Goal: Task Accomplishment & Management: Manage account settings

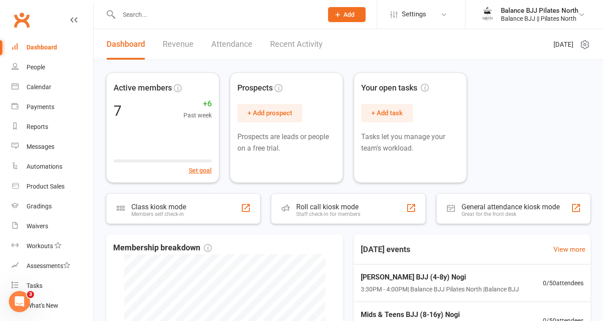
click at [217, 21] on div at bounding box center [211, 14] width 210 height 29
click at [220, 16] on input "text" at bounding box center [216, 14] width 200 height 12
type input "[PERSON_NAME]"
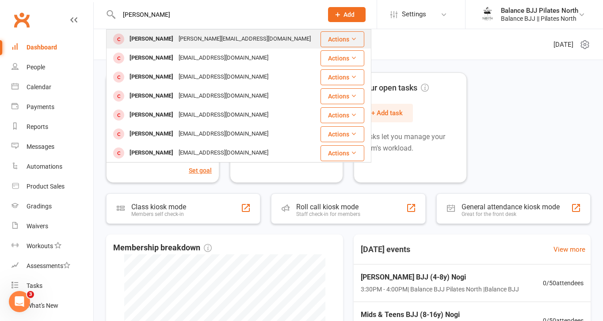
click at [158, 42] on div "[PERSON_NAME]" at bounding box center [151, 39] width 49 height 13
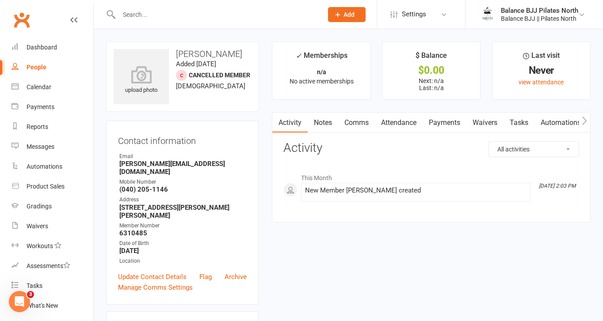
click at [317, 121] on link "Notes" at bounding box center [322, 123] width 30 height 20
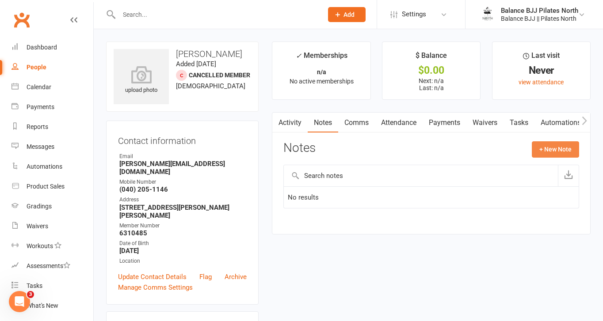
click at [554, 151] on button "+ New Note" at bounding box center [554, 149] width 47 height 16
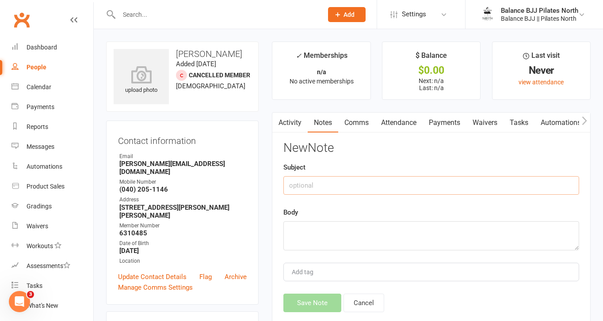
click at [387, 183] on input "text" at bounding box center [431, 185] width 296 height 19
type input "Pauses"
click at [380, 238] on textarea at bounding box center [431, 235] width 296 height 29
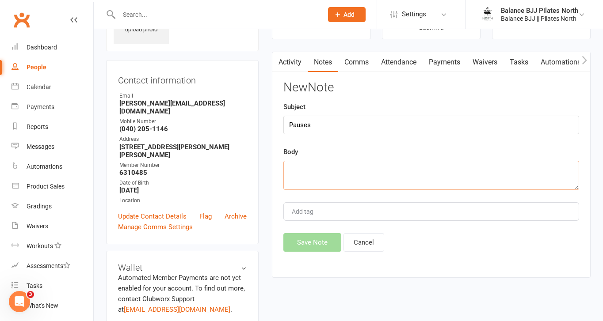
scroll to position [64, 0]
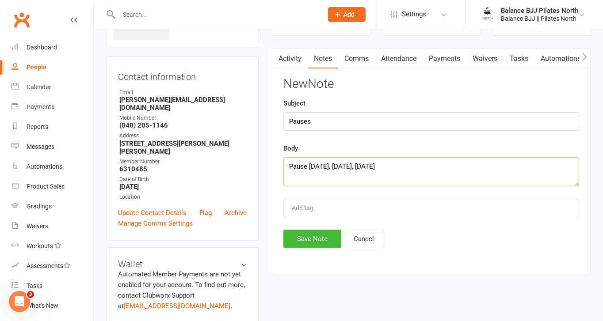
type textarea "Pause [DATE], [DATE], [DATE]"
click at [372, 204] on div "Add tag" at bounding box center [431, 208] width 296 height 19
drag, startPoint x: 402, startPoint y: 164, endPoint x: 267, endPoint y: 152, distance: 135.8
click at [267, 152] on main "✓ Memberships n/a No active memberships $ Balance $0.00 Next: n/a Last: n/a Las…" at bounding box center [431, 130] width 332 height 306
click at [519, 61] on link "Tasks" at bounding box center [518, 59] width 31 height 20
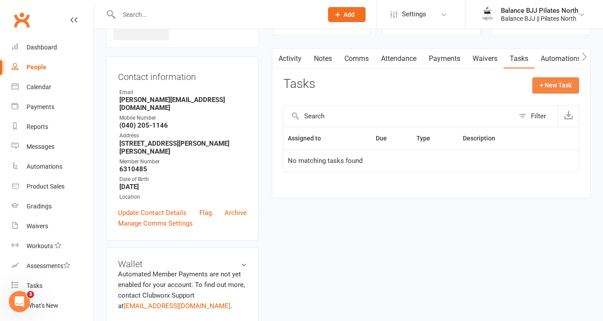
click at [570, 86] on button "+ New Task" at bounding box center [555, 85] width 47 height 16
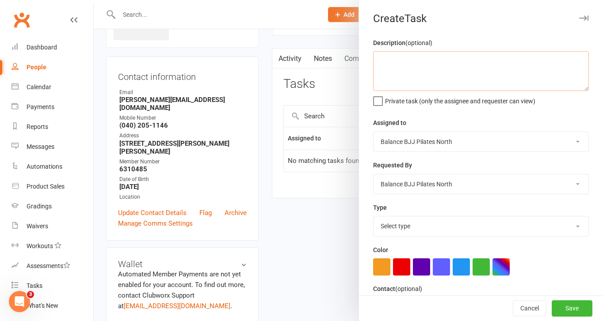
click at [455, 64] on textarea at bounding box center [481, 71] width 216 height 40
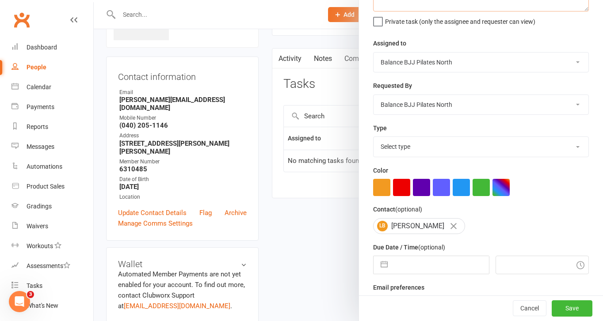
scroll to position [100, 0]
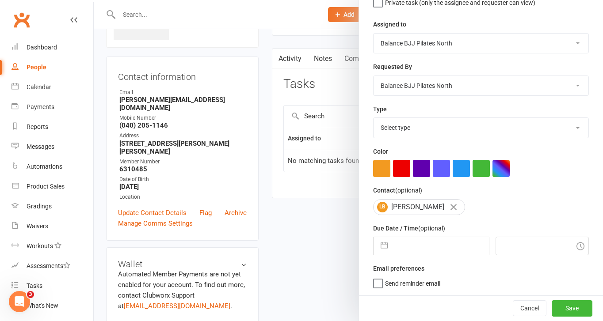
click at [465, 131] on select "Select type E-mail Meeting Phone call Add new task type" at bounding box center [480, 127] width 215 height 19
click at [373, 118] on select "Select type E-mail Meeting Phone call Add new task type" at bounding box center [480, 127] width 215 height 19
click at [467, 130] on select "Select type E-mail Meeting Phone call Add new task type" at bounding box center [480, 127] width 215 height 19
click at [373, 118] on select "Select type E-mail Meeting Phone call Add new task type" at bounding box center [480, 127] width 215 height 19
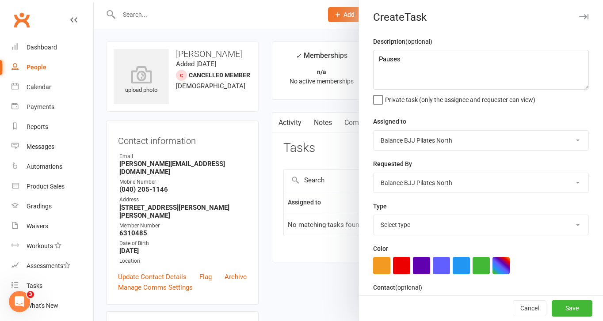
scroll to position [0, 0]
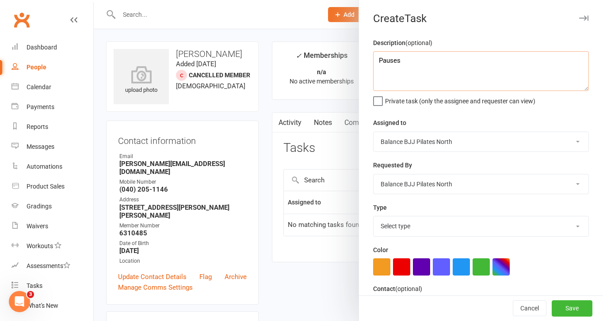
click at [422, 61] on textarea "Pauses" at bounding box center [481, 71] width 216 height 40
paste textarea "Pause [DATE], [DATE], [DATE]"
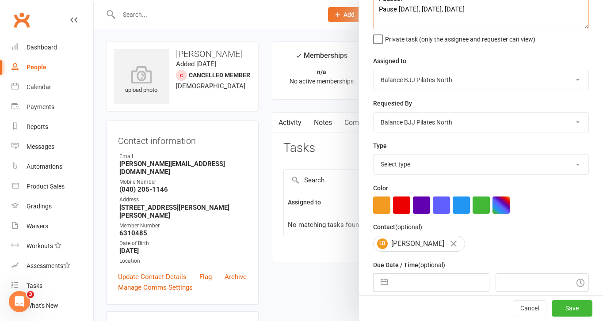
scroll to position [100, 0]
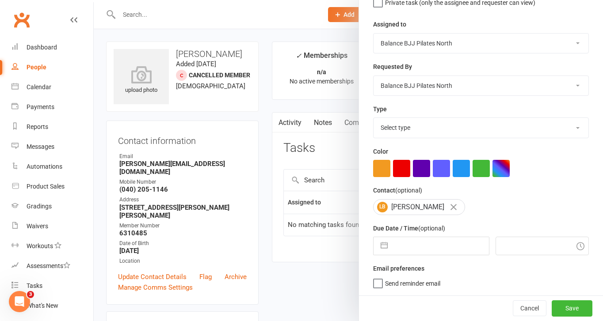
type textarea "Pauses: Pause [DATE], [DATE], [DATE]"
click at [438, 250] on input "text" at bounding box center [440, 246] width 97 height 18
select select "6"
select select "2025"
select select "7"
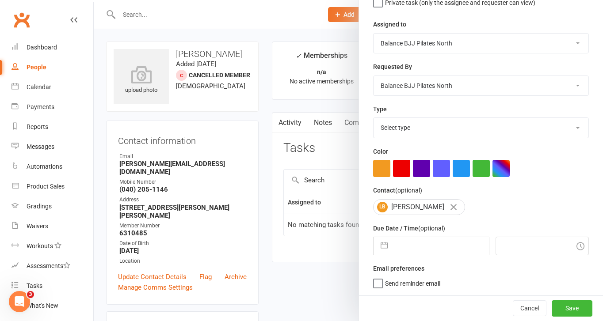
select select "2025"
select select "8"
select select "2025"
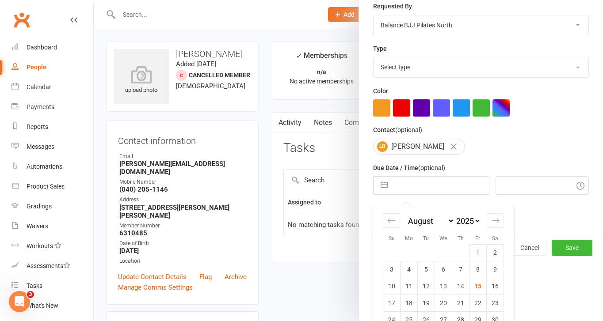
scroll to position [195, 0]
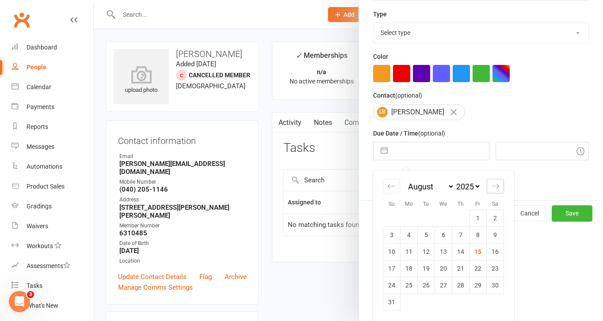
click at [492, 184] on icon "Move forward to switch to the next month." at bounding box center [495, 186] width 8 height 8
select select "9"
select select "2025"
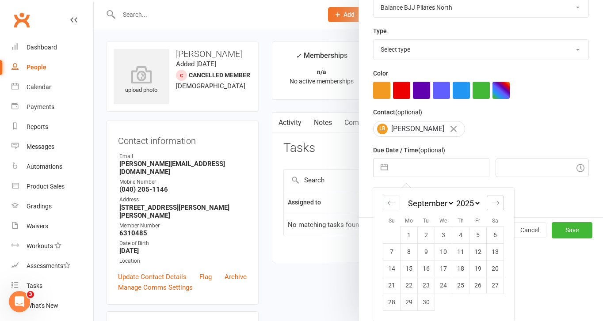
scroll to position [178, 0]
click at [425, 232] on td "2" at bounding box center [425, 235] width 17 height 17
type input "[DATE]"
type input "10:30am"
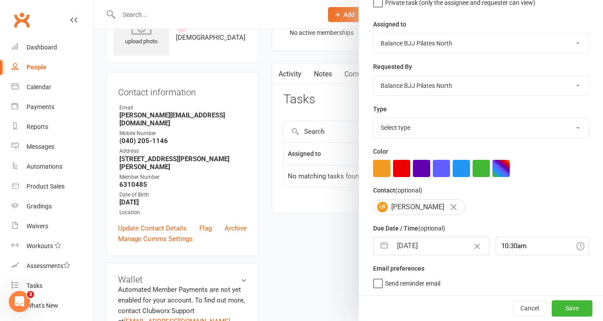
scroll to position [51, 0]
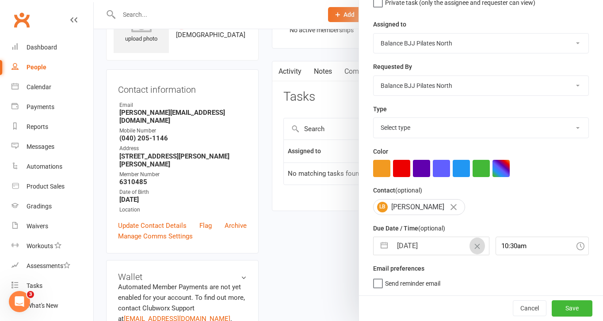
click at [469, 247] on button "Clear Date" at bounding box center [476, 246] width 15 height 17
select select "6"
select select "2025"
select select "7"
select select "2025"
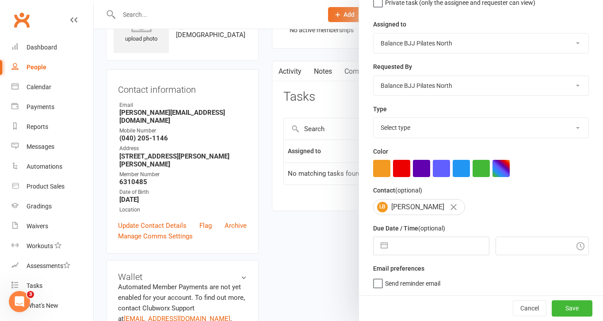
select select "8"
select select "2025"
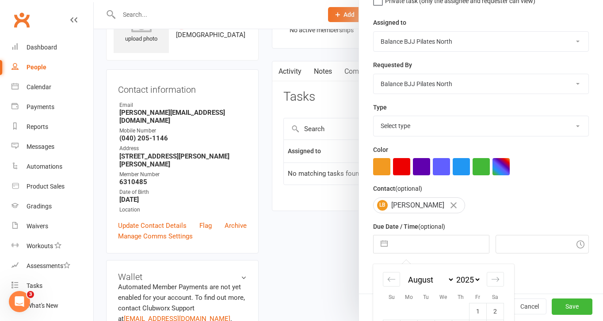
click at [433, 252] on input "text" at bounding box center [440, 244] width 97 height 18
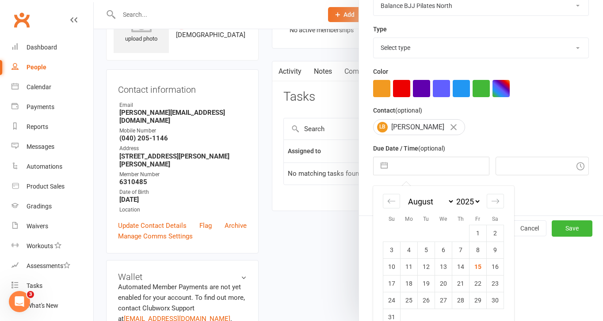
scroll to position [181, 0]
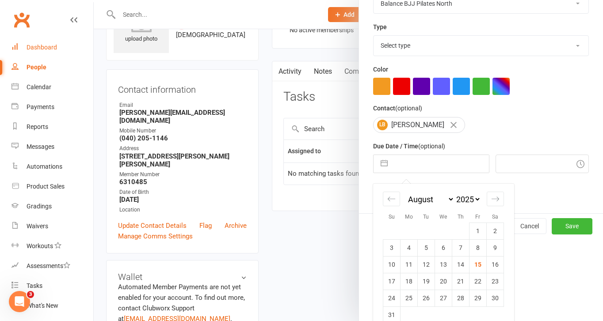
click at [50, 42] on link "Dashboard" at bounding box center [52, 48] width 82 height 20
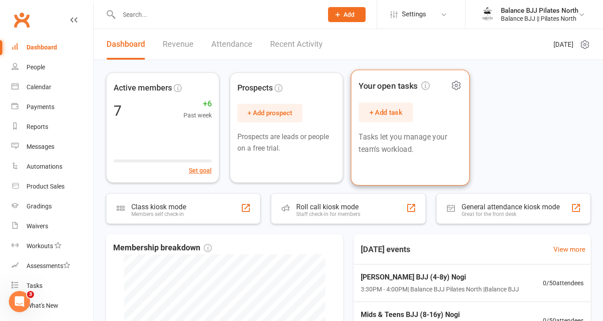
click at [390, 114] on button "+ Add task" at bounding box center [385, 111] width 54 height 19
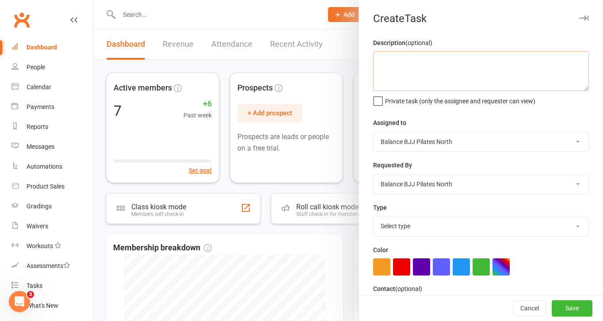
click at [411, 72] on textarea at bounding box center [481, 71] width 216 height 40
paste textarea "Pause [DATE], [DATE], [DATE]"
click at [399, 63] on textarea "Pause [DATE], [DATE], [DATE]" at bounding box center [481, 71] width 216 height 40
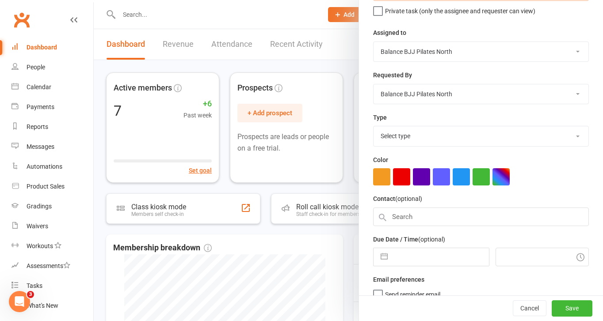
scroll to position [103, 0]
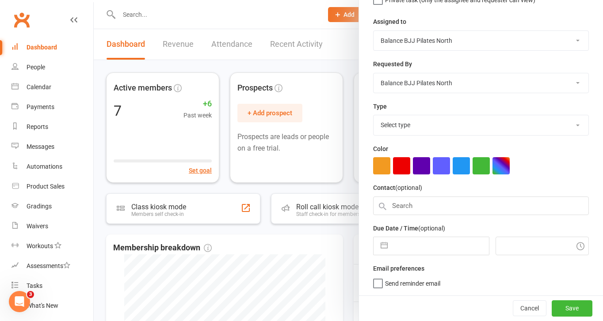
type textarea "Pause [PERSON_NAME] [DATE], [DATE], [DATE]"
click at [419, 125] on select "Select type E-mail Meeting Phone call Add new task type" at bounding box center [480, 124] width 215 height 19
select select
click at [373, 115] on select "Select type E-mail Meeting Phone call Add new task type" at bounding box center [480, 124] width 215 height 19
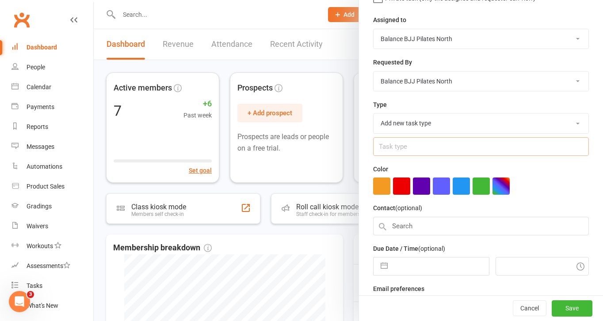
click at [399, 148] on input "text" at bounding box center [481, 146] width 216 height 19
type input "Pause"
click at [478, 162] on div "Description (optional) Pause [PERSON_NAME] [DATE], [DATE], [DATE] Private task …" at bounding box center [481, 125] width 244 height 381
click at [374, 189] on button "button" at bounding box center [381, 186] width 17 height 17
click at [536, 195] on div at bounding box center [481, 186] width 216 height 17
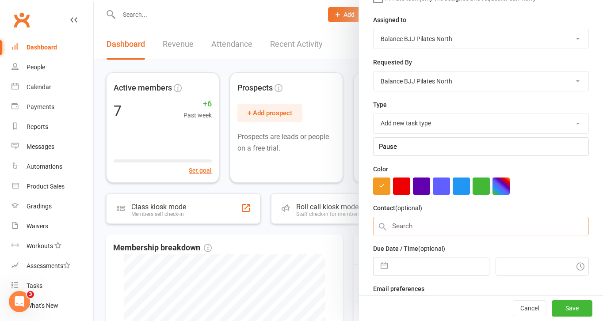
click at [512, 232] on input "text" at bounding box center [481, 226] width 216 height 19
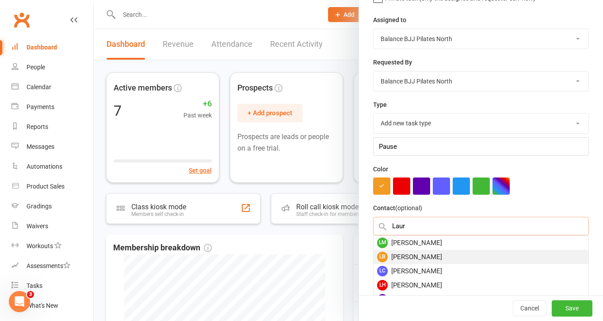
type input "Laur"
click at [444, 255] on div "LB [PERSON_NAME]" at bounding box center [480, 257] width 215 height 14
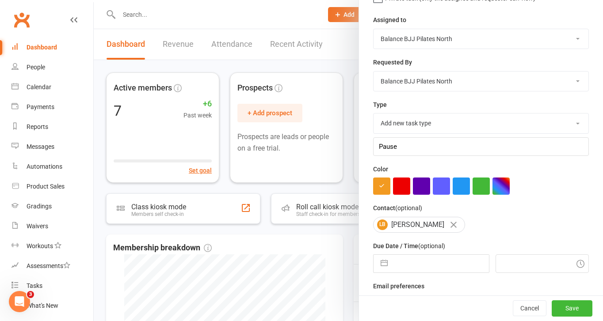
scroll to position [122, 0]
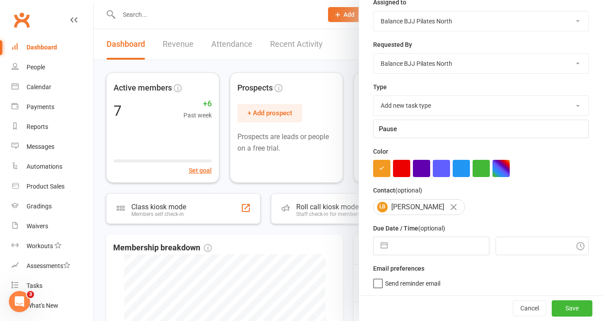
select select "6"
select select "2025"
select select "7"
select select "2025"
select select "8"
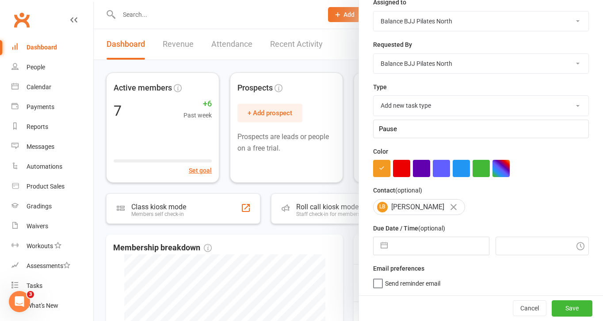
select select "2025"
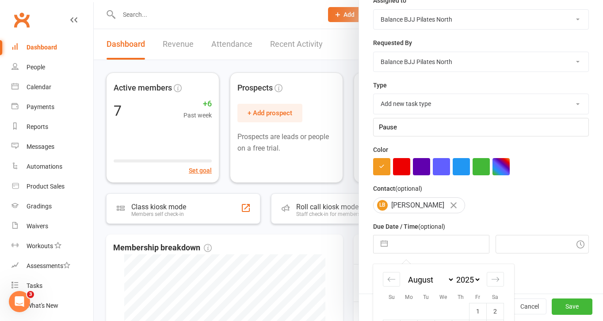
click at [439, 243] on input "text" at bounding box center [440, 244] width 97 height 18
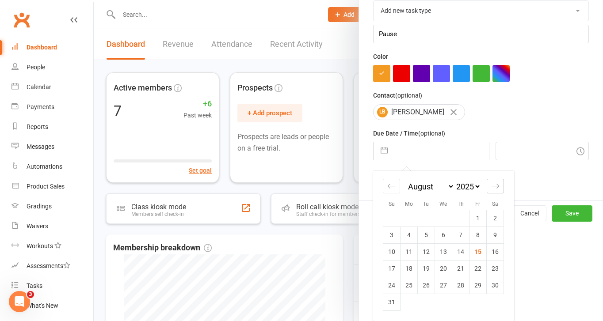
click at [495, 187] on icon "Move forward to switch to the next month." at bounding box center [495, 186] width 8 height 8
select select "9"
select select "2025"
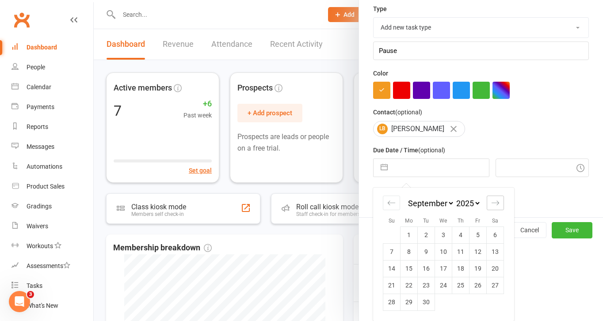
scroll to position [200, 0]
click at [405, 253] on td "8" at bounding box center [408, 251] width 17 height 17
type input "[DATE]"
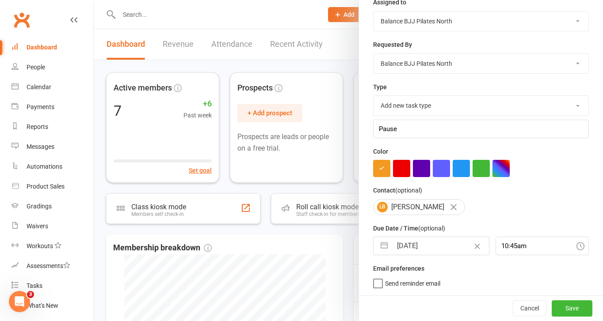
scroll to position [122, 0]
click at [576, 246] on icon at bounding box center [580, 246] width 8 height 8
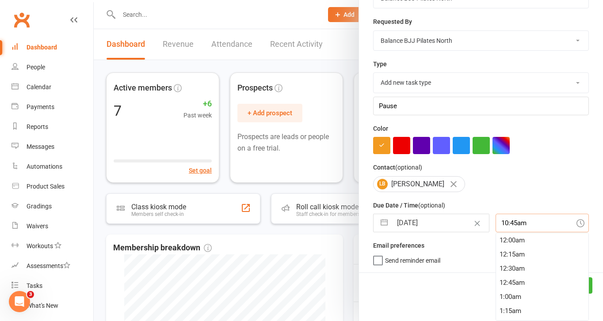
click at [511, 232] on div "10:45am 12:00am 12:15am 12:30am 12:45am 1:00am 1:15am 1:30am 1:45am 2:00am 2:15…" at bounding box center [541, 223] width 93 height 19
click at [515, 244] on div "9:00am" at bounding box center [542, 246] width 92 height 14
type input "9:00am"
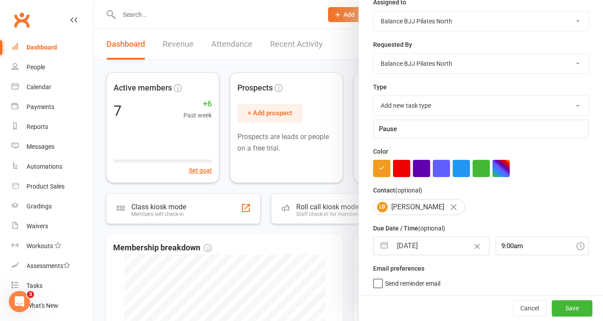
click at [377, 286] on label "Send reminder email" at bounding box center [406, 281] width 67 height 9
click at [377, 277] on input "Send reminder email" at bounding box center [406, 277] width 67 height 0
click at [582, 311] on button "Save" at bounding box center [571, 308] width 41 height 16
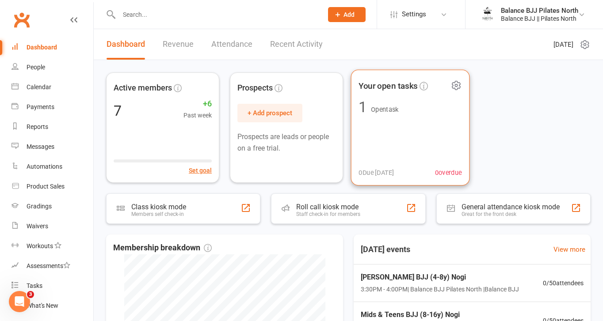
click at [387, 84] on span "Your open tasks" at bounding box center [387, 85] width 59 height 13
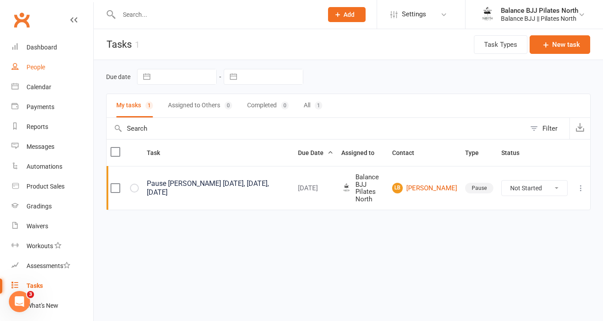
click at [30, 67] on div "People" at bounding box center [36, 67] width 19 height 7
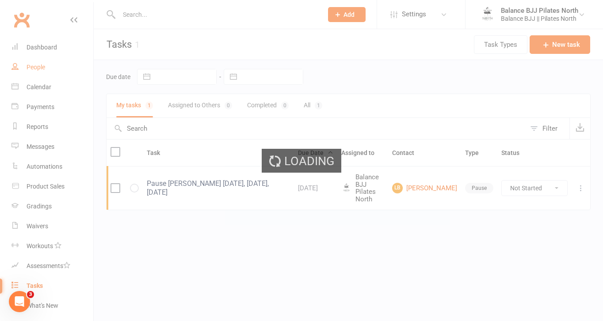
select select "100"
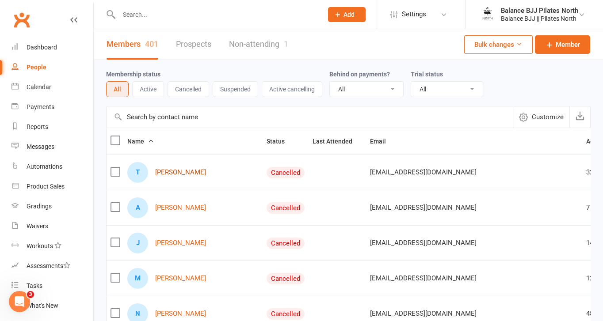
click at [165, 174] on link "[PERSON_NAME]" at bounding box center [180, 173] width 51 height 8
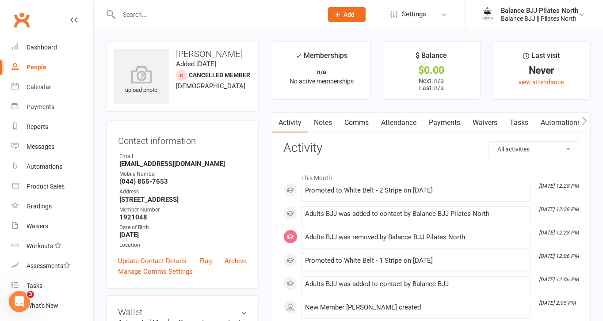
click at [29, 68] on div "People" at bounding box center [37, 67] width 20 height 7
select select "100"
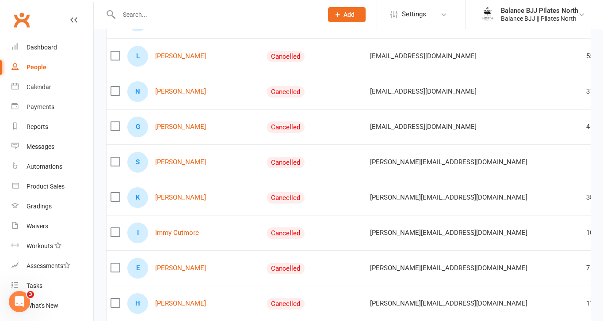
scroll to position [3446, 0]
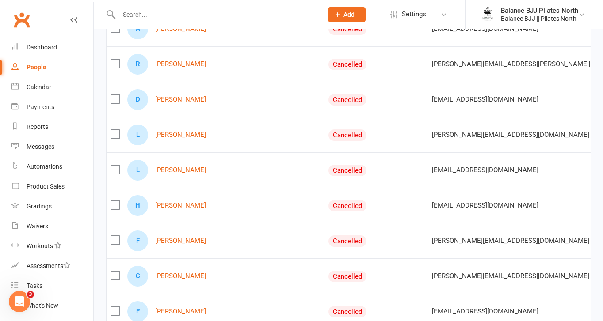
scroll to position [1414, 0]
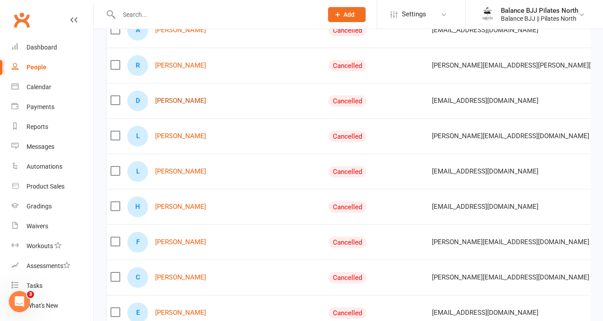
click at [168, 99] on link "[PERSON_NAME]" at bounding box center [180, 101] width 51 height 8
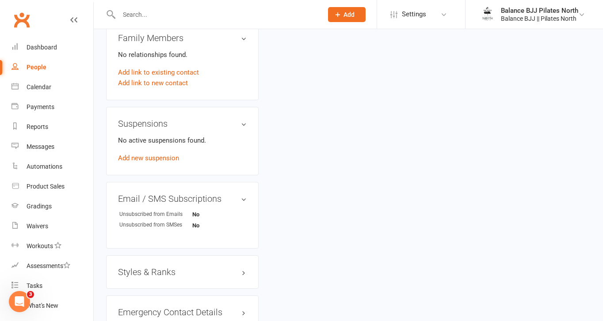
scroll to position [549, 0]
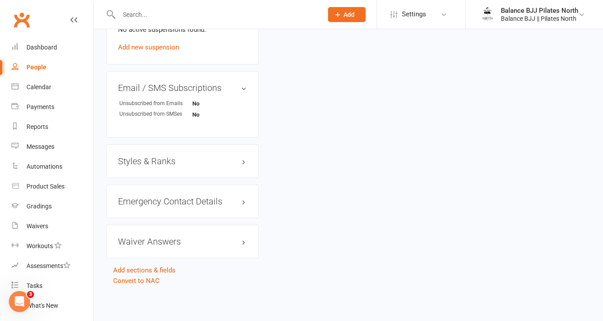
click at [152, 162] on h3 "Styles & Ranks" at bounding box center [182, 161] width 129 height 10
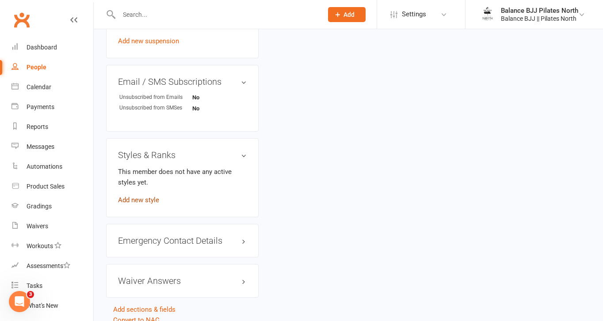
click at [137, 204] on link "Add new style" at bounding box center [138, 200] width 41 height 8
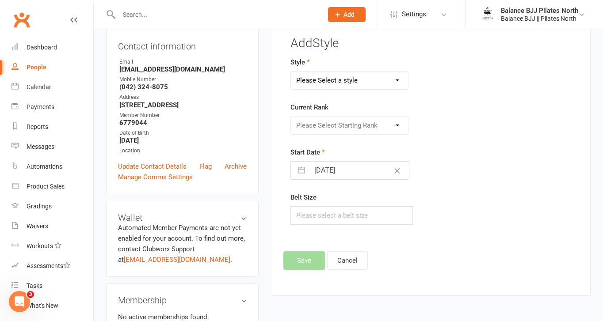
scroll to position [68, 0]
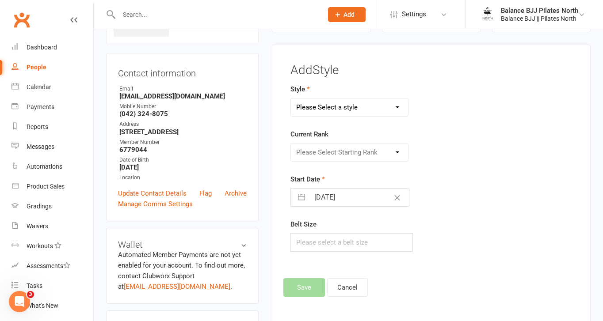
click at [352, 106] on select "Please Select a style Adults BJJ Kids BJJ" at bounding box center [349, 108] width 117 height 18
select select "3742"
click at [291, 99] on select "Please Select a style Adults BJJ Kids BJJ" at bounding box center [349, 108] width 117 height 18
click at [339, 150] on select "Please Select Starting Rank White Belt White Belt - 1 Stripe White Belt - 2 Str…" at bounding box center [349, 153] width 117 height 18
select select "44731"
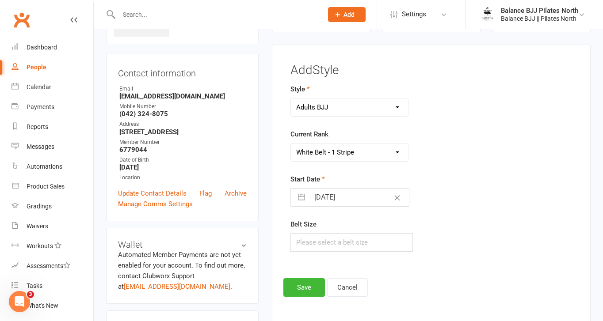
click at [291, 144] on select "Please Select Starting Rank White Belt White Belt - 1 Stripe White Belt - 2 Str…" at bounding box center [349, 153] width 117 height 18
click at [311, 288] on button "Save" at bounding box center [304, 287] width 42 height 19
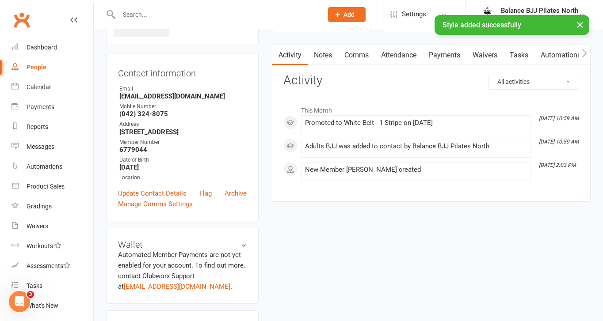
click at [36, 65] on div "People" at bounding box center [37, 67] width 20 height 7
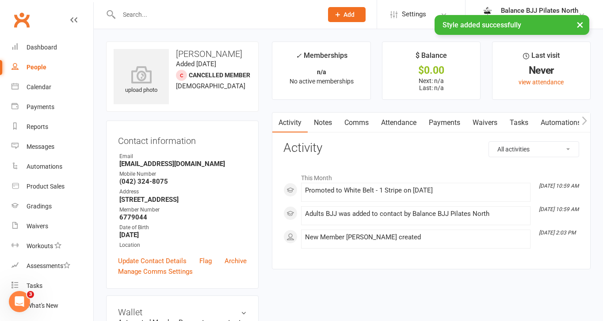
select select "100"
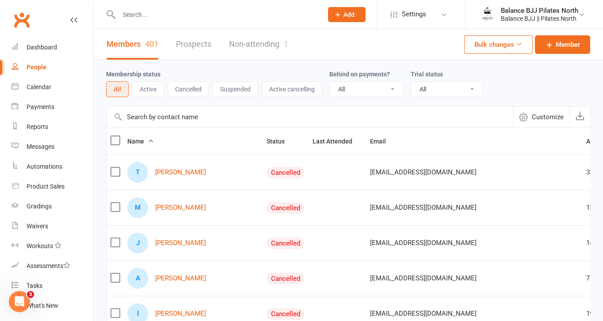
click at [220, 18] on input "text" at bounding box center [216, 14] width 200 height 12
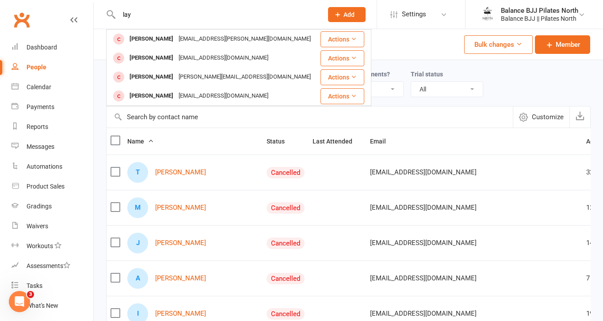
type input "lay"
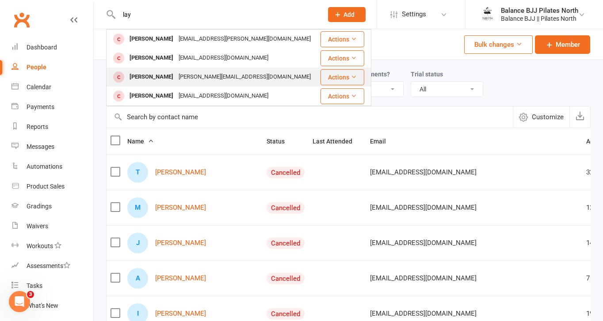
click at [198, 79] on div "[PERSON_NAME][EMAIL_ADDRESS][DOMAIN_NAME]" at bounding box center [244, 77] width 137 height 13
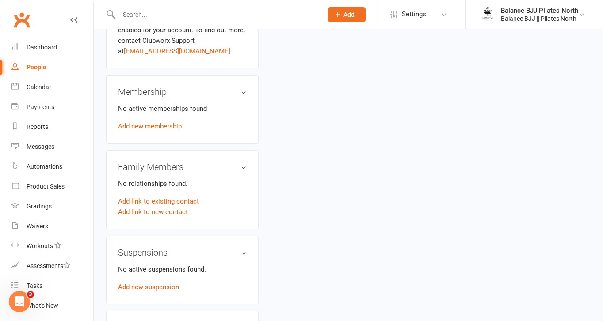
scroll to position [542, 0]
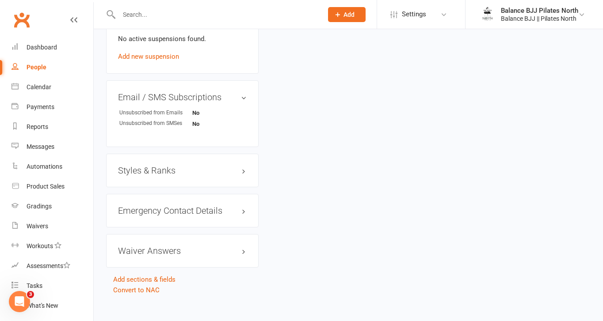
click at [159, 166] on h3 "Styles & Ranks" at bounding box center [182, 171] width 129 height 10
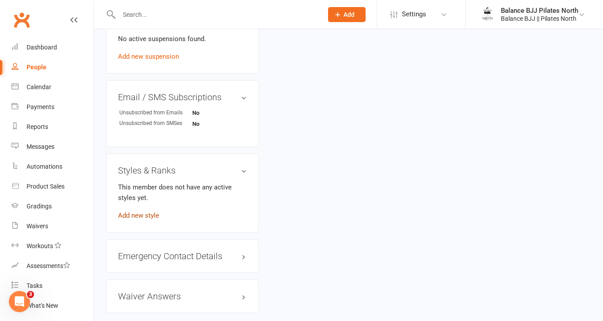
click at [133, 212] on link "Add new style" at bounding box center [138, 216] width 41 height 8
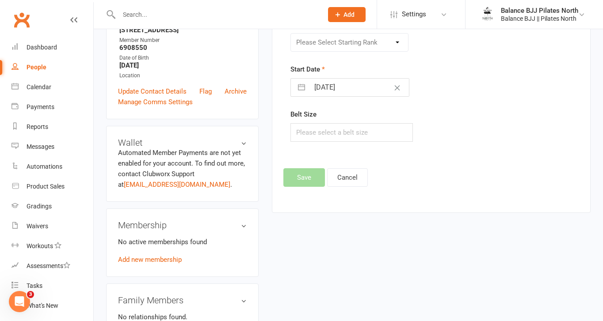
scroll to position [68, 0]
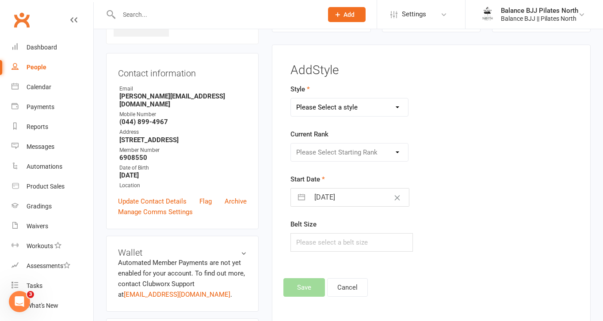
click at [358, 107] on select "Please Select a style Adults BJJ Kids BJJ" at bounding box center [349, 108] width 117 height 18
select select "3743"
click at [291, 99] on select "Please Select a style Adults BJJ Kids BJJ" at bounding box center [349, 108] width 117 height 18
click at [343, 154] on select "Please Select Starting Rank White Belt White Belt - 1 Stripe White Belt - 2 Str…" at bounding box center [349, 153] width 117 height 18
select select "44753"
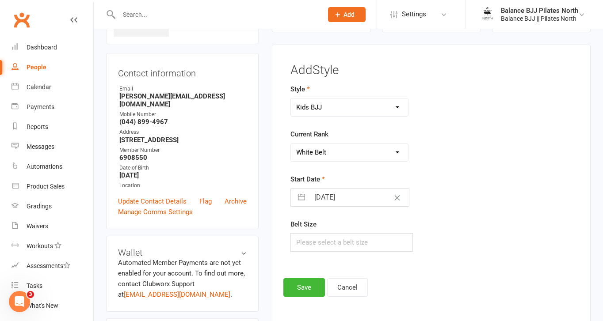
click at [291, 144] on select "Please Select Starting Rank White Belt White Belt - 1 Stripe White Belt - 2 Str…" at bounding box center [349, 153] width 117 height 18
click at [315, 290] on button "Save" at bounding box center [304, 287] width 42 height 19
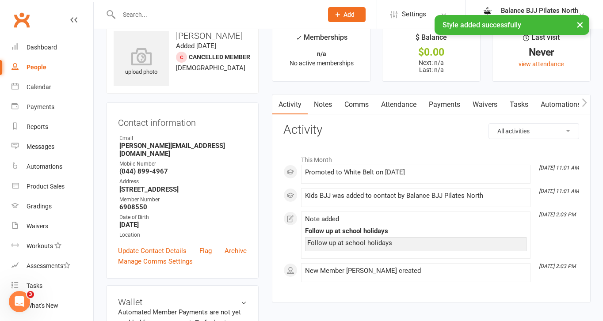
scroll to position [0, 0]
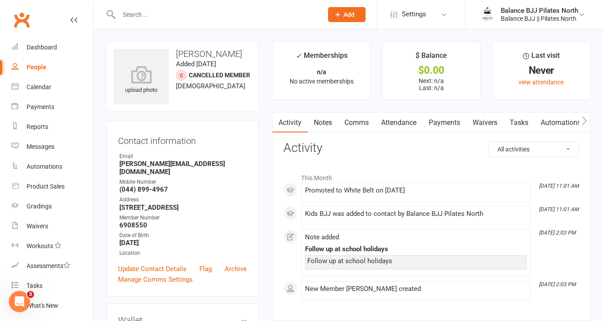
click at [148, 19] on input "text" at bounding box center [216, 14] width 200 height 12
type input "[PERSON_NAME]"
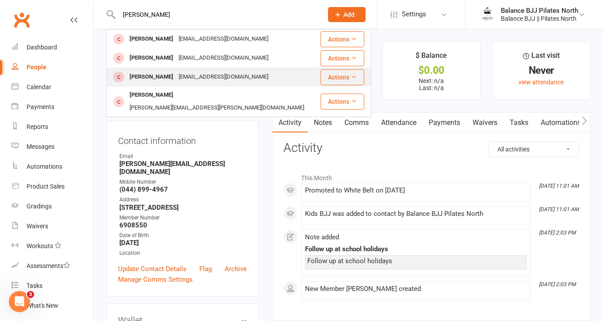
click at [163, 77] on div "[PERSON_NAME]" at bounding box center [151, 77] width 49 height 13
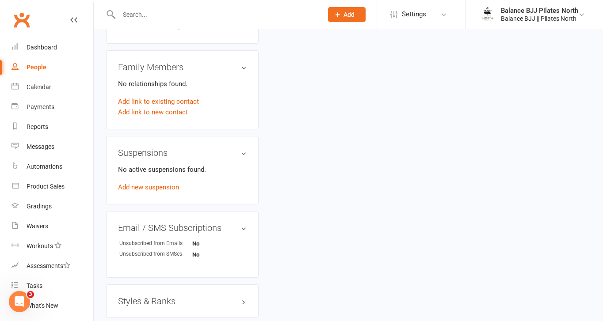
scroll to position [542, 0]
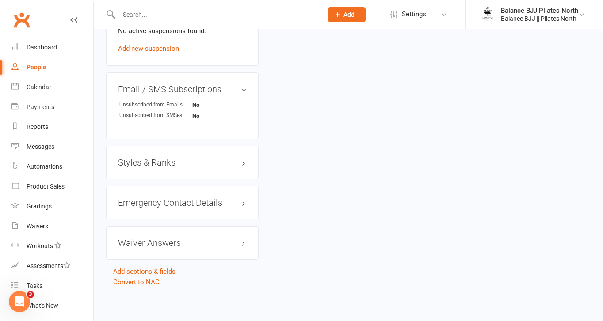
click at [149, 162] on h3 "Styles & Ranks" at bounding box center [182, 163] width 129 height 10
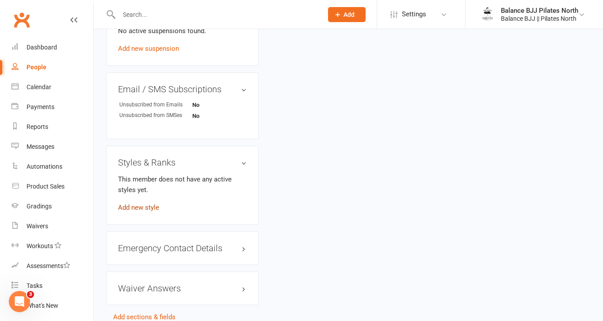
click at [141, 207] on link "Add new style" at bounding box center [138, 208] width 41 height 8
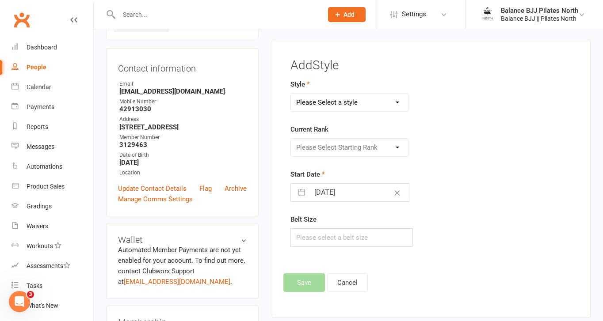
scroll to position [68, 0]
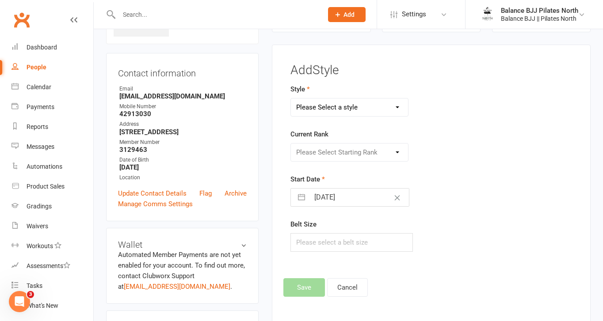
click at [387, 109] on select "Please Select a style Adults BJJ Kids BJJ" at bounding box center [349, 108] width 117 height 18
select select "3743"
click at [291, 99] on select "Please Select a style Adults BJJ Kids BJJ" at bounding box center [349, 108] width 117 height 18
click at [345, 153] on select "Please Select Starting Rank White Belt White Belt - 1 Stripe White Belt - 2 Str…" at bounding box center [349, 153] width 117 height 18
select select "44758"
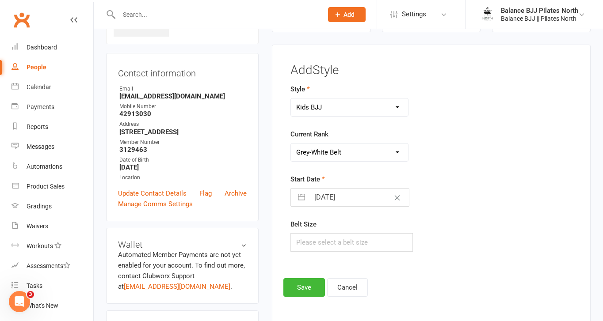
click at [291, 144] on select "Please Select Starting Rank White Belt White Belt - 1 Stripe White Belt - 2 Str…" at bounding box center [349, 153] width 117 height 18
click at [306, 287] on button "Save" at bounding box center [304, 287] width 42 height 19
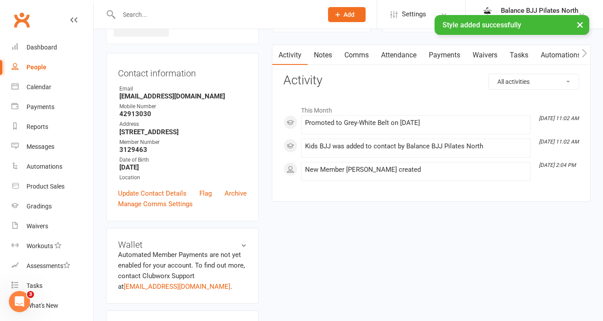
click at [201, 13] on input "text" at bounding box center [216, 14] width 200 height 12
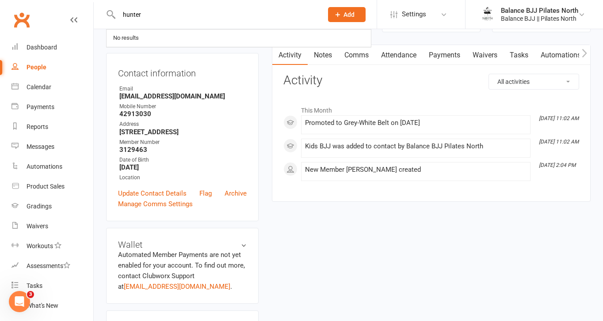
type input "hunter"
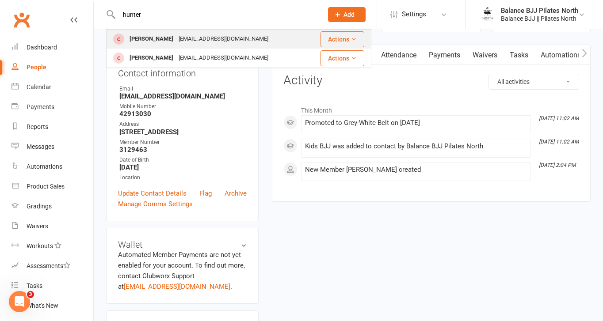
click at [273, 38] on div "[PERSON_NAME] [EMAIL_ADDRESS][DOMAIN_NAME]" at bounding box center [208, 39] width 202 height 18
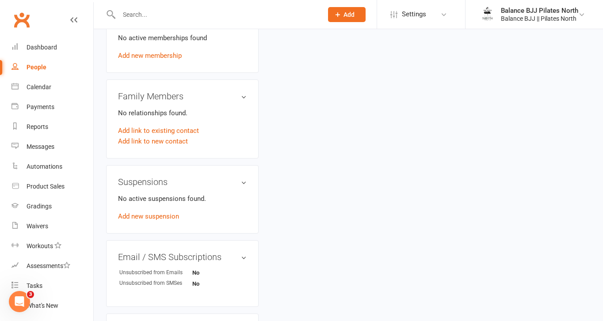
scroll to position [542, 0]
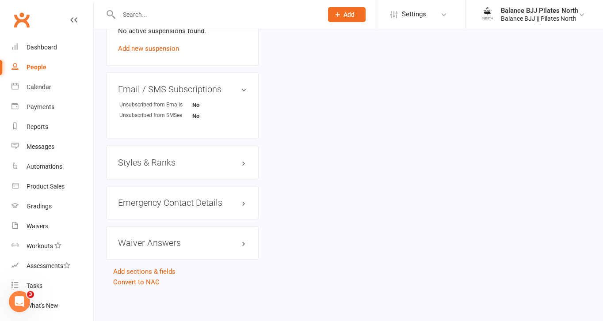
click at [170, 161] on h3 "Styles & Ranks" at bounding box center [182, 163] width 129 height 10
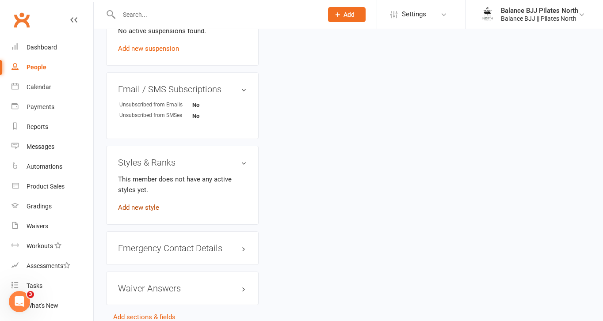
click at [135, 207] on link "Add new style" at bounding box center [138, 208] width 41 height 8
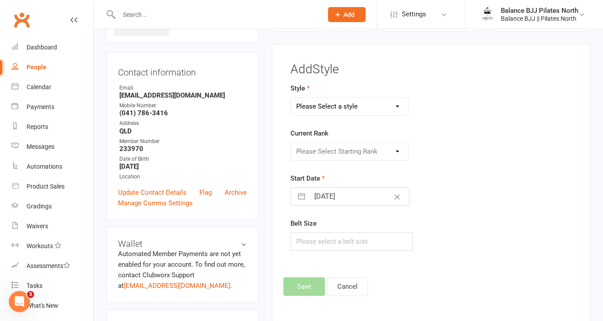
scroll to position [68, 0]
click at [345, 102] on select "Please Select a style Adults BJJ Kids BJJ" at bounding box center [349, 108] width 117 height 18
select select "3742"
click at [291, 99] on select "Please Select a style Adults BJJ Kids BJJ" at bounding box center [349, 108] width 117 height 18
click at [347, 155] on select "Please Select Starting Rank White Belt White Belt - 1 Stripe White Belt - 2 Str…" at bounding box center [349, 153] width 117 height 18
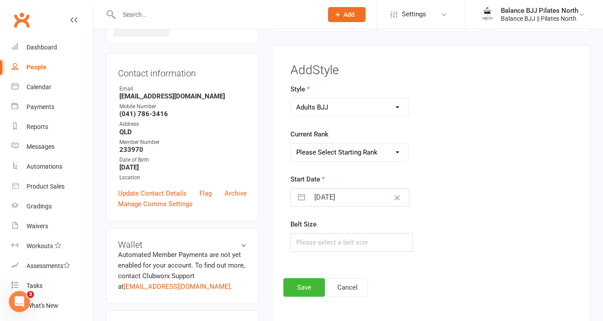
select select "44744"
click at [291, 144] on select "Please Select Starting Rank White Belt White Belt - 1 Stripe White Belt - 2 Str…" at bounding box center [349, 153] width 117 height 18
click at [305, 291] on button "Save" at bounding box center [304, 287] width 42 height 19
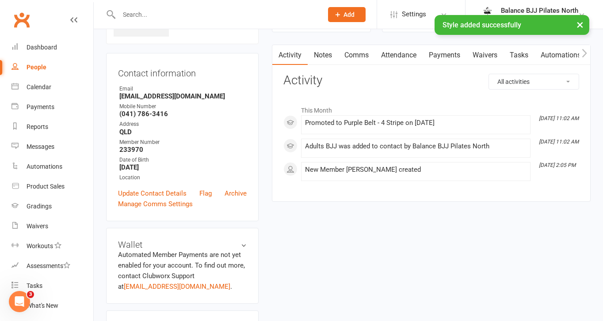
click at [252, 15] on div "× Style added successfully" at bounding box center [295, 15] width 591 height 0
click at [154, 15] on div "× Style added successfully" at bounding box center [295, 15] width 591 height 0
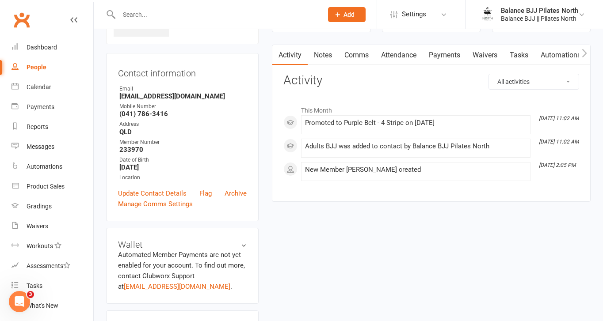
click at [154, 18] on input "text" at bounding box center [216, 14] width 200 height 12
type input "[PERSON_NAME]"
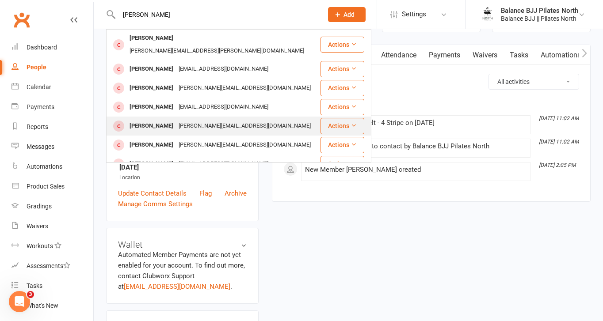
click at [154, 120] on div "[PERSON_NAME]" at bounding box center [151, 126] width 49 height 13
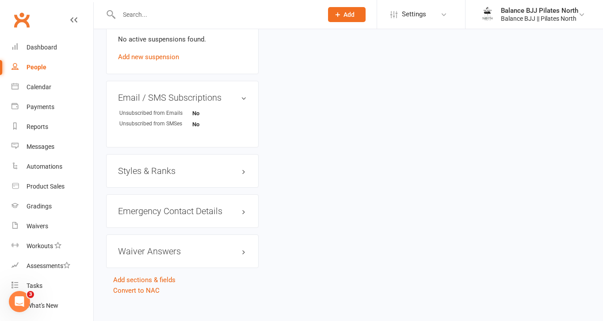
scroll to position [542, 0]
click at [157, 166] on h3 "Styles & Ranks" at bounding box center [182, 171] width 129 height 10
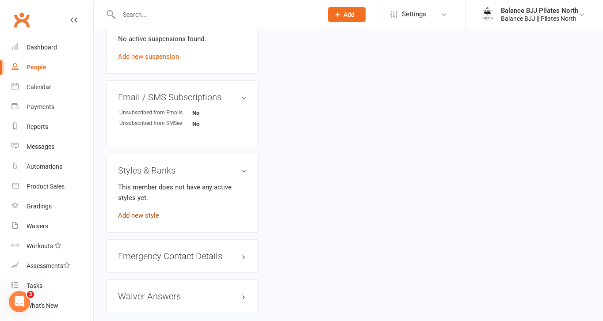
click at [140, 212] on link "Add new style" at bounding box center [138, 216] width 41 height 8
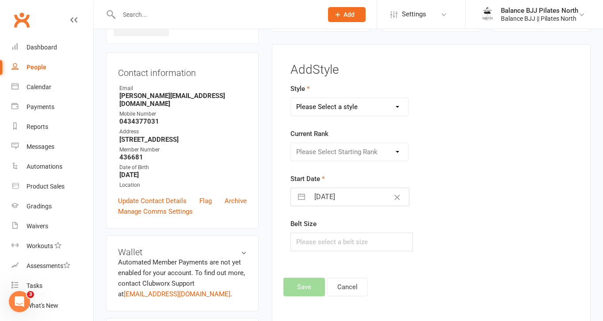
scroll to position [68, 0]
click at [390, 106] on select "Please Select a style Adults BJJ Kids BJJ" at bounding box center [349, 108] width 117 height 18
select select "3742"
click at [291, 99] on select "Please Select a style Adults BJJ Kids BJJ" at bounding box center [349, 108] width 117 height 18
click at [343, 152] on select "Please Select Starting Rank White Belt White Belt - 1 Stripe White Belt - 2 Str…" at bounding box center [349, 153] width 117 height 18
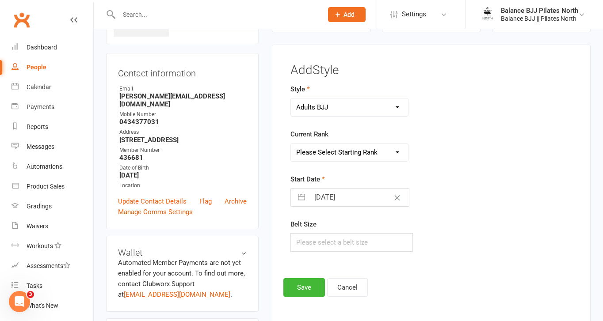
select select "44740"
click at [291, 144] on select "Please Select Starting Rank White Belt White Belt - 1 Stripe White Belt - 2 Str…" at bounding box center [349, 153] width 117 height 18
click at [313, 291] on button "Save" at bounding box center [304, 287] width 42 height 19
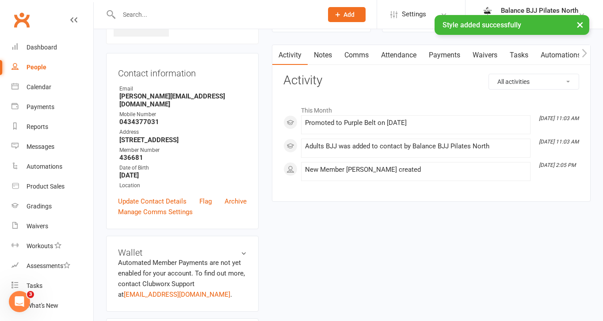
click at [145, 15] on div "× Style added successfully" at bounding box center [295, 15] width 591 height 0
click at [133, 15] on div "× Style added successfully" at bounding box center [295, 15] width 591 height 0
click at [134, 14] on input "text" at bounding box center [216, 14] width 200 height 12
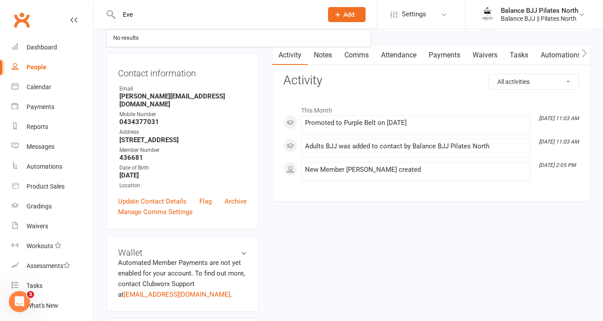
type input "Eve"
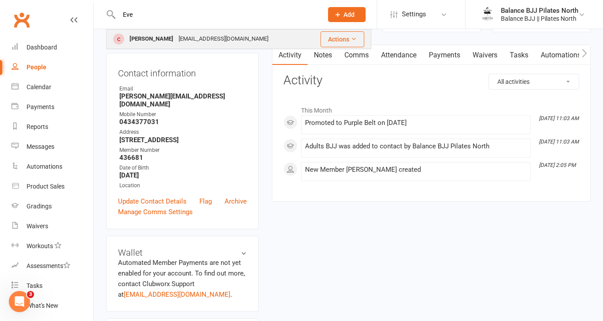
click at [139, 44] on div "[PERSON_NAME]" at bounding box center [151, 39] width 49 height 13
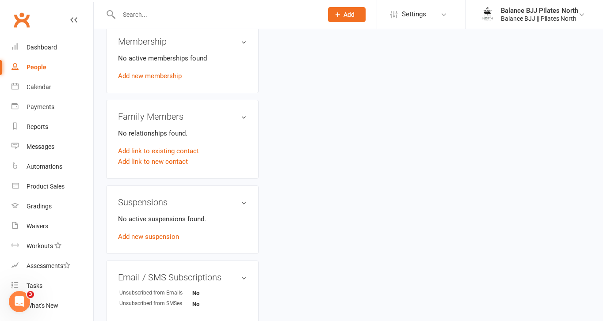
scroll to position [542, 0]
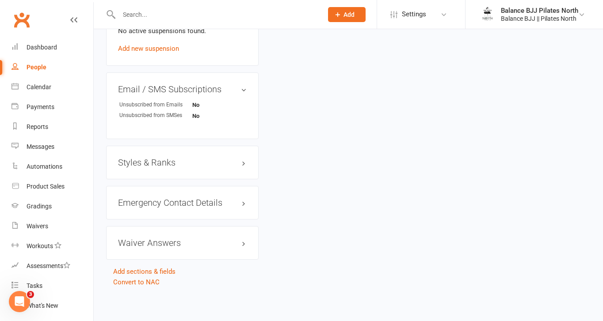
click at [155, 160] on h3 "Styles & Ranks" at bounding box center [182, 163] width 129 height 10
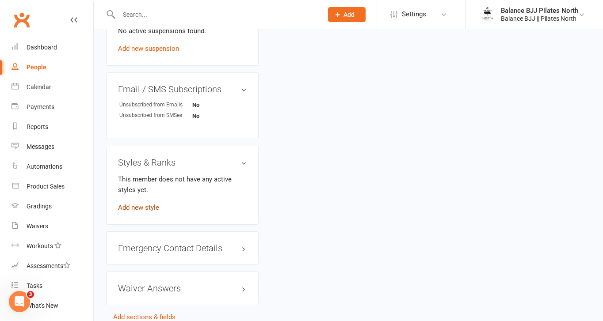
click at [143, 208] on link "Add new style" at bounding box center [138, 208] width 41 height 8
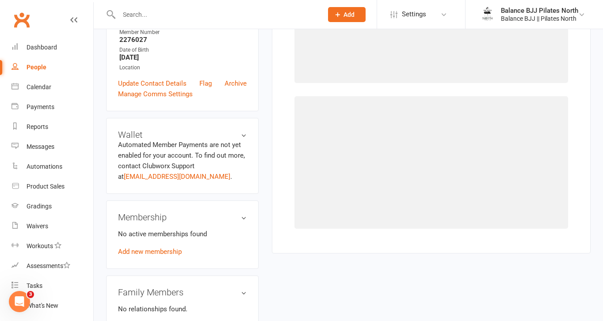
scroll to position [68, 0]
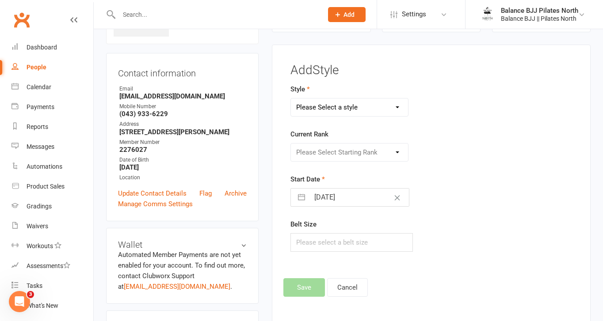
click at [344, 106] on select "Please Select a style Adults BJJ Kids BJJ" at bounding box center [349, 108] width 117 height 18
select select "3743"
click at [291, 99] on select "Please Select a style Adults BJJ Kids BJJ" at bounding box center [349, 108] width 117 height 18
click at [339, 151] on select "Please Select Starting Rank White Belt White Belt - 1 Stripe White Belt - 2 Str…" at bounding box center [349, 153] width 117 height 18
select select "44753"
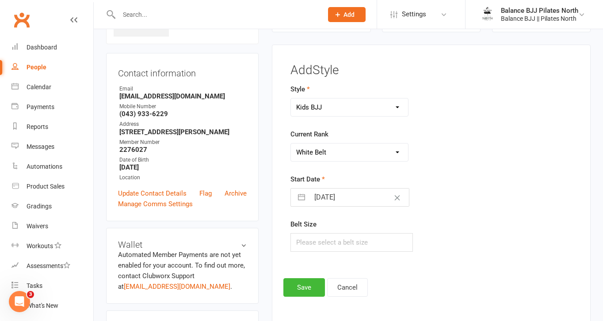
click at [291, 144] on select "Please Select Starting Rank White Belt White Belt - 1 Stripe White Belt - 2 Str…" at bounding box center [349, 153] width 117 height 18
click at [307, 285] on button "Save" at bounding box center [304, 287] width 42 height 19
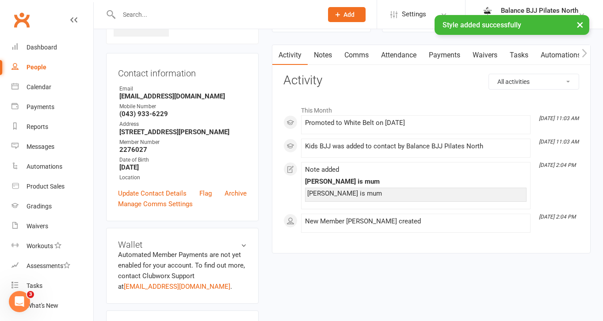
click at [225, 15] on div "× Style added successfully" at bounding box center [295, 15] width 591 height 0
click at [149, 15] on div "× Style added successfully" at bounding box center [295, 15] width 591 height 0
click at [134, 13] on input "text" at bounding box center [216, 14] width 200 height 12
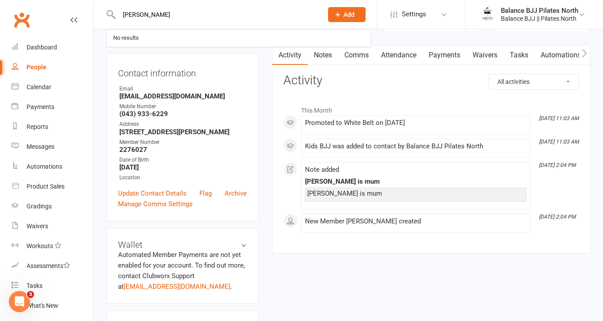
type input "[PERSON_NAME]"
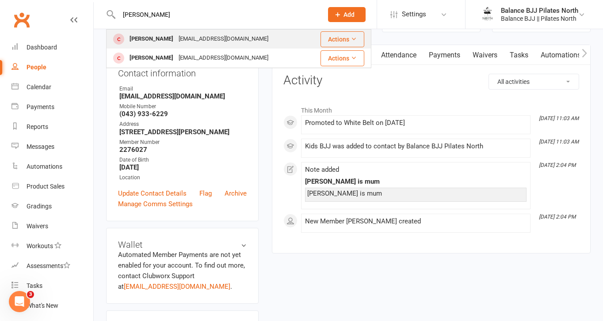
click at [150, 40] on div "[PERSON_NAME]" at bounding box center [151, 39] width 49 height 13
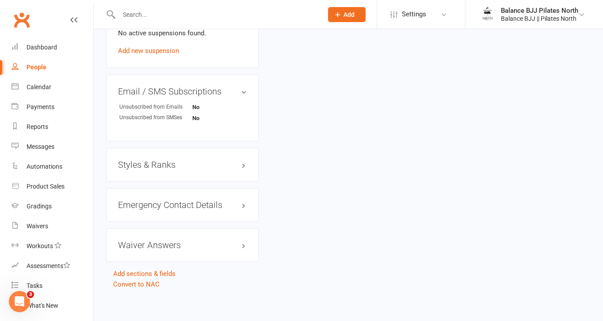
scroll to position [542, 0]
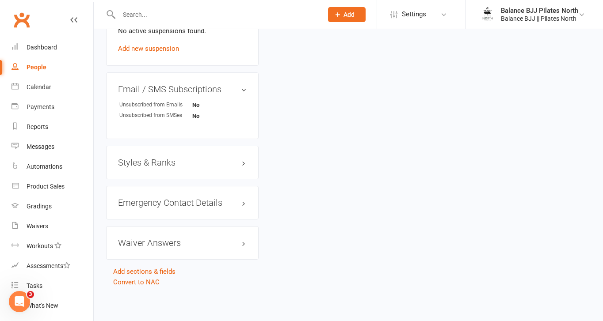
click at [149, 159] on h3 "Styles & Ranks" at bounding box center [182, 163] width 129 height 10
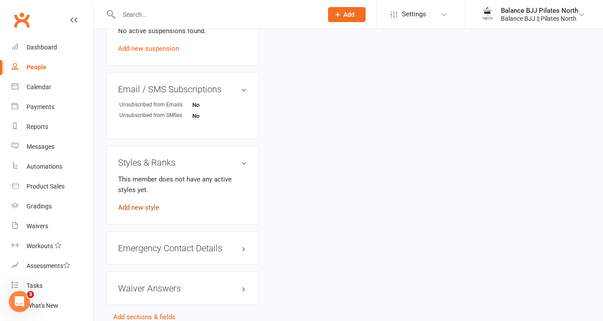
click at [144, 208] on link "Add new style" at bounding box center [138, 208] width 41 height 8
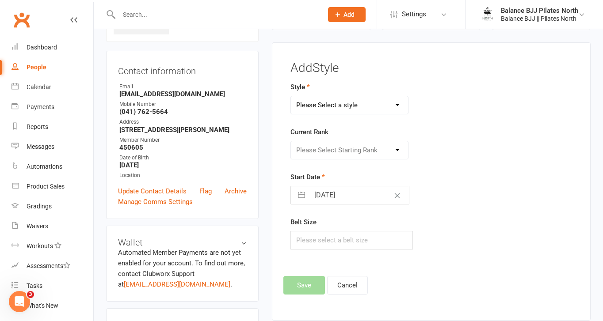
scroll to position [68, 0]
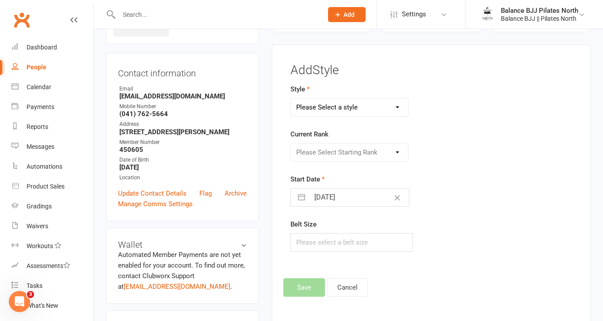
click at [362, 113] on select "Please Select a style Adults BJJ Kids BJJ" at bounding box center [349, 108] width 117 height 18
select select "3742"
click at [291, 99] on select "Please Select a style Adults BJJ Kids BJJ" at bounding box center [349, 108] width 117 height 18
click at [355, 152] on select "Please Select Starting Rank White Belt White Belt - 1 Stripe White Belt - 2 Str…" at bounding box center [349, 153] width 117 height 18
select select "44740"
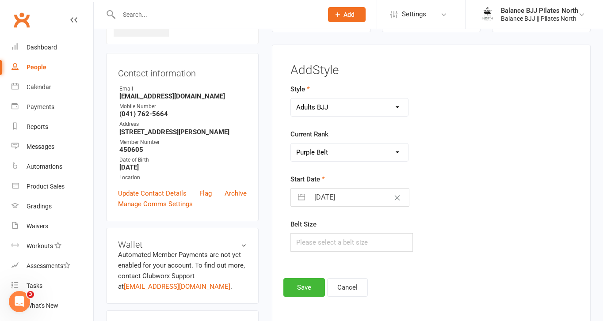
click at [291, 144] on select "Please Select Starting Rank White Belt White Belt - 1 Stripe White Belt - 2 Str…" at bounding box center [349, 153] width 117 height 18
click at [292, 292] on button "Save" at bounding box center [304, 287] width 42 height 19
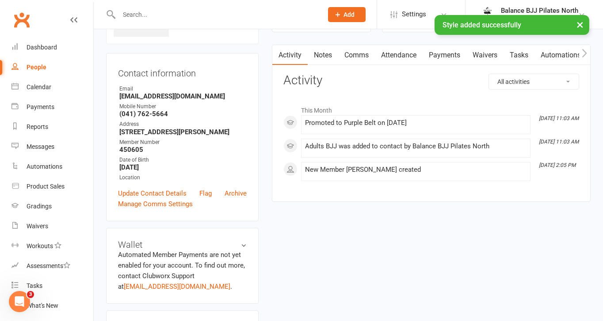
click at [198, 15] on div "× Style added successfully" at bounding box center [295, 15] width 591 height 0
click at [194, 13] on input "text" at bounding box center [216, 14] width 200 height 12
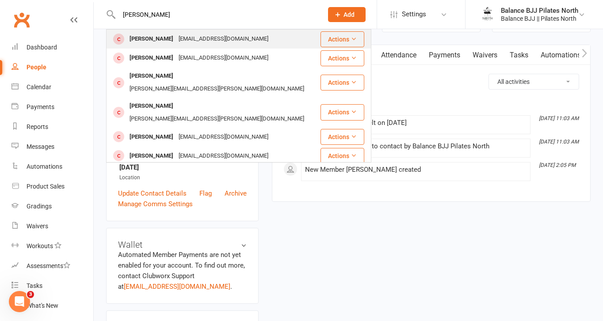
type input "[PERSON_NAME]"
click at [155, 37] on div "[PERSON_NAME]" at bounding box center [151, 39] width 49 height 13
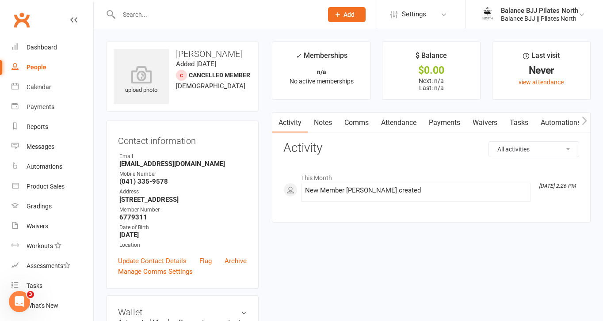
scroll to position [549, 0]
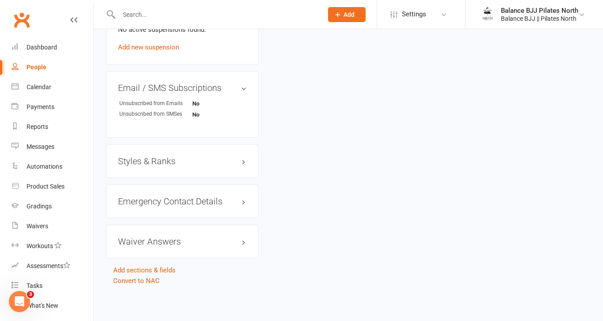
click at [173, 157] on h3 "Styles & Ranks" at bounding box center [182, 161] width 129 height 10
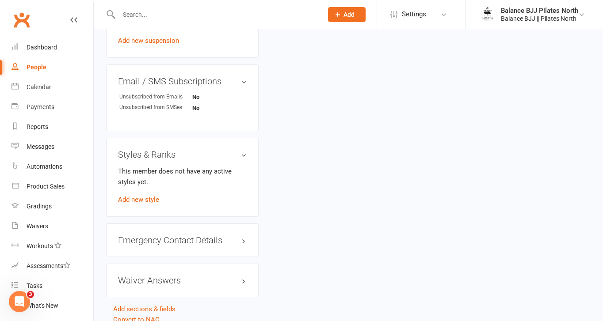
scroll to position [595, 0]
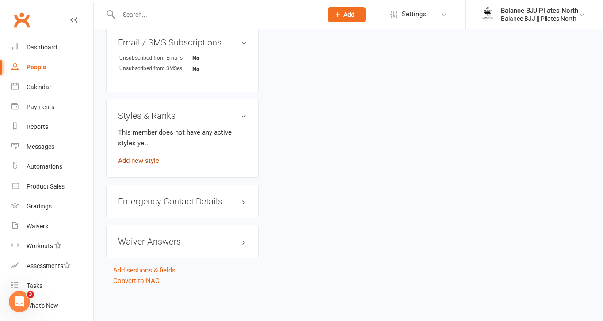
click at [144, 159] on link "Add new style" at bounding box center [138, 161] width 41 height 8
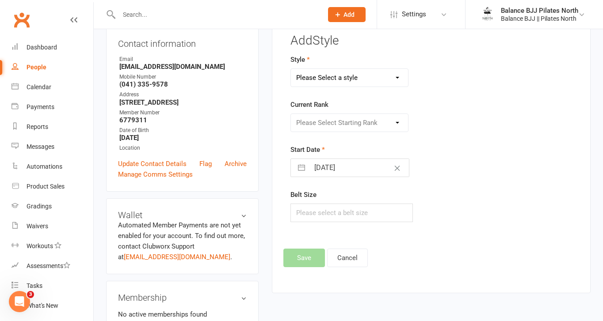
scroll to position [68, 0]
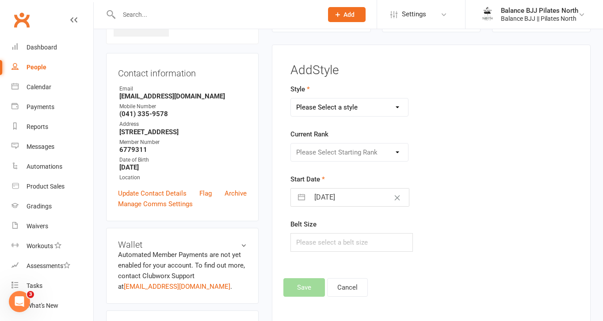
click at [356, 110] on select "Please Select a style Adults BJJ Kids BJJ" at bounding box center [349, 108] width 117 height 18
select select "3742"
click at [291, 99] on select "Please Select a style Adults BJJ Kids BJJ" at bounding box center [349, 108] width 117 height 18
click at [347, 152] on select "Please Select Starting Rank White Belt White Belt - 1 Stripe White Belt - 2 Str…" at bounding box center [349, 153] width 117 height 18
select select "44738"
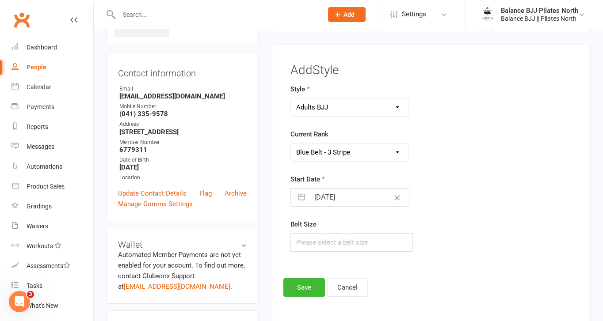
click at [291, 144] on select "Please Select Starting Rank White Belt White Belt - 1 Stripe White Belt - 2 Str…" at bounding box center [349, 153] width 117 height 18
click at [306, 288] on button "Save" at bounding box center [304, 287] width 42 height 19
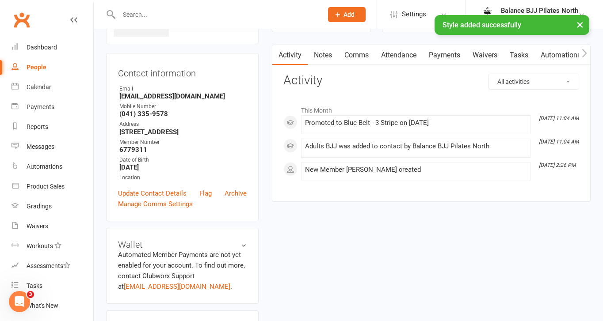
click at [141, 15] on div "× Style added successfully" at bounding box center [295, 15] width 591 height 0
click at [150, 10] on input "text" at bounding box center [216, 14] width 200 height 12
type input "mick"
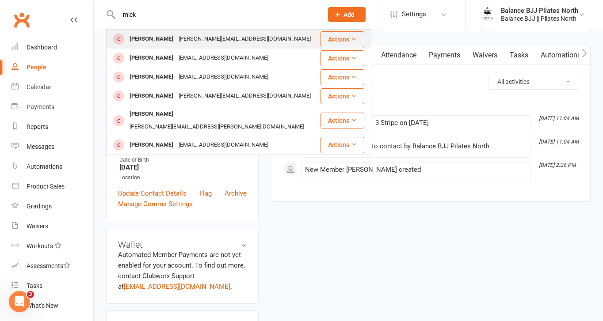
click at [154, 37] on div "[PERSON_NAME]" at bounding box center [151, 39] width 49 height 13
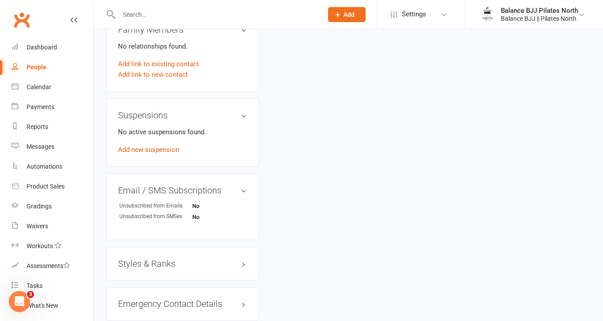
scroll to position [542, 0]
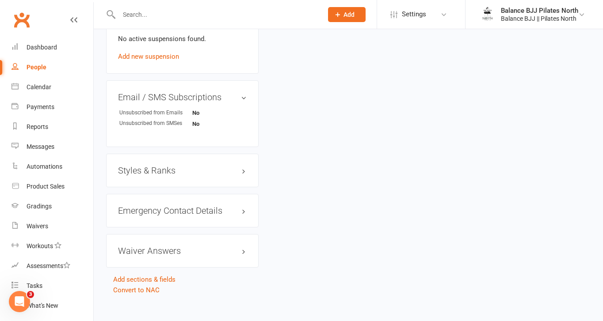
click at [162, 166] on h3 "Styles & Ranks" at bounding box center [182, 171] width 129 height 10
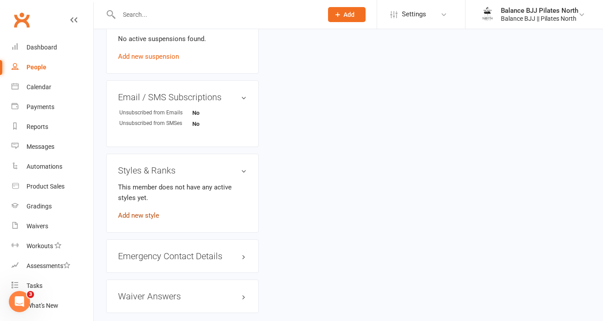
click at [139, 212] on link "Add new style" at bounding box center [138, 216] width 41 height 8
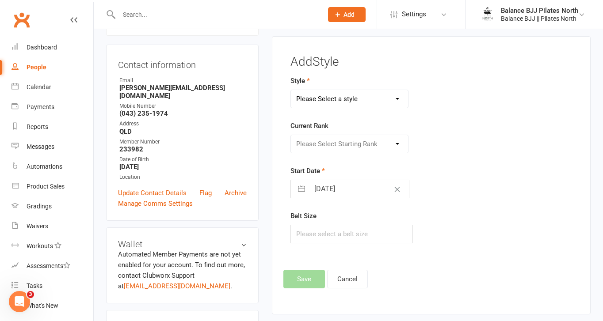
scroll to position [68, 0]
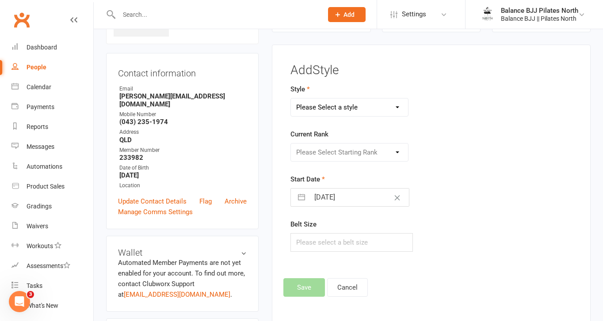
click at [382, 108] on select "Please Select a style Adults BJJ Kids BJJ" at bounding box center [349, 108] width 117 height 18
select select "3742"
click at [291, 99] on select "Please Select a style Adults BJJ Kids BJJ" at bounding box center [349, 108] width 117 height 18
click at [331, 149] on select "Please Select Starting Rank White Belt White Belt - 1 Stripe White Belt - 2 Str…" at bounding box center [349, 153] width 117 height 18
select select "44734"
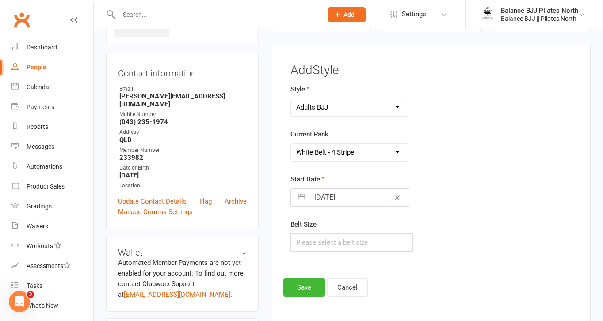
click at [291, 144] on select "Please Select Starting Rank White Belt White Belt - 1 Stripe White Belt - 2 Str…" at bounding box center [349, 153] width 117 height 18
click at [299, 290] on button "Save" at bounding box center [304, 287] width 42 height 19
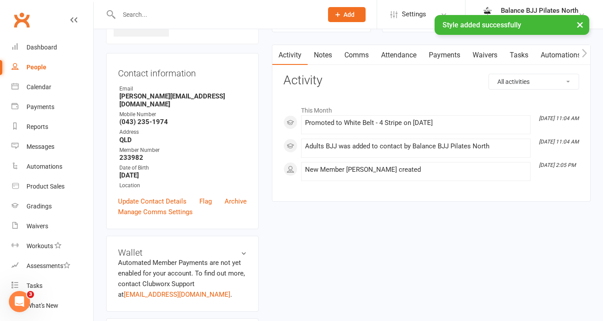
click at [241, 14] on input "text" at bounding box center [216, 14] width 200 height 12
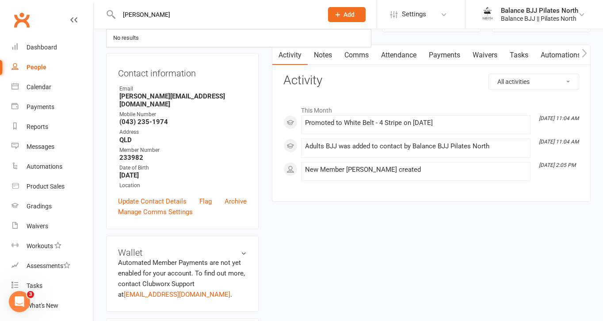
type input "[PERSON_NAME]"
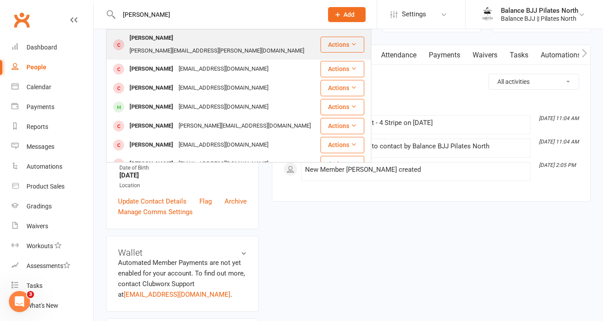
click at [246, 41] on div "[PERSON_NAME] [PERSON_NAME][EMAIL_ADDRESS][PERSON_NAME][DOMAIN_NAME]" at bounding box center [213, 44] width 212 height 29
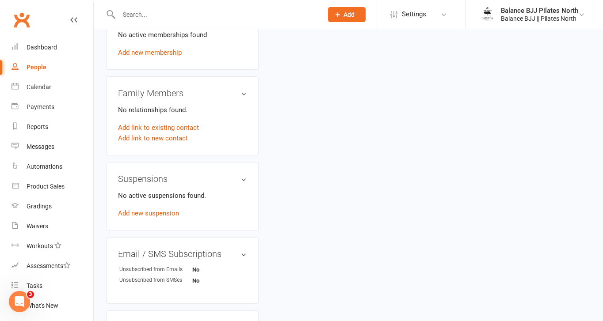
scroll to position [542, 0]
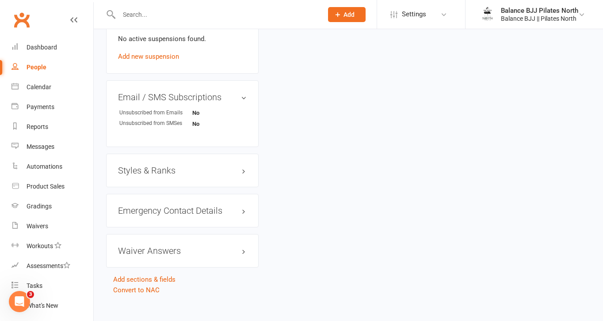
click at [153, 166] on div "Styles & Ranks" at bounding box center [182, 171] width 152 height 34
click at [153, 166] on h3 "Styles & Ranks" at bounding box center [182, 171] width 129 height 10
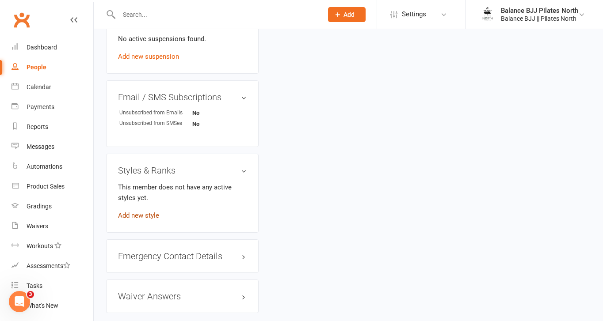
click at [147, 212] on link "Add new style" at bounding box center [138, 216] width 41 height 8
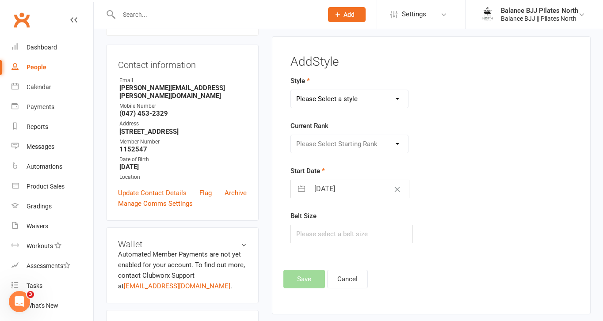
scroll to position [68, 0]
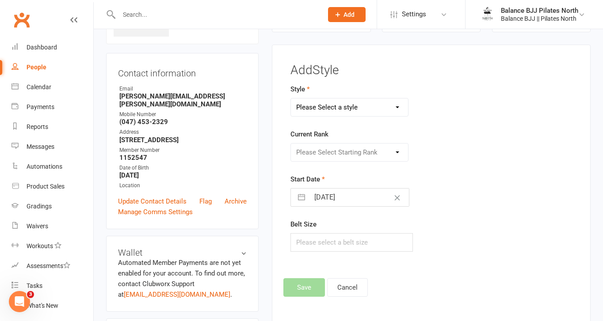
click at [359, 113] on select "Please Select a style Adults BJJ Kids BJJ" at bounding box center [349, 108] width 117 height 18
select select "3742"
click at [291, 99] on select "Please Select a style Adults BJJ Kids BJJ" at bounding box center [349, 108] width 117 height 18
click at [353, 148] on select "Please Select Starting Rank White Belt White Belt - 1 Stripe White Belt - 2 Str…" at bounding box center [349, 153] width 117 height 18
select select "44730"
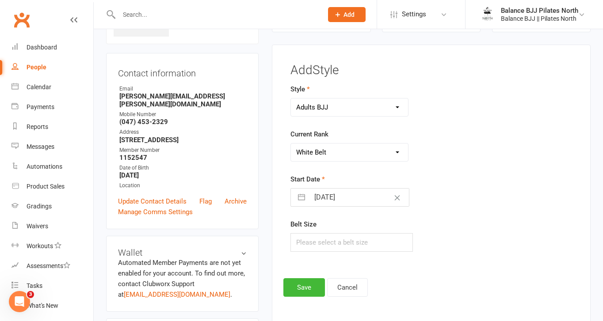
click at [291, 144] on select "Please Select Starting Rank White Belt White Belt - 1 Stripe White Belt - 2 Str…" at bounding box center [349, 153] width 117 height 18
click at [310, 292] on button "Save" at bounding box center [304, 287] width 42 height 19
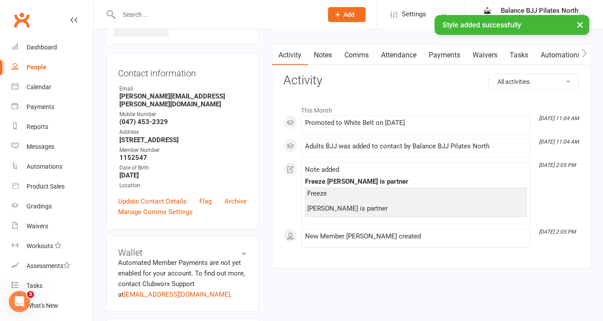
click at [159, 15] on div "× Style added successfully" at bounding box center [295, 15] width 591 height 0
click at [186, 15] on div "× Style added successfully" at bounding box center [295, 15] width 591 height 0
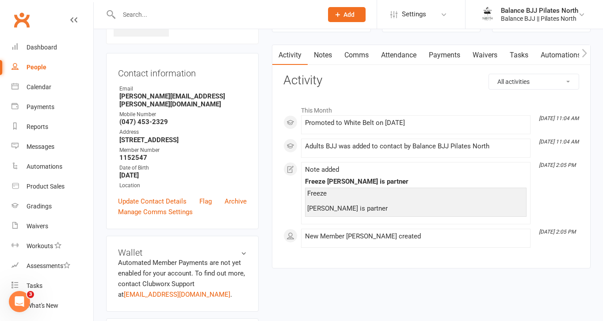
click at [127, 12] on input "text" at bounding box center [216, 14] width 200 height 12
type input "matt"
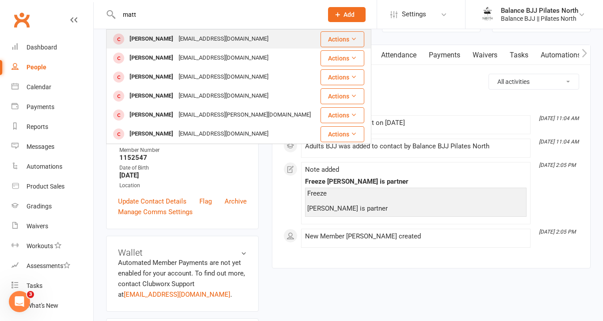
click at [186, 39] on div "[EMAIL_ADDRESS][DOMAIN_NAME]" at bounding box center [223, 39] width 95 height 13
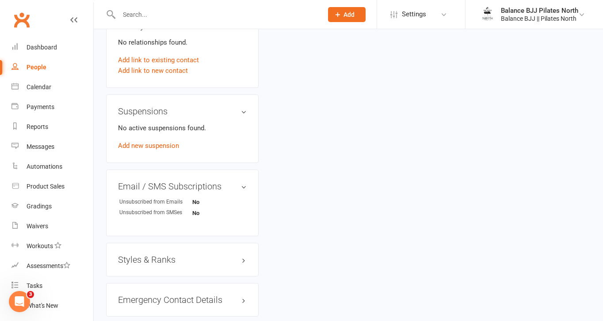
scroll to position [542, 0]
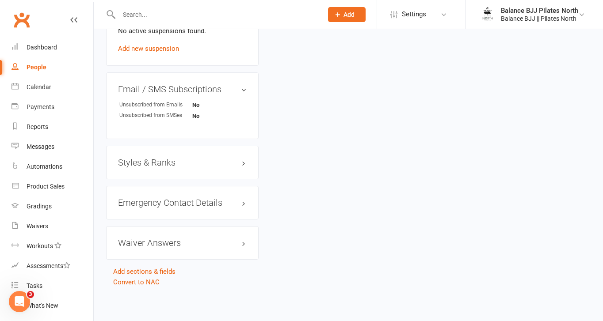
click at [156, 168] on div "Styles & Ranks" at bounding box center [182, 163] width 152 height 34
click at [156, 163] on h3 "Styles & Ranks" at bounding box center [182, 163] width 129 height 10
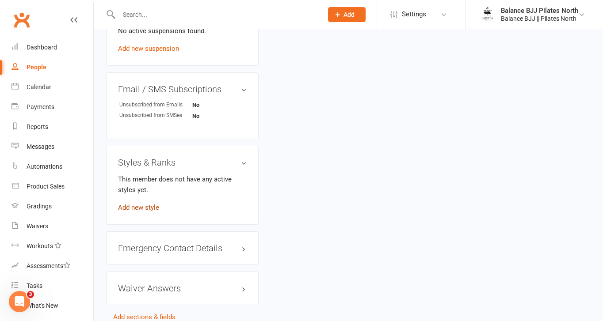
click at [148, 206] on link "Add new style" at bounding box center [138, 208] width 41 height 8
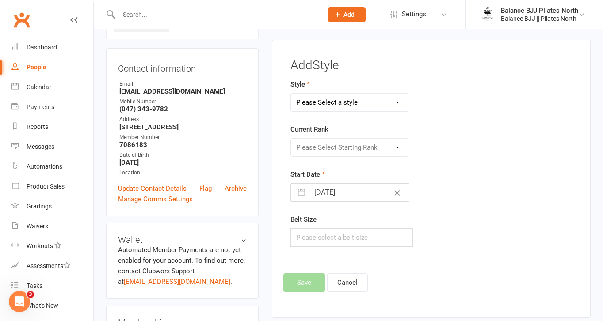
scroll to position [68, 0]
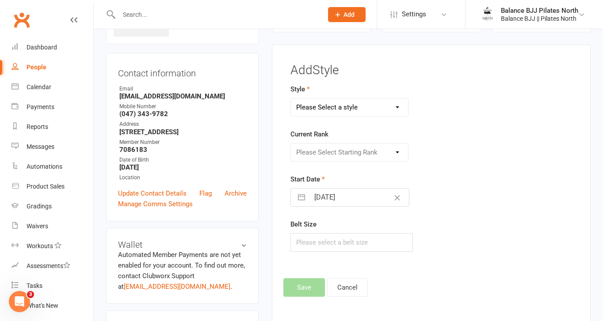
click at [370, 106] on select "Please Select a style Adults BJJ Kids BJJ" at bounding box center [349, 108] width 117 height 18
select select "3742"
click at [291, 99] on select "Please Select a style Adults BJJ Kids BJJ" at bounding box center [349, 108] width 117 height 18
click at [337, 152] on select "Please Select Starting Rank White Belt White Belt - 1 Stripe White Belt - 2 Str…" at bounding box center [349, 153] width 117 height 18
select select "44735"
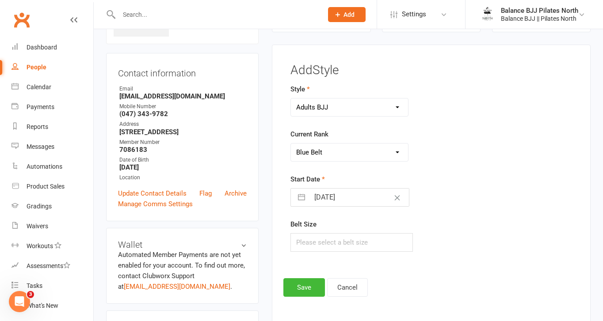
click at [291, 144] on select "Please Select Starting Rank White Belt White Belt - 1 Stripe White Belt - 2 Str…" at bounding box center [349, 153] width 117 height 18
click at [303, 287] on button "Save" at bounding box center [304, 287] width 42 height 19
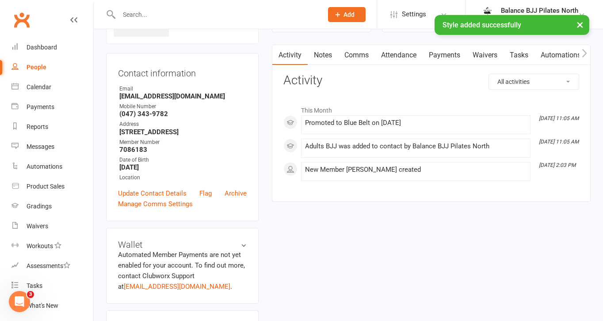
click at [201, 8] on input "text" at bounding box center [216, 14] width 200 height 12
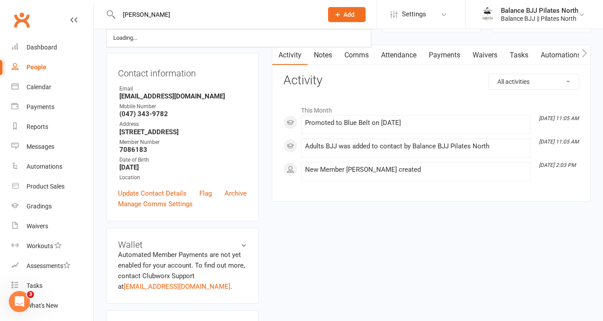
type input "[PERSON_NAME]"
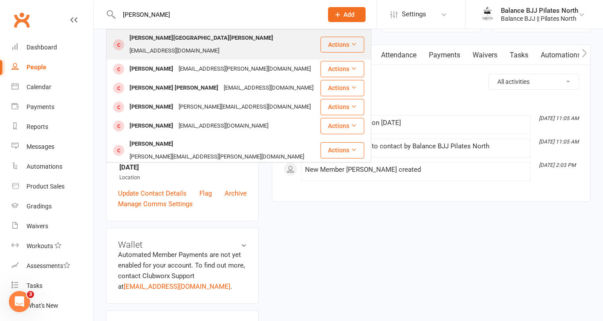
click at [157, 42] on div "[PERSON_NAME][GEOGRAPHIC_DATA][PERSON_NAME]" at bounding box center [201, 38] width 149 height 13
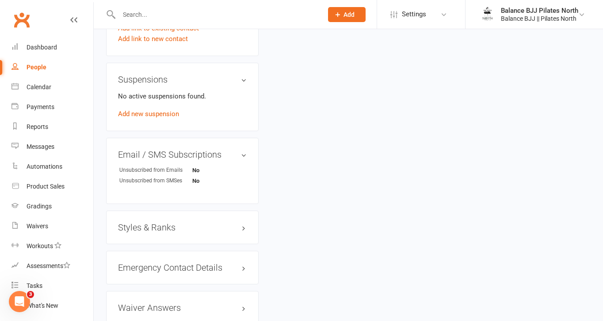
scroll to position [540, 0]
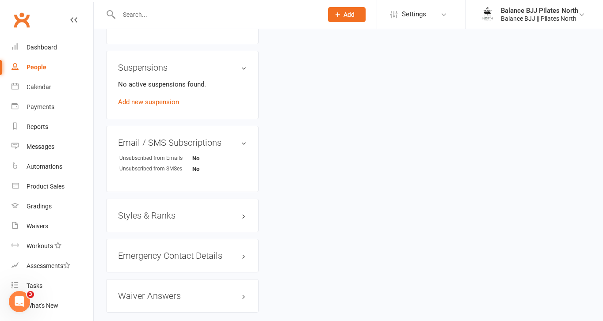
click at [160, 211] on h3 "Styles & Ranks" at bounding box center [182, 216] width 129 height 10
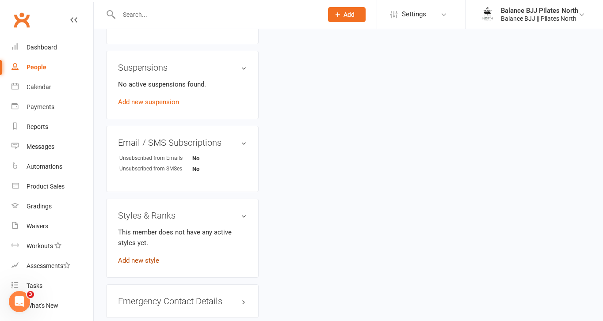
click at [129, 257] on link "Add new style" at bounding box center [138, 261] width 41 height 8
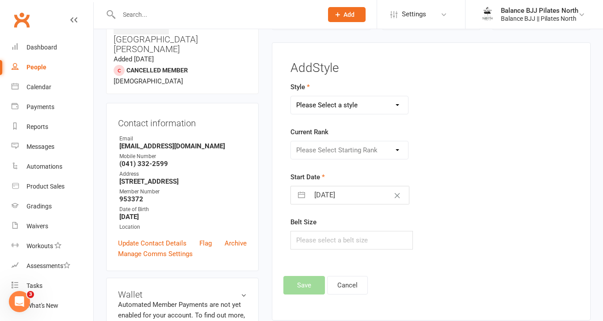
scroll to position [68, 0]
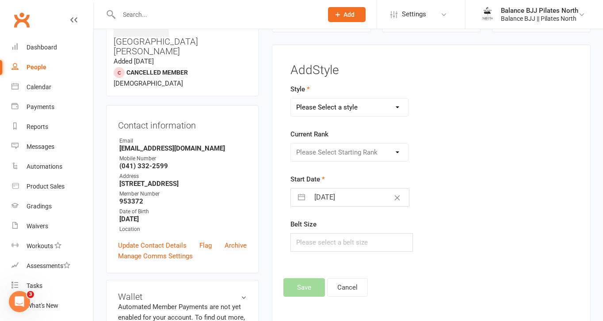
click at [373, 107] on select "Please Select a style Adults BJJ Kids BJJ" at bounding box center [349, 108] width 117 height 18
select select "3742"
click at [291, 99] on select "Please Select a style Adults BJJ Kids BJJ" at bounding box center [349, 108] width 117 height 18
click at [335, 149] on select "Please Select Starting Rank White Belt White Belt - 1 Stripe White Belt - 2 Str…" at bounding box center [349, 153] width 117 height 18
select select "44731"
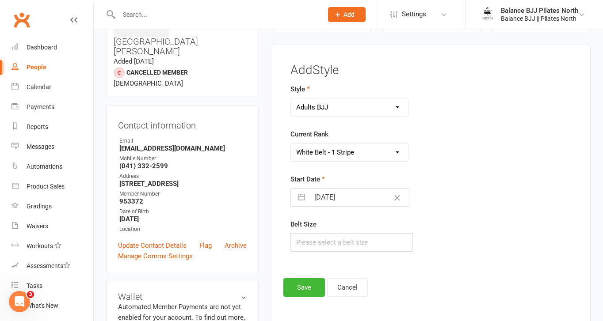
click at [291, 144] on select "Please Select Starting Rank White Belt White Belt - 1 Stripe White Belt - 2 Str…" at bounding box center [349, 153] width 117 height 18
click at [300, 284] on button "Save" at bounding box center [304, 287] width 42 height 19
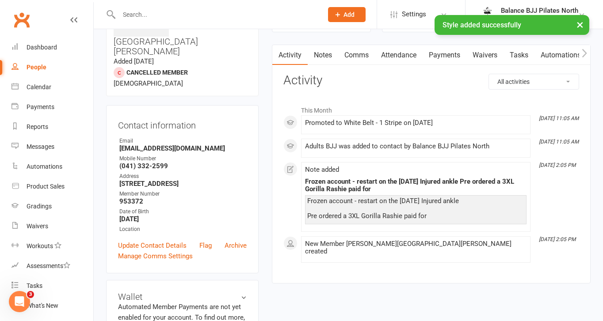
click at [190, 14] on input "text" at bounding box center [216, 14] width 200 height 12
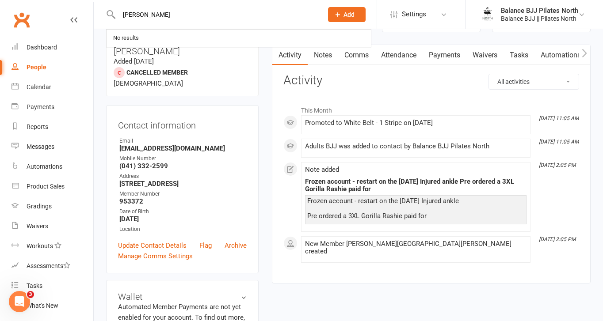
type input "[PERSON_NAME]"
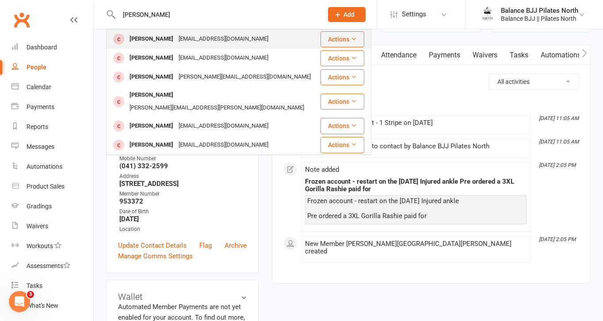
click at [193, 38] on div "[EMAIL_ADDRESS][DOMAIN_NAME]" at bounding box center [223, 39] width 95 height 13
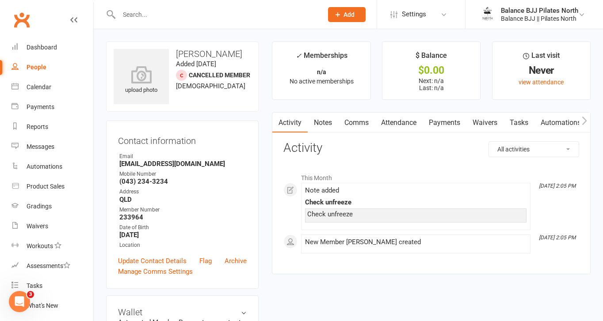
scroll to position [542, 0]
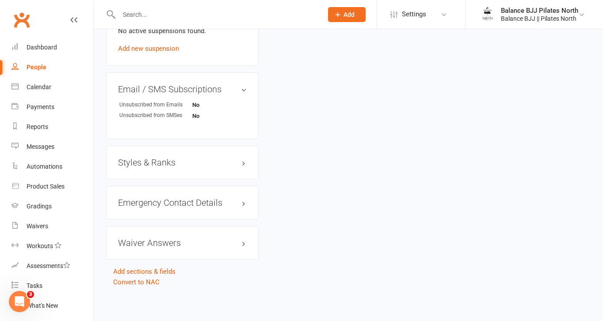
click at [158, 158] on h3 "Styles & Ranks" at bounding box center [182, 163] width 129 height 10
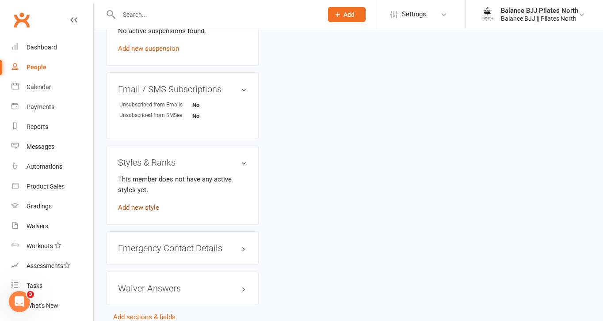
click at [147, 206] on link "Add new style" at bounding box center [138, 208] width 41 height 8
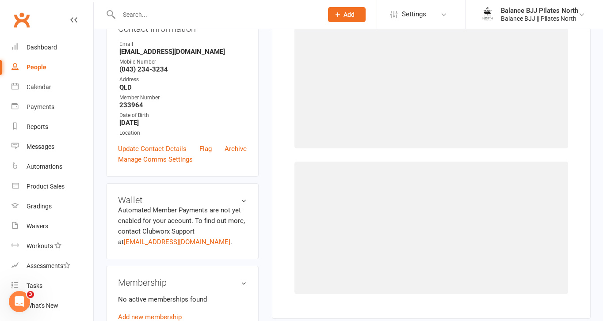
scroll to position [68, 0]
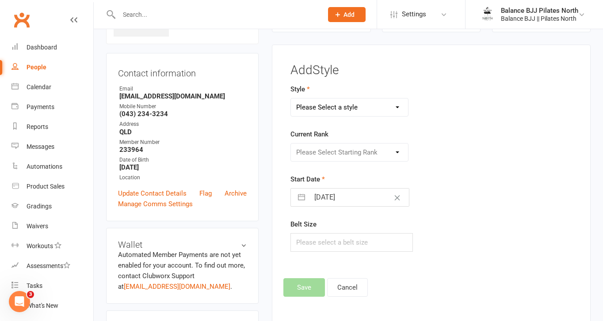
click at [357, 104] on select "Please Select a style Adults BJJ Kids BJJ" at bounding box center [349, 108] width 117 height 18
select select "3743"
click at [291, 99] on select "Please Select a style Adults BJJ Kids BJJ" at bounding box center [349, 108] width 117 height 18
click at [331, 155] on select "Please Select Starting Rank White Belt White Belt - 1 Stripe White Belt - 2 Str…" at bounding box center [349, 153] width 117 height 18
select select "44763"
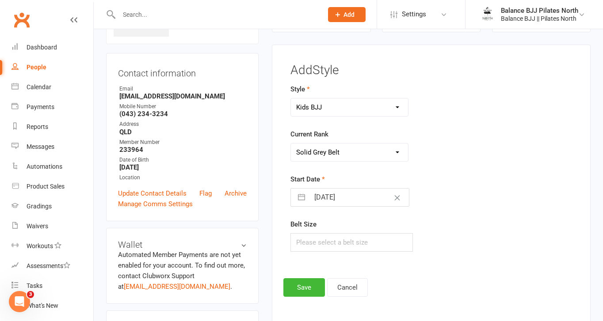
click at [291, 144] on select "Please Select Starting Rank White Belt White Belt - 1 Stripe White Belt - 2 Str…" at bounding box center [349, 153] width 117 height 18
click at [299, 287] on button "Save" at bounding box center [304, 287] width 42 height 19
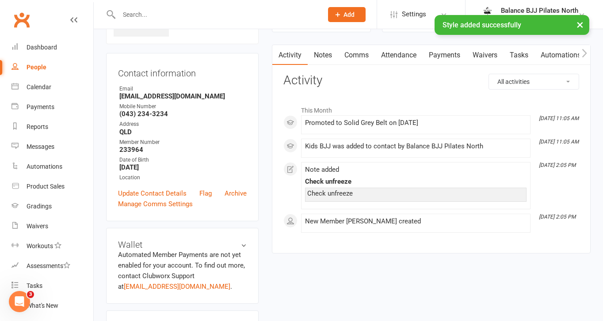
click at [166, 11] on input "text" at bounding box center [216, 14] width 200 height 12
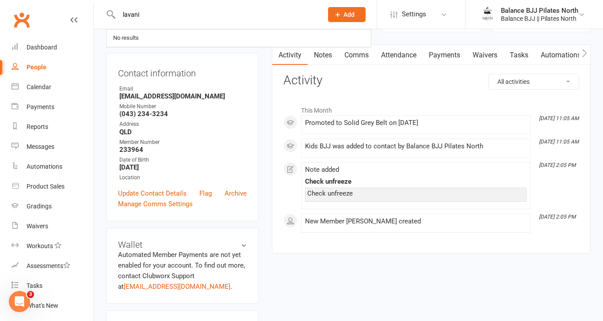
type input "lavani"
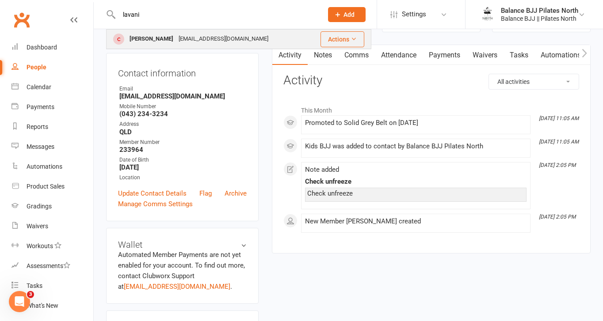
click at [140, 40] on div "[PERSON_NAME]" at bounding box center [151, 39] width 49 height 13
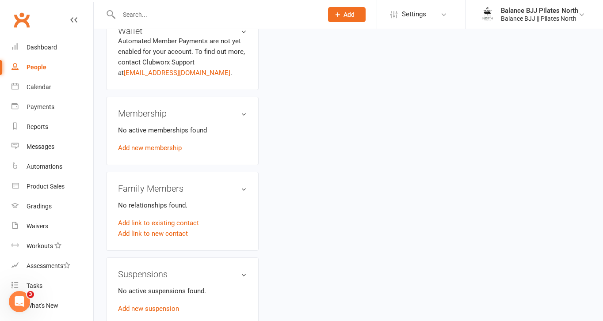
scroll to position [549, 0]
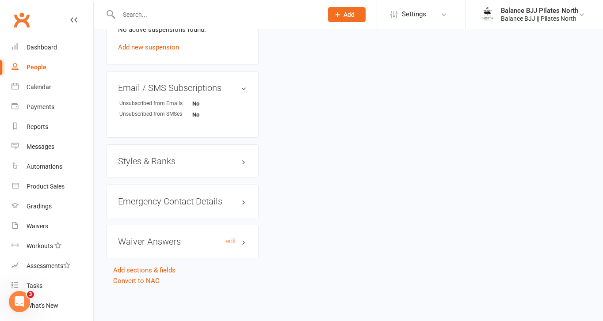
click at [166, 241] on h3 "Waiver Answers edit" at bounding box center [182, 242] width 129 height 10
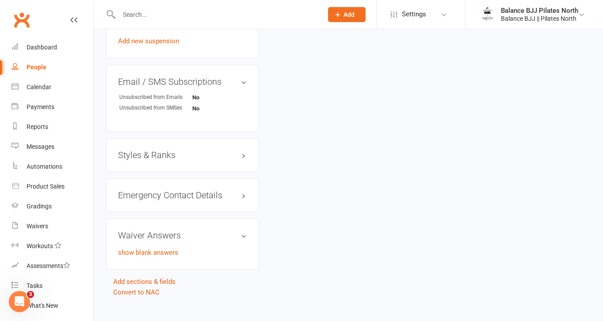
click at [159, 158] on h3 "Styles & Ranks" at bounding box center [182, 155] width 129 height 10
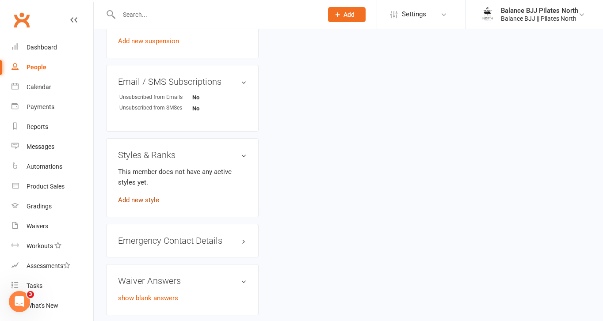
click at [144, 204] on link "Add new style" at bounding box center [138, 200] width 41 height 8
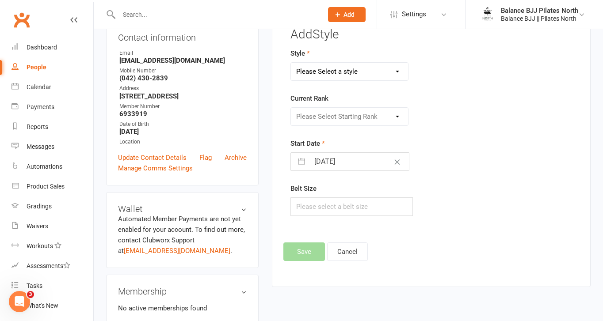
scroll to position [68, 0]
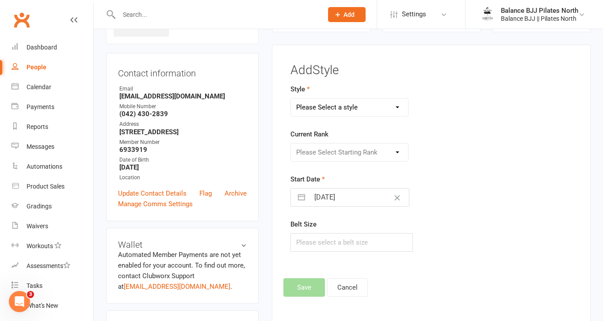
click at [354, 104] on select "Please Select a style Adults BJJ Kids BJJ" at bounding box center [349, 108] width 117 height 18
select select "3743"
click at [291, 99] on select "Please Select a style Adults BJJ Kids BJJ" at bounding box center [349, 108] width 117 height 18
click at [338, 144] on select "Please Select Starting Rank White Belt White Belt - 1 Stripe White Belt - 2 Str…" at bounding box center [349, 153] width 117 height 18
select select "44753"
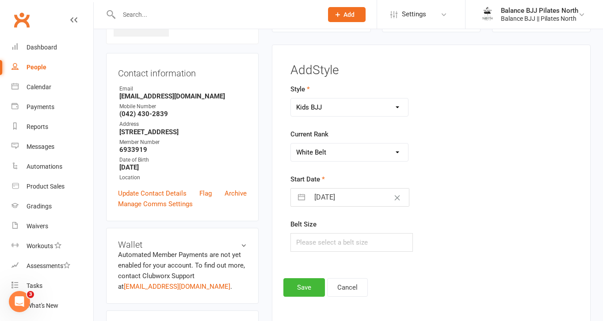
click at [291, 144] on select "Please Select Starting Rank White Belt White Belt - 1 Stripe White Belt - 2 Str…" at bounding box center [349, 153] width 117 height 18
click at [305, 291] on button "Save" at bounding box center [304, 287] width 42 height 19
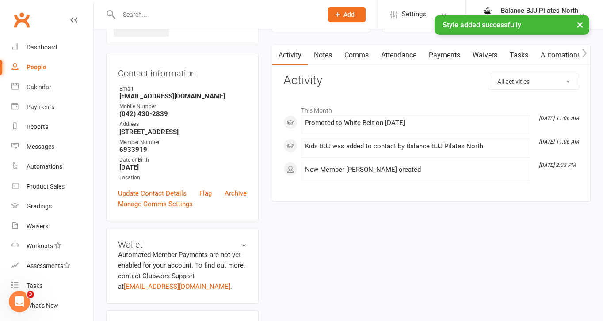
click at [191, 14] on input "text" at bounding box center [216, 14] width 200 height 12
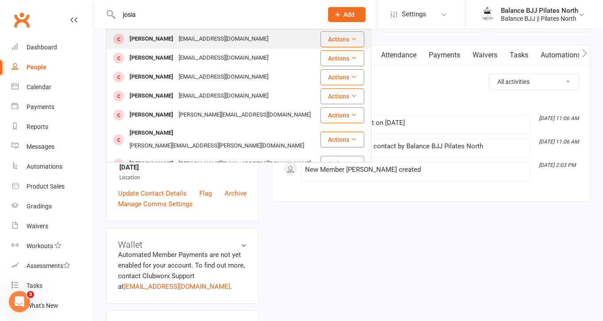
type input "josia"
click at [159, 36] on div "[PERSON_NAME]" at bounding box center [151, 39] width 49 height 13
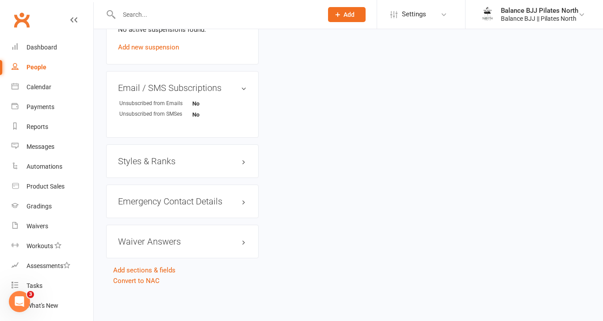
scroll to position [547, 0]
click at [161, 161] on h3 "Styles & Ranks" at bounding box center [182, 161] width 129 height 10
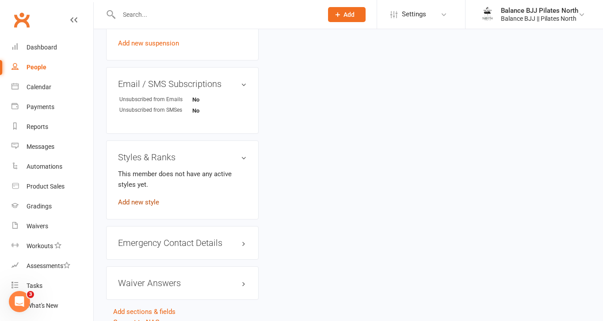
click at [138, 206] on link "Add new style" at bounding box center [138, 202] width 41 height 8
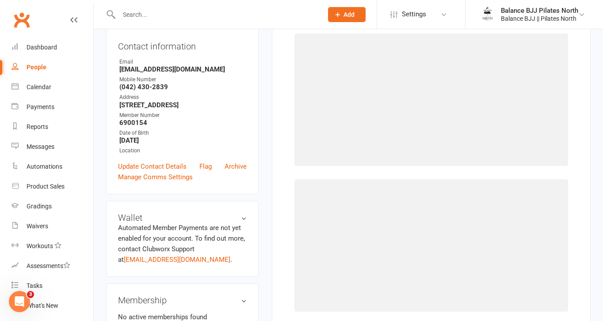
scroll to position [68, 0]
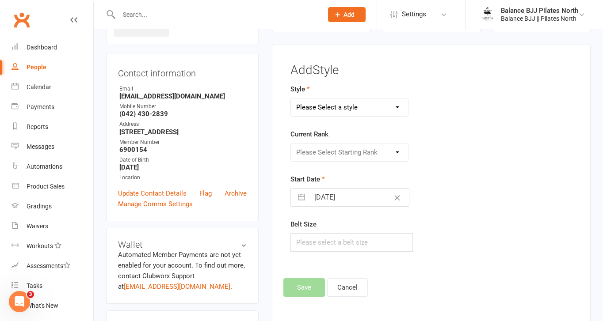
click at [376, 107] on select "Please Select a style Adults BJJ Kids BJJ" at bounding box center [349, 108] width 117 height 18
select select "3743"
click at [291, 99] on select "Please Select a style Adults BJJ Kids BJJ" at bounding box center [349, 108] width 117 height 18
click at [344, 151] on select "Please Select Starting Rank" at bounding box center [349, 153] width 117 height 18
select select "44753"
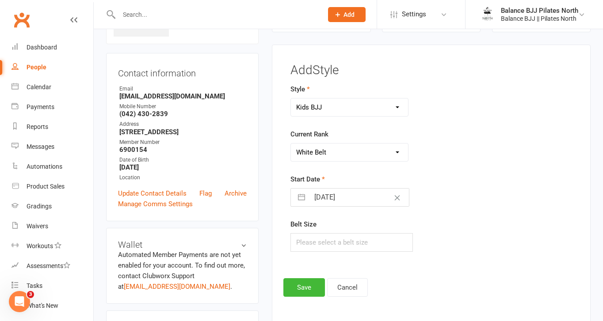
click at [291, 144] on select "Please Select Starting Rank White Belt White Belt - 1 Stripe White Belt - 2 Str…" at bounding box center [349, 153] width 117 height 18
click at [307, 284] on button "Save" at bounding box center [304, 287] width 42 height 19
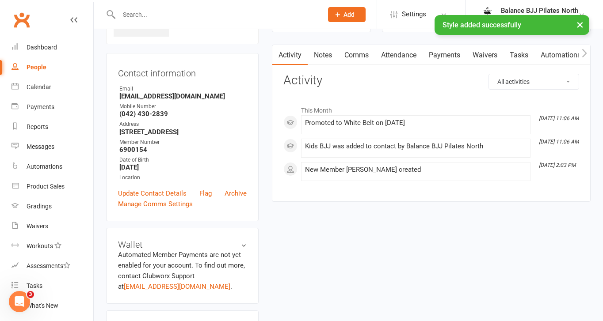
click at [215, 15] on div "× Style added successfully" at bounding box center [295, 15] width 591 height 0
click at [155, 14] on input "text" at bounding box center [216, 14] width 200 height 12
type input "luke"
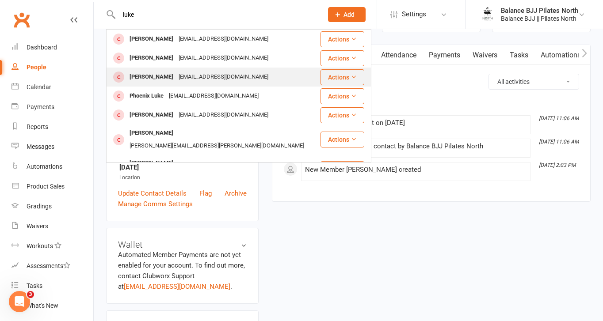
click at [152, 75] on div "[PERSON_NAME]" at bounding box center [151, 77] width 49 height 13
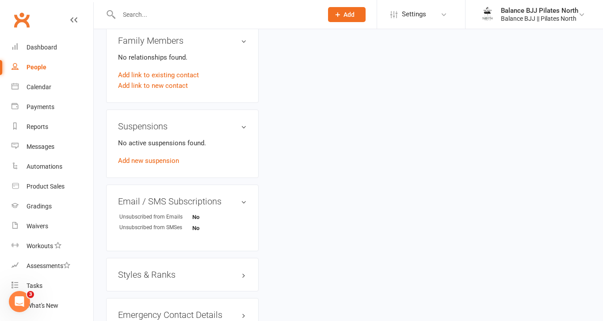
scroll to position [469, 0]
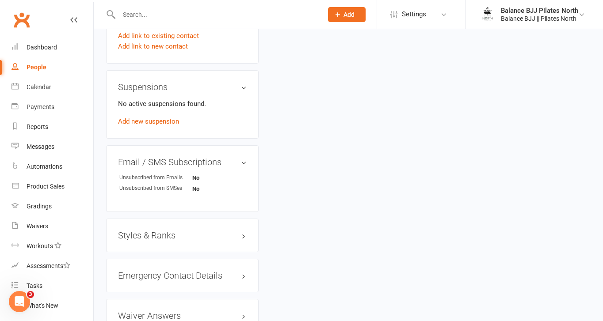
click at [154, 233] on h3 "Styles & Ranks" at bounding box center [182, 236] width 129 height 10
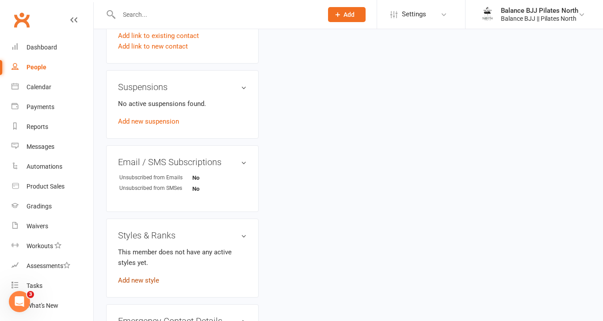
click at [143, 280] on link "Add new style" at bounding box center [138, 281] width 41 height 8
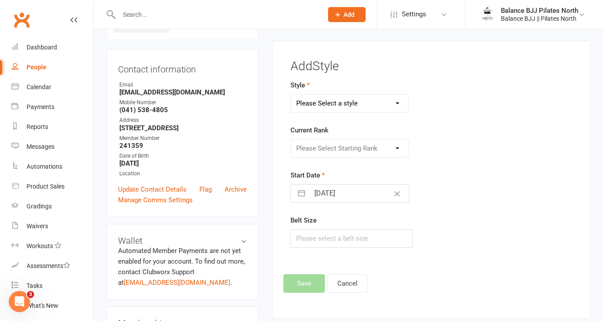
scroll to position [68, 0]
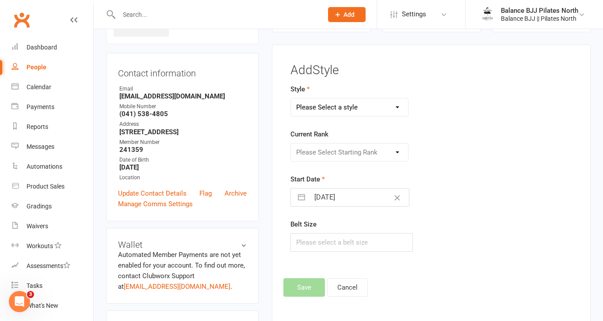
click at [359, 105] on select "Please Select a style Adults BJJ Kids BJJ" at bounding box center [349, 108] width 117 height 18
select select "3742"
click at [291, 99] on select "Please Select a style Adults BJJ Kids BJJ" at bounding box center [349, 108] width 117 height 18
click at [344, 155] on select "Please Select Starting Rank White Belt White Belt - 1 Stripe White Belt - 2 Str…" at bounding box center [349, 153] width 117 height 18
select select "44735"
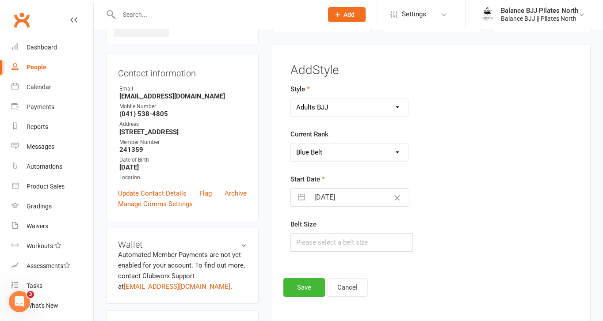
click at [291, 144] on select "Please Select Starting Rank White Belt White Belt - 1 Stripe White Belt - 2 Str…" at bounding box center [349, 153] width 117 height 18
click at [307, 292] on button "Save" at bounding box center [304, 287] width 42 height 19
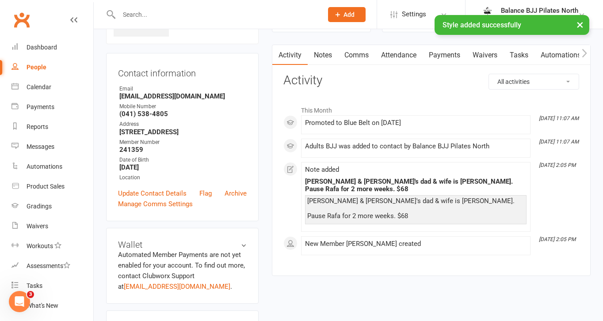
click at [217, 15] on div "× Style added successfully" at bounding box center [295, 15] width 591 height 0
click at [127, 12] on input "text" at bounding box center [216, 14] width 200 height 12
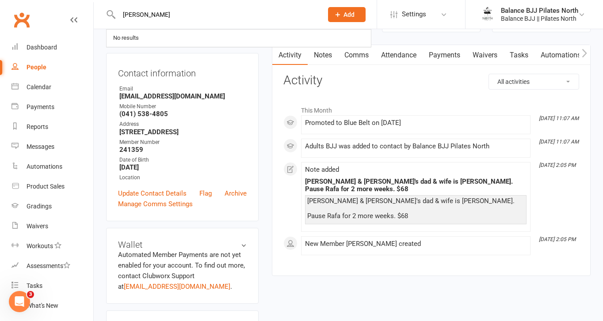
type input "[PERSON_NAME]"
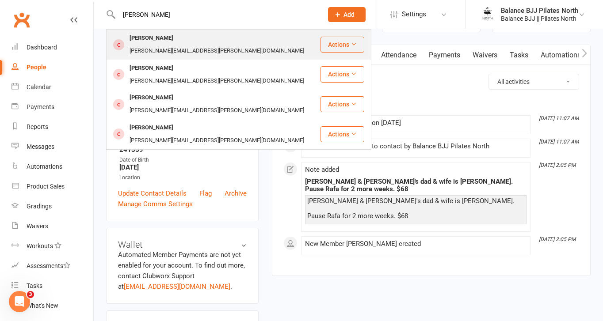
click at [158, 39] on div "[PERSON_NAME]" at bounding box center [151, 38] width 49 height 13
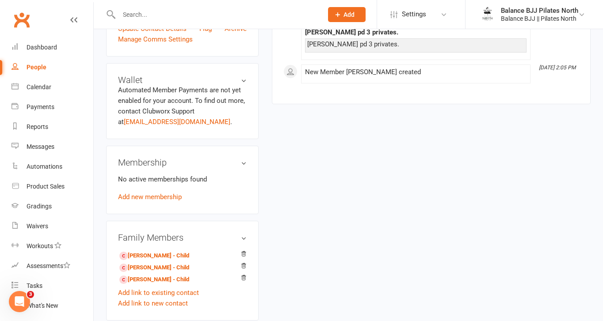
scroll to position [241, 0]
drag, startPoint x: 147, startPoint y: 186, endPoint x: 170, endPoint y: 127, distance: 63.3
click at [170, 127] on aside "upload photo [PERSON_NAME] Added [DATE] Cancelled member [DEMOGRAPHIC_DATA] Con…" at bounding box center [182, 208] width 152 height 816
click at [286, 198] on div "upload photo [PERSON_NAME] Added [DATE] Cancelled member [DEMOGRAPHIC_DATA] Con…" at bounding box center [347, 208] width 497 height 816
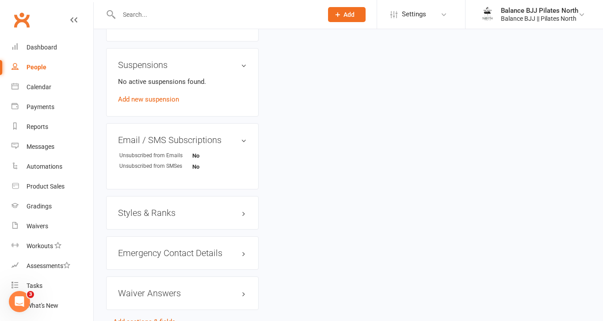
scroll to position [521, 0]
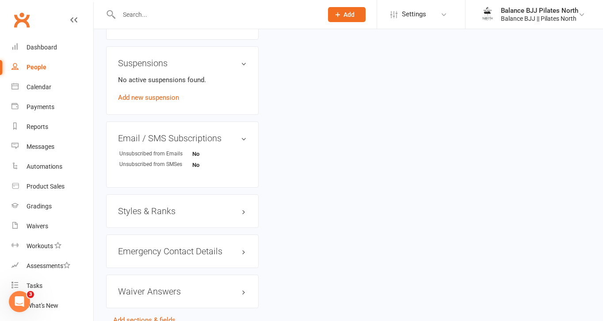
click at [176, 206] on h3 "Styles & Ranks" at bounding box center [182, 211] width 129 height 10
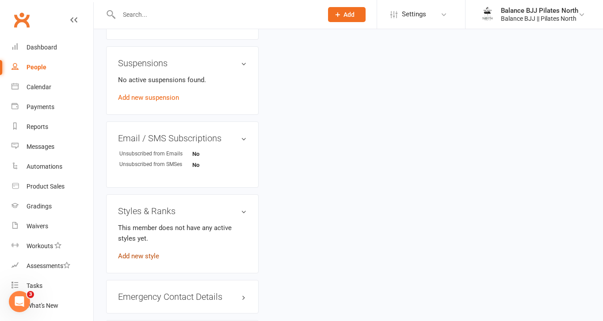
click at [140, 252] on link "Add new style" at bounding box center [138, 256] width 41 height 8
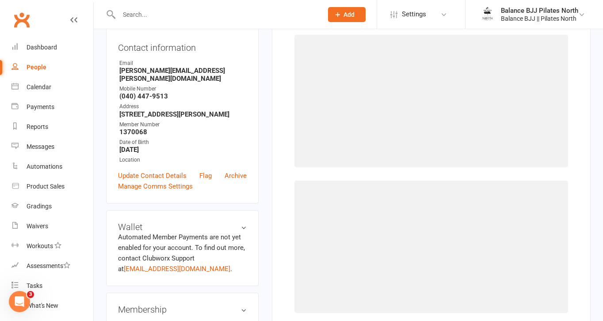
scroll to position [68, 0]
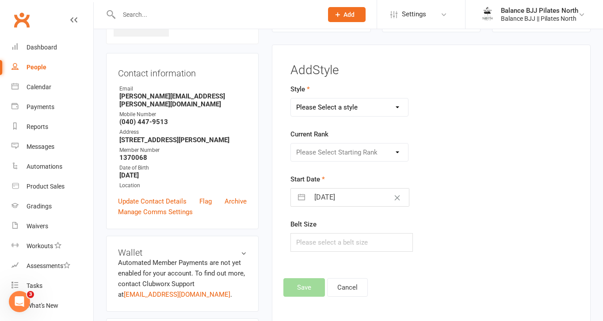
click at [339, 106] on select "Please Select a style Adults BJJ Kids BJJ" at bounding box center [349, 108] width 117 height 18
select select "3742"
click at [291, 99] on select "Please Select a style Adults BJJ Kids BJJ" at bounding box center [349, 108] width 117 height 18
click at [338, 148] on select "Please Select Starting Rank White Belt White Belt - 1 Stripe White Belt - 2 Str…" at bounding box center [349, 153] width 117 height 18
select select "44739"
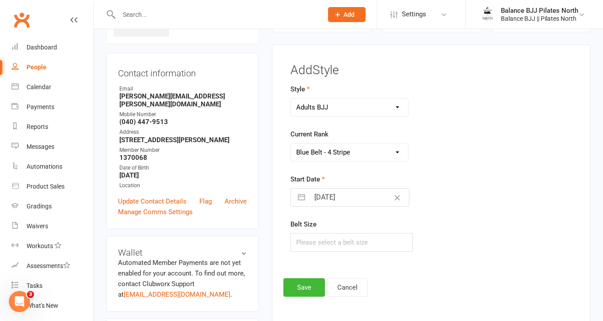
click at [291, 144] on select "Please Select Starting Rank White Belt White Belt - 1 Stripe White Belt - 2 Str…" at bounding box center [349, 153] width 117 height 18
click at [308, 290] on button "Save" at bounding box center [304, 287] width 42 height 19
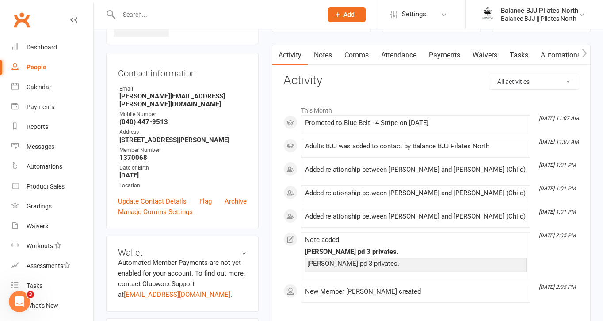
click at [151, 14] on input "text" at bounding box center [216, 14] width 200 height 12
type input "kie"
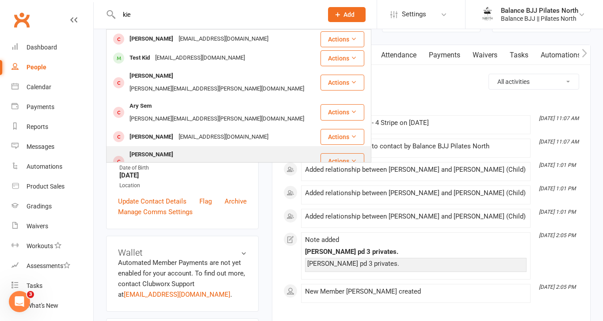
click at [180, 161] on div "[PERSON_NAME][EMAIL_ADDRESS][PERSON_NAME][DOMAIN_NAME]" at bounding box center [217, 167] width 180 height 13
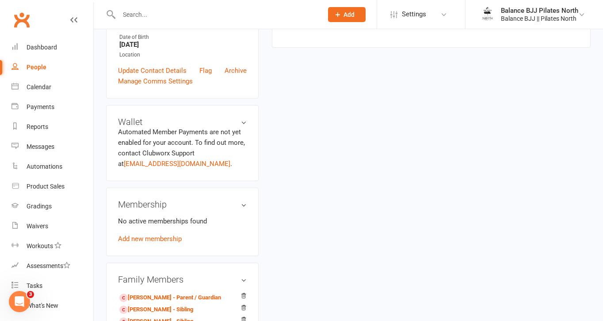
scroll to position [563, 0]
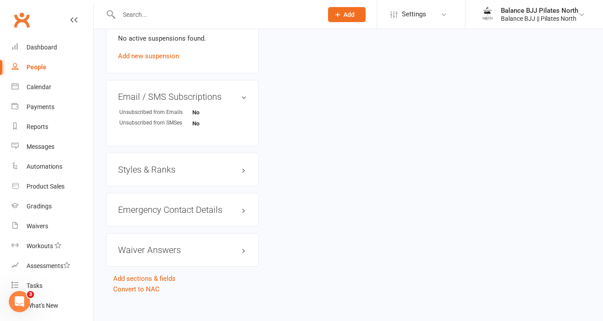
click at [159, 165] on h3 "Styles & Ranks" at bounding box center [182, 170] width 129 height 10
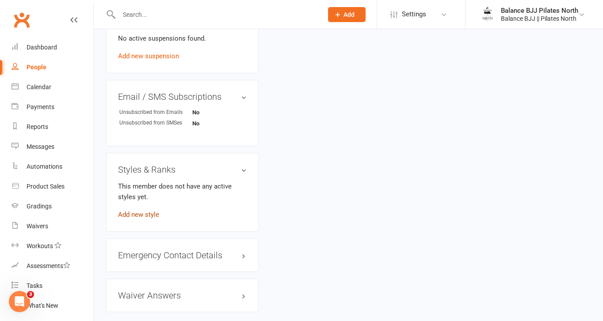
click at [148, 211] on link "Add new style" at bounding box center [138, 215] width 41 height 8
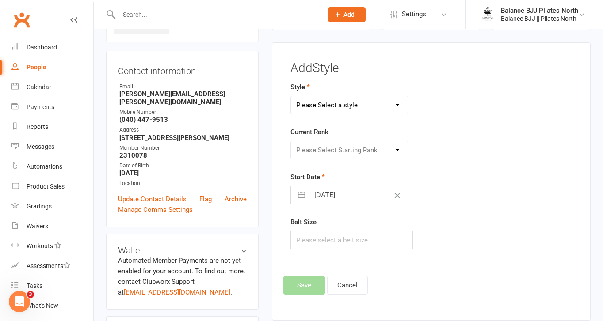
scroll to position [68, 0]
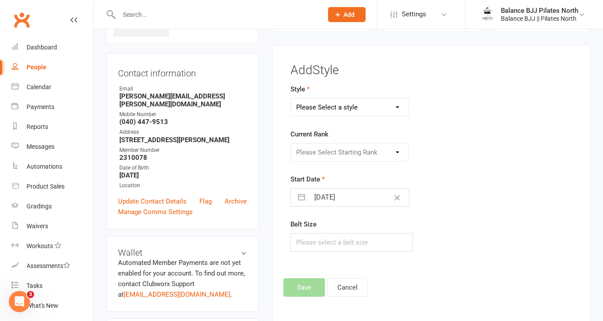
click at [384, 105] on select "Please Select a style Adults BJJ Kids BJJ" at bounding box center [349, 108] width 117 height 18
select select "3743"
click at [291, 99] on select "Please Select a style Adults BJJ Kids BJJ" at bounding box center [349, 108] width 117 height 18
click at [360, 152] on select "Please Select Starting Rank White Belt White Belt - 1 Stripe White Belt - 2 Str…" at bounding box center [349, 153] width 117 height 18
select select "44785"
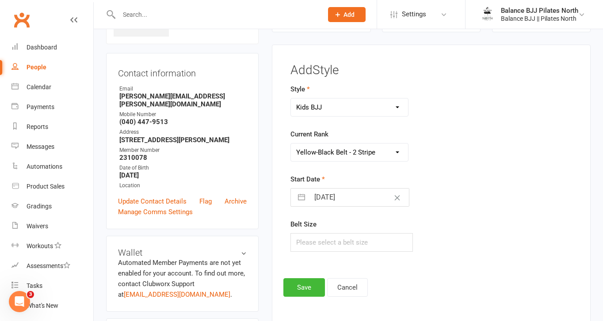
click at [291, 144] on select "Please Select Starting Rank White Belt White Belt - 1 Stripe White Belt - 2 Str…" at bounding box center [349, 153] width 117 height 18
click at [305, 291] on button "Save" at bounding box center [304, 287] width 42 height 19
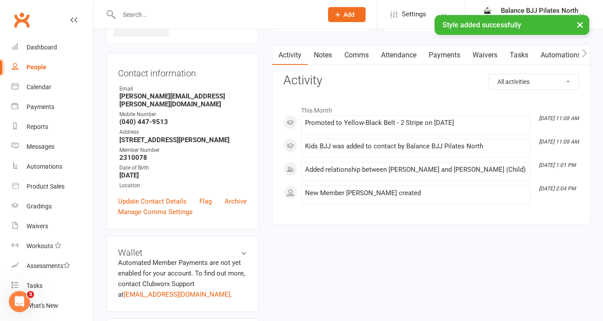
click at [163, 12] on input "text" at bounding box center [216, 14] width 200 height 12
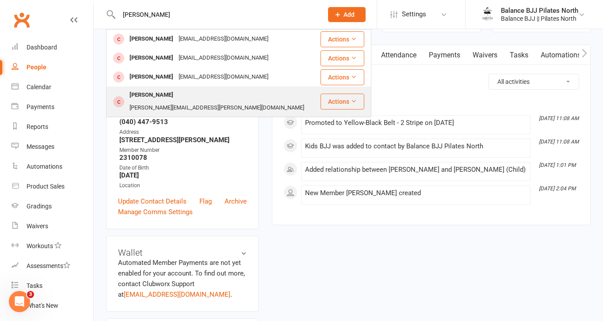
type input "[PERSON_NAME]"
click at [146, 98] on div "[PERSON_NAME]" at bounding box center [151, 95] width 49 height 13
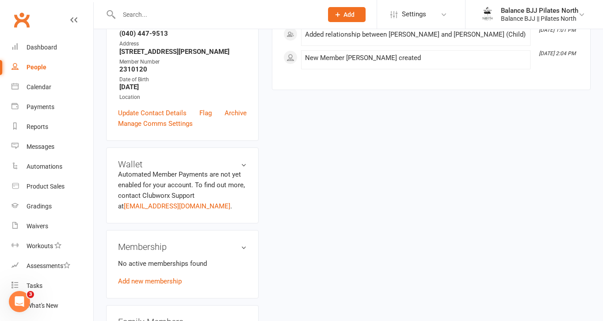
scroll to position [563, 0]
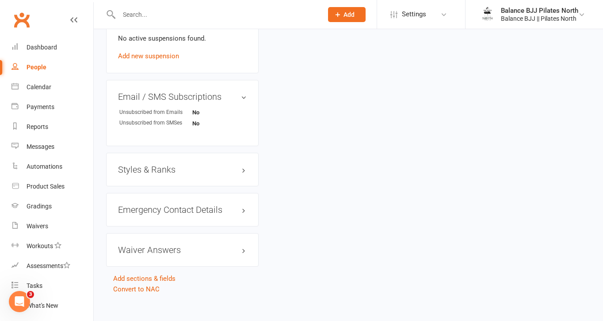
click at [153, 165] on h3 "Styles & Ranks" at bounding box center [182, 170] width 129 height 10
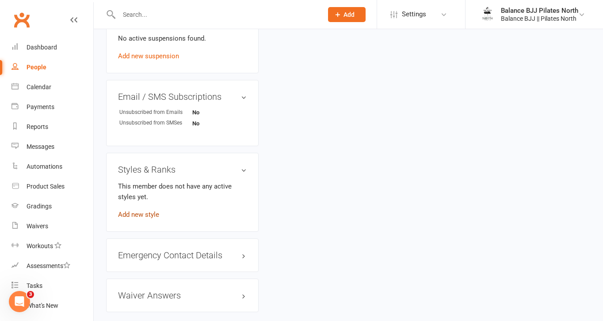
click at [136, 211] on link "Add new style" at bounding box center [138, 215] width 41 height 8
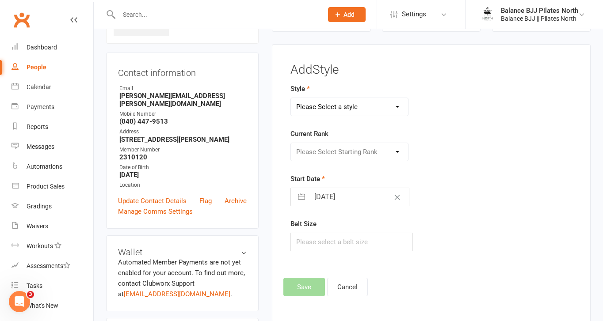
scroll to position [68, 0]
click at [326, 108] on select "Please Select a style Adults BJJ Kids BJJ" at bounding box center [349, 108] width 117 height 18
select select "3743"
click at [291, 99] on select "Please Select a style Adults BJJ Kids BJJ" at bounding box center [349, 108] width 117 height 18
click at [329, 148] on select "Please Select Starting Rank White Belt White Belt - 1 Stripe White Belt - 2 Str…" at bounding box center [349, 153] width 117 height 18
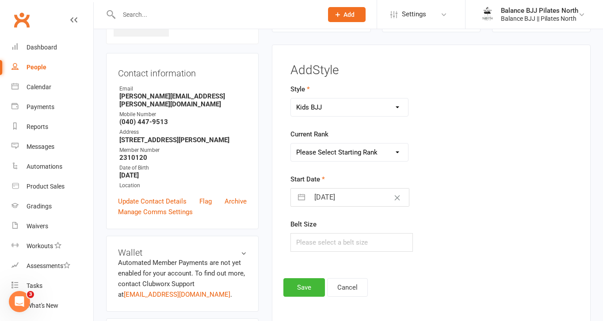
select select "44765"
click at [291, 144] on select "Please Select Starting Rank White Belt White Belt - 1 Stripe White Belt - 2 Str…" at bounding box center [349, 153] width 117 height 18
click at [309, 289] on button "Save" at bounding box center [304, 287] width 42 height 19
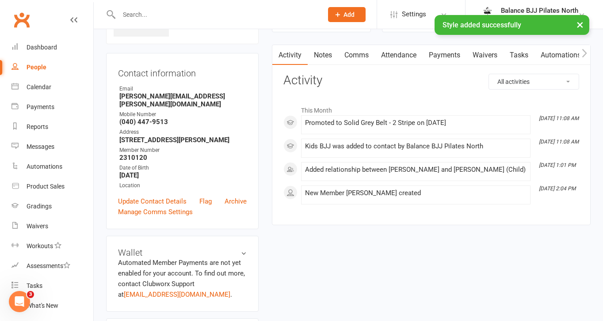
click at [166, 15] on div "× Style added successfully" at bounding box center [295, 15] width 591 height 0
click at [163, 15] on div "× Style added successfully" at bounding box center [295, 15] width 591 height 0
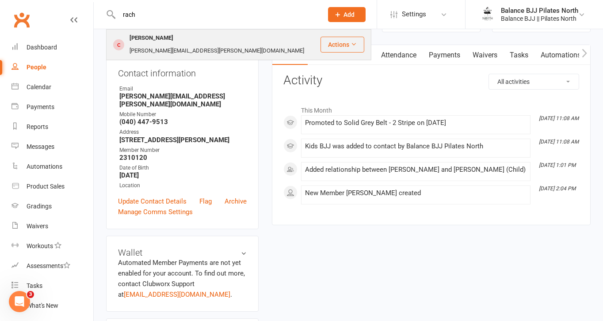
type input "rach"
click at [154, 38] on div "[PERSON_NAME]" at bounding box center [151, 38] width 49 height 13
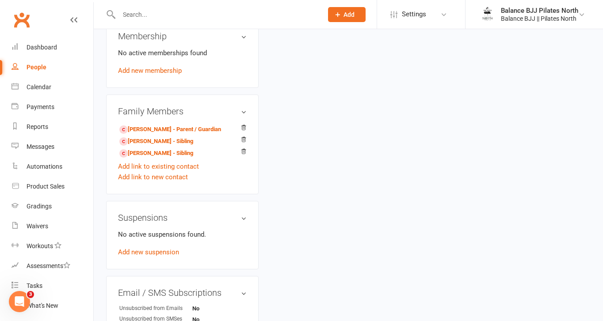
scroll to position [563, 0]
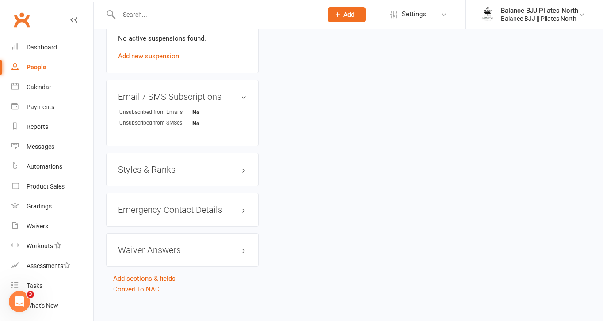
click at [154, 165] on h3 "Styles & Ranks" at bounding box center [182, 170] width 129 height 10
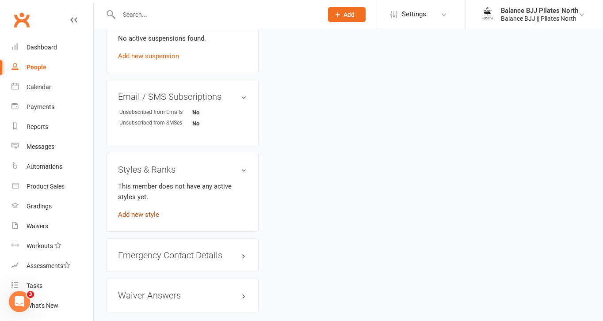
click at [144, 211] on link "Add new style" at bounding box center [138, 215] width 41 height 8
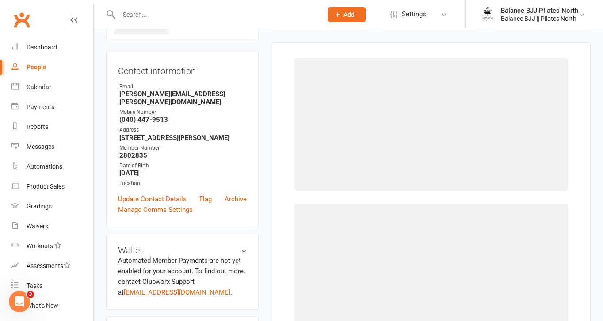
scroll to position [68, 0]
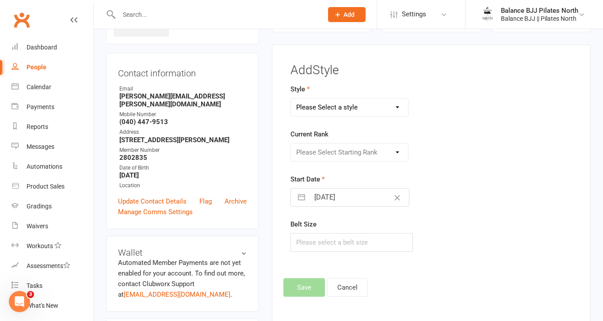
click at [358, 109] on select "Please Select a style Adults BJJ Kids BJJ" at bounding box center [349, 108] width 117 height 18
select select "3743"
click at [291, 99] on select "Please Select a style Adults BJJ Kids BJJ" at bounding box center [349, 108] width 117 height 18
click at [343, 149] on select "Please Select Starting Rank White Belt White Belt - 1 Stripe White Belt - 2 Str…" at bounding box center [349, 153] width 117 height 18
select select "44778"
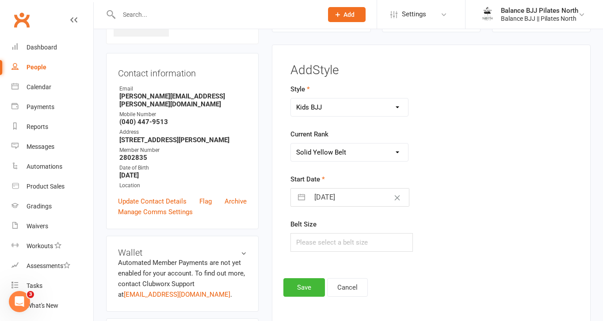
click at [291, 144] on select "Please Select Starting Rank White Belt White Belt - 1 Stripe White Belt - 2 Str…" at bounding box center [349, 153] width 117 height 18
click at [302, 292] on button "Save" at bounding box center [304, 287] width 42 height 19
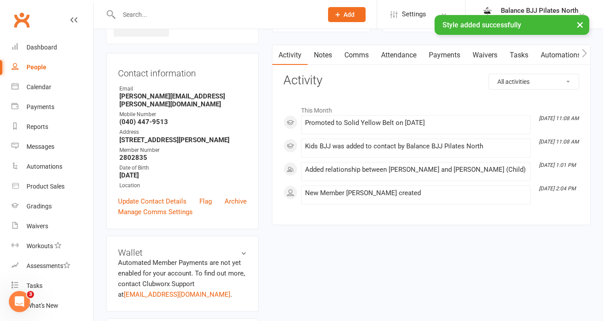
click at [193, 15] on div "× Style added successfully" at bounding box center [295, 15] width 591 height 0
click at [189, 12] on input "text" at bounding box center [216, 14] width 200 height 12
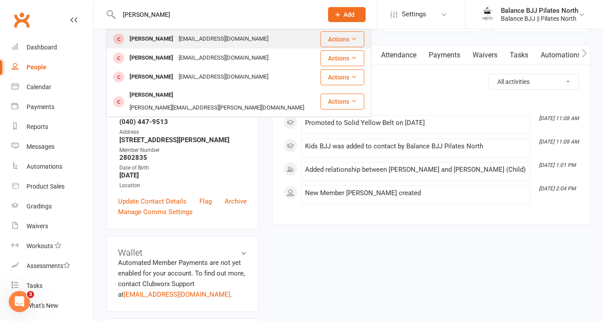
type input "[PERSON_NAME]"
click at [185, 42] on div "[EMAIL_ADDRESS][DOMAIN_NAME]" at bounding box center [223, 39] width 95 height 13
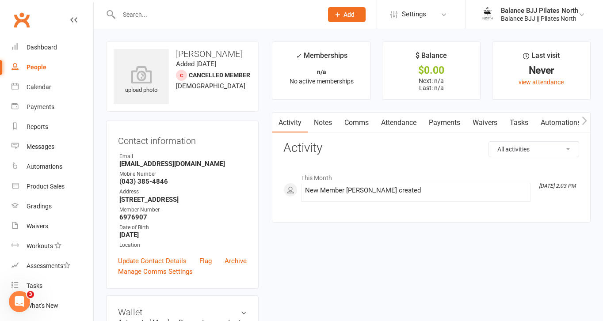
scroll to position [542, 0]
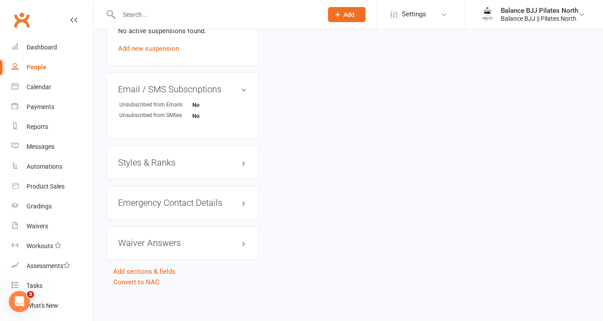
click at [155, 163] on h3 "Styles & Ranks" at bounding box center [182, 163] width 129 height 10
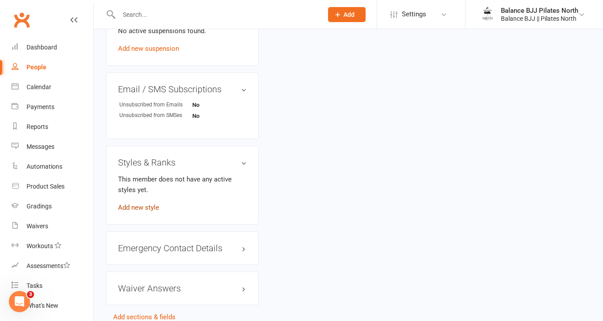
click at [140, 207] on link "Add new style" at bounding box center [138, 208] width 41 height 8
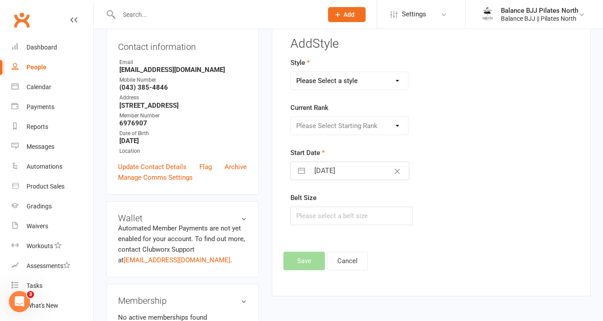
scroll to position [68, 0]
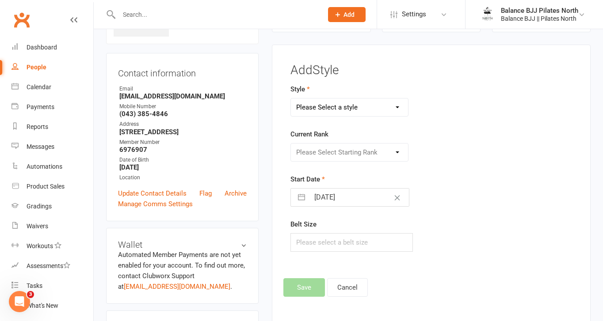
click at [370, 101] on select "Please Select a style Adults BJJ Kids BJJ" at bounding box center [349, 108] width 117 height 18
select select "3742"
click at [291, 99] on select "Please Select a style Adults BJJ Kids BJJ" at bounding box center [349, 108] width 117 height 18
click at [339, 152] on select "Please Select Starting Rank White Belt White Belt - 1 Stripe White Belt - 2 Str…" at bounding box center [349, 153] width 117 height 18
select select "44731"
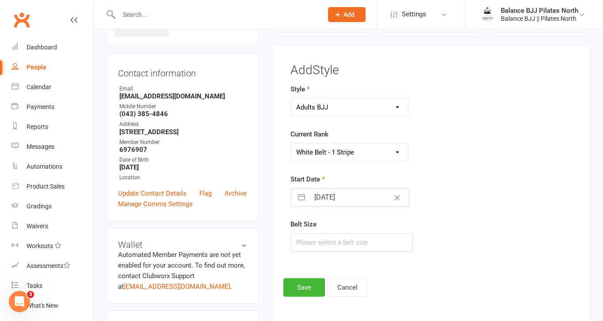
click at [291, 144] on select "Please Select Starting Rank White Belt White Belt - 1 Stripe White Belt - 2 Str…" at bounding box center [349, 153] width 117 height 18
click at [306, 287] on button "Save" at bounding box center [304, 287] width 42 height 19
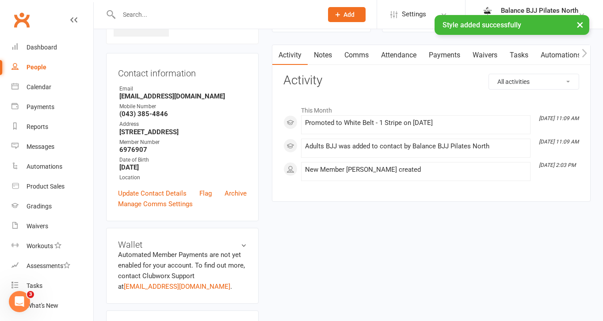
click at [252, 12] on input "text" at bounding box center [216, 14] width 200 height 12
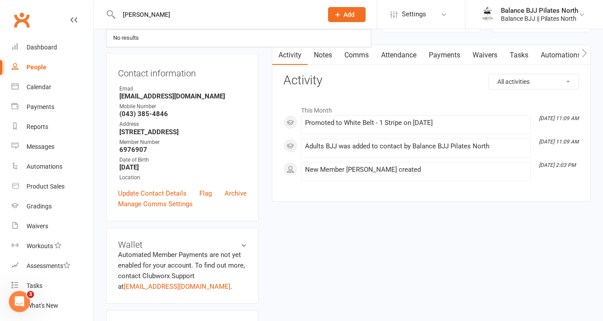
type input "[PERSON_NAME]"
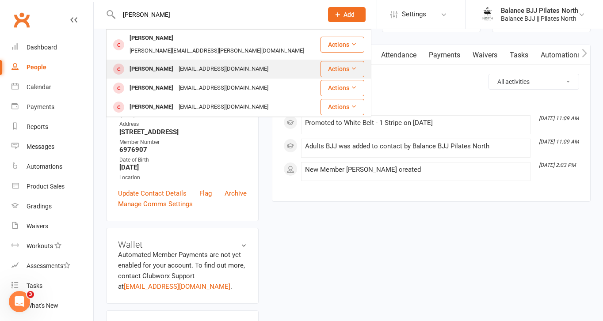
click at [195, 63] on div "[EMAIL_ADDRESS][DOMAIN_NAME]" at bounding box center [223, 69] width 95 height 13
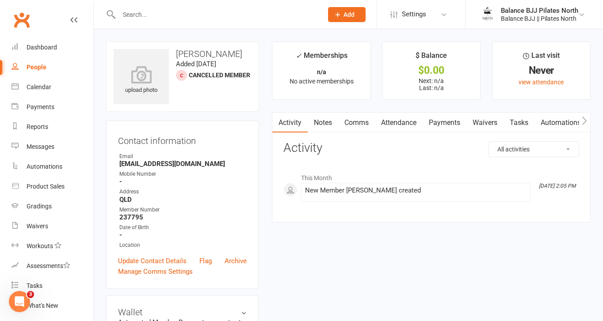
scroll to position [542, 0]
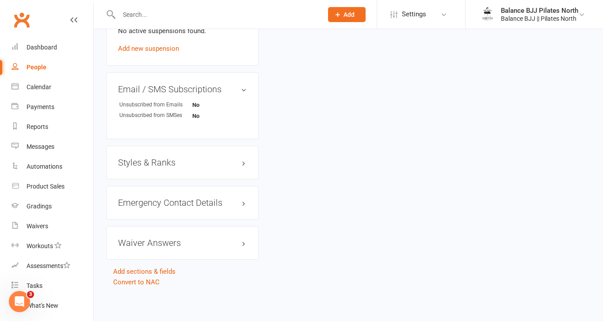
click at [177, 162] on h3 "Styles & Ranks" at bounding box center [182, 163] width 129 height 10
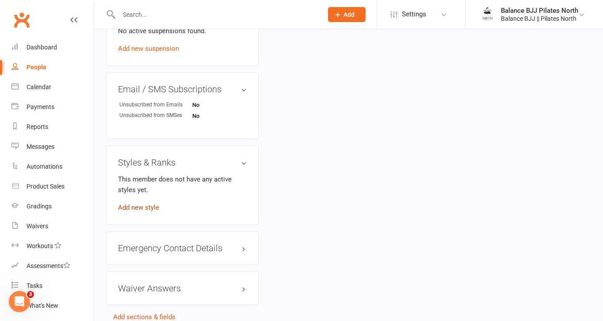
click at [144, 205] on link "Add new style" at bounding box center [138, 208] width 41 height 8
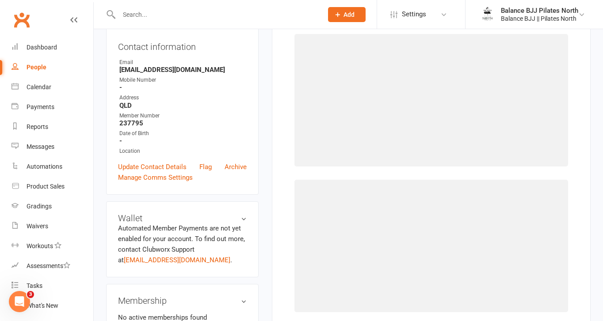
scroll to position [68, 0]
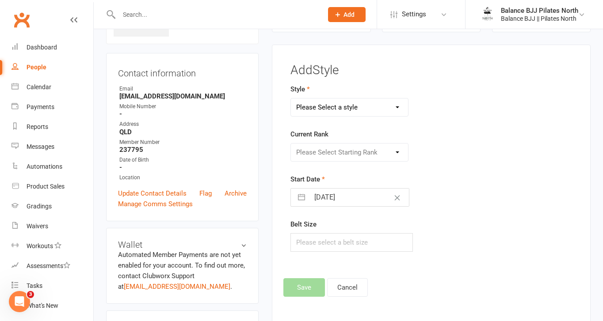
click at [366, 112] on select "Please Select a style Adults BJJ Kids BJJ" at bounding box center [349, 108] width 117 height 18
select select "3742"
click at [291, 99] on select "Please Select a style Adults BJJ Kids BJJ" at bounding box center [349, 108] width 117 height 18
click at [351, 152] on select "Please Select Starting Rank White Belt White Belt - 1 Stripe White Belt - 2 Str…" at bounding box center [349, 153] width 117 height 18
click at [291, 144] on select "Please Select Starting Rank White Belt White Belt - 1 Stripe White Belt - 2 Str…" at bounding box center [349, 153] width 117 height 18
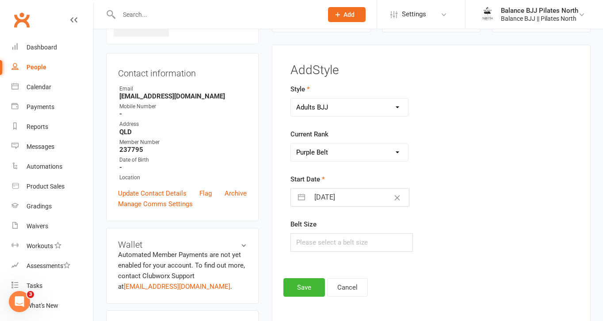
click at [340, 153] on select "Please Select Starting Rank White Belt White Belt - 1 Stripe White Belt - 2 Str…" at bounding box center [349, 153] width 117 height 18
select select "44741"
click at [291, 144] on select "Please Select Starting Rank White Belt White Belt - 1 Stripe White Belt - 2 Str…" at bounding box center [349, 153] width 117 height 18
click at [303, 292] on button "Save" at bounding box center [304, 287] width 42 height 19
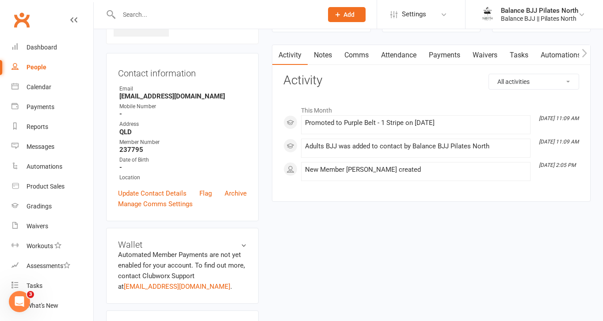
click at [161, 17] on input "text" at bounding box center [216, 14] width 200 height 12
type input "[GEOGRAPHIC_DATA]"
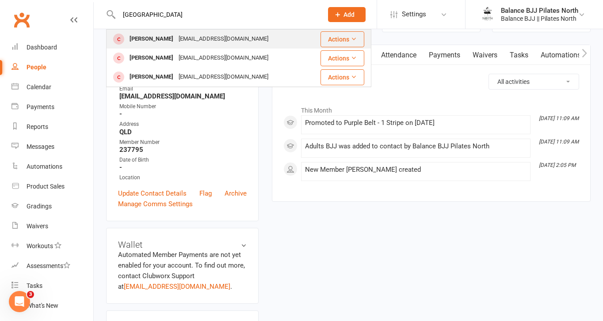
click at [176, 34] on div "[EMAIL_ADDRESS][DOMAIN_NAME]" at bounding box center [223, 39] width 95 height 13
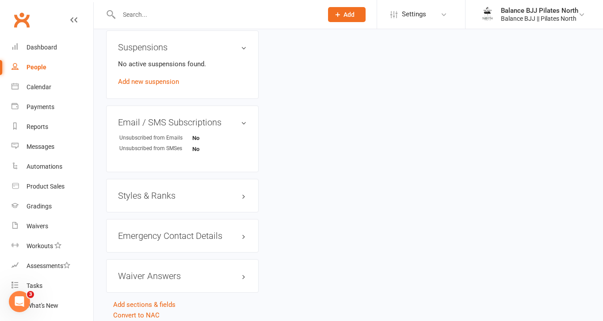
scroll to position [549, 0]
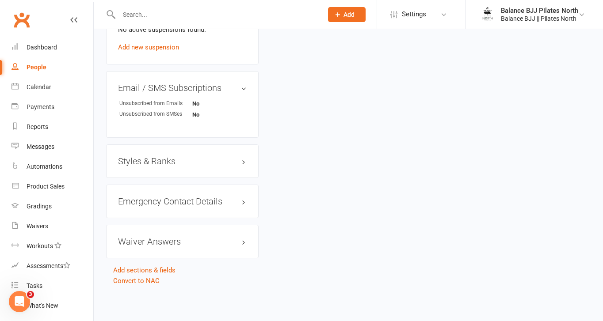
click at [187, 159] on h3 "Styles & Ranks" at bounding box center [182, 161] width 129 height 10
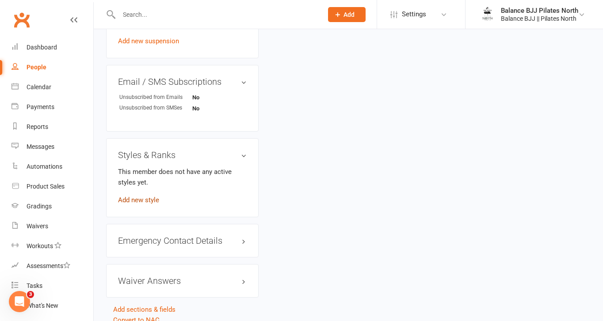
click at [143, 204] on link "Add new style" at bounding box center [138, 200] width 41 height 8
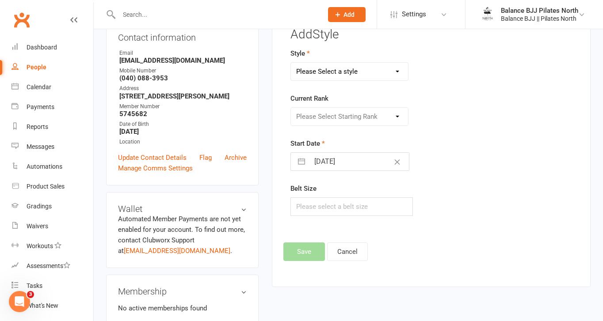
scroll to position [68, 0]
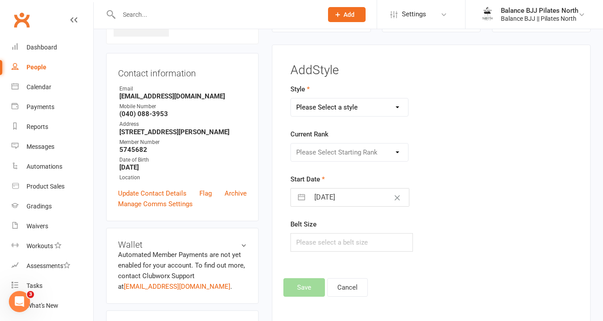
click at [363, 104] on select "Please Select a style Adults BJJ Kids BJJ" at bounding box center [349, 108] width 117 height 18
select select "3743"
click at [291, 99] on select "Please Select a style Adults BJJ Kids BJJ" at bounding box center [349, 108] width 117 height 18
click at [340, 149] on select "Please Select Starting Rank White Belt White Belt - 1 Stripe White Belt - 2 Str…" at bounding box center [349, 153] width 117 height 18
select select "44754"
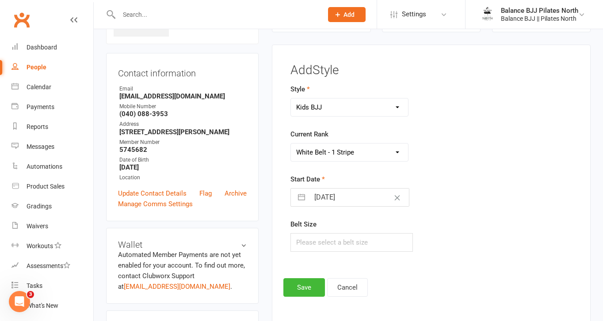
click at [291, 144] on select "Please Select Starting Rank White Belt White Belt - 1 Stripe White Belt - 2 Str…" at bounding box center [349, 153] width 117 height 18
click at [314, 293] on button "Save" at bounding box center [304, 287] width 42 height 19
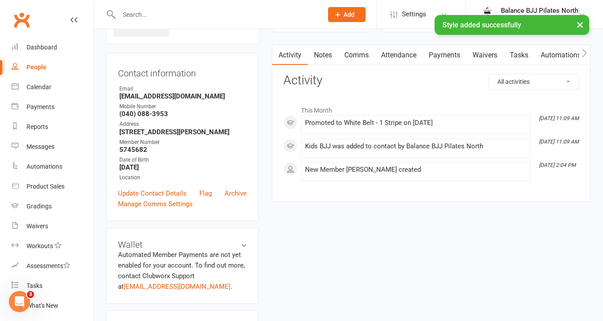
click at [162, 11] on input "text" at bounding box center [216, 14] width 200 height 12
type input "arch"
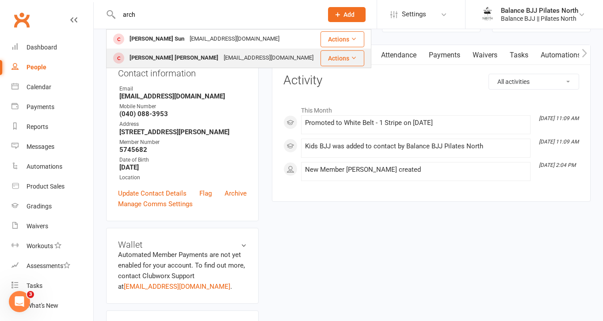
click at [155, 60] on div "[PERSON_NAME] [PERSON_NAME]" at bounding box center [174, 58] width 94 height 13
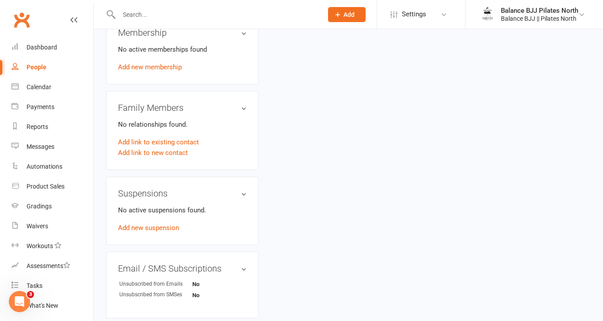
scroll to position [542, 0]
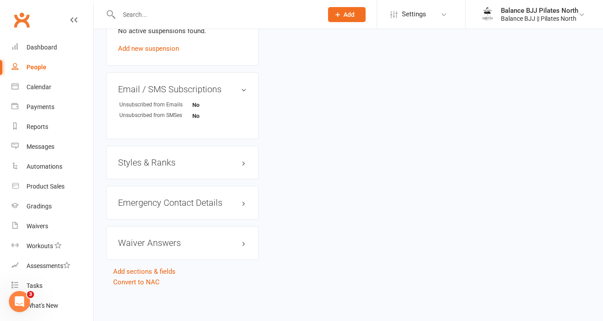
click at [159, 160] on h3 "Styles & Ranks" at bounding box center [182, 163] width 129 height 10
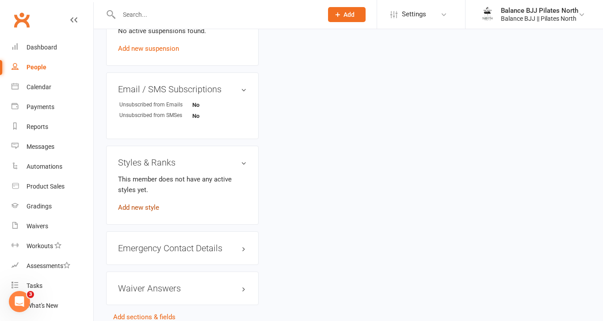
click at [138, 208] on link "Add new style" at bounding box center [138, 208] width 41 height 8
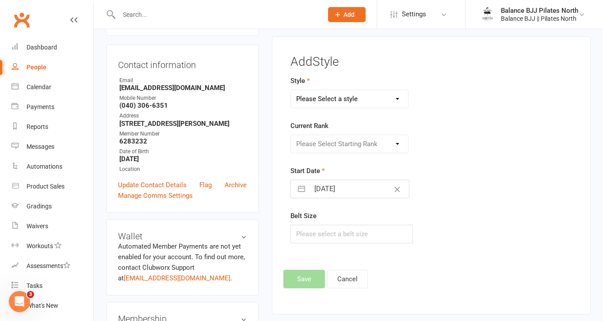
scroll to position [68, 0]
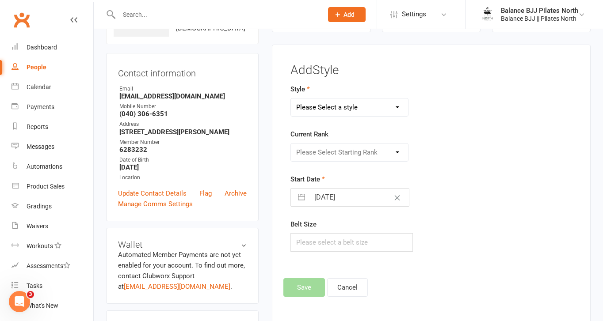
click at [349, 108] on select "Please Select a style Adults BJJ Kids BJJ" at bounding box center [349, 108] width 117 height 18
select select "3743"
click at [291, 99] on select "Please Select a style Adults BJJ Kids BJJ" at bounding box center [349, 108] width 117 height 18
click at [338, 154] on select "Please Select Starting Rank White Belt White Belt - 1 Stripe White Belt - 2 Str…" at bounding box center [349, 153] width 117 height 18
select select "44753"
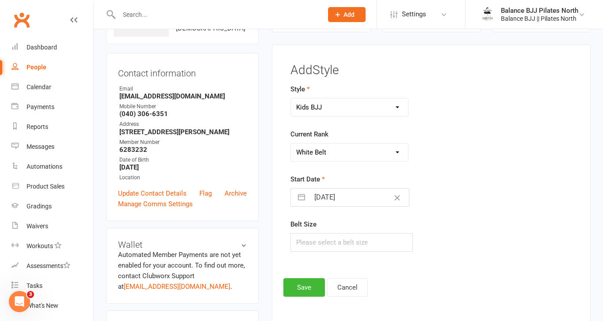
click at [291, 144] on select "Please Select Starting Rank White Belt White Belt - 1 Stripe White Belt - 2 Str…" at bounding box center [349, 153] width 117 height 18
click at [317, 288] on button "Save" at bounding box center [304, 287] width 42 height 19
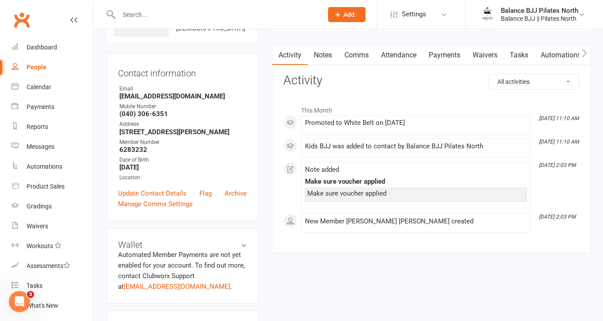
click at [198, 16] on input "text" at bounding box center [216, 14] width 200 height 12
type input "[PERSON_NAME]"
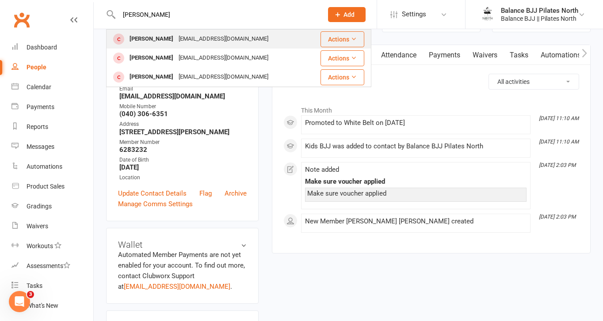
click at [192, 37] on div "[EMAIL_ADDRESS][DOMAIN_NAME]" at bounding box center [223, 39] width 95 height 13
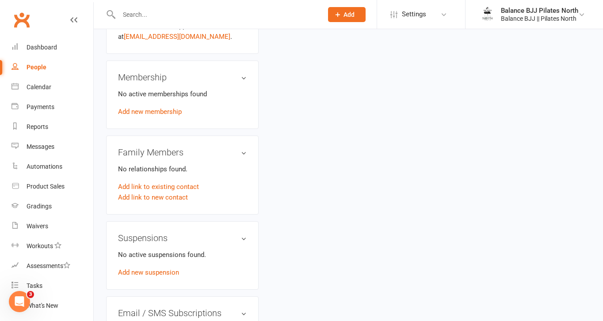
scroll to position [542, 0]
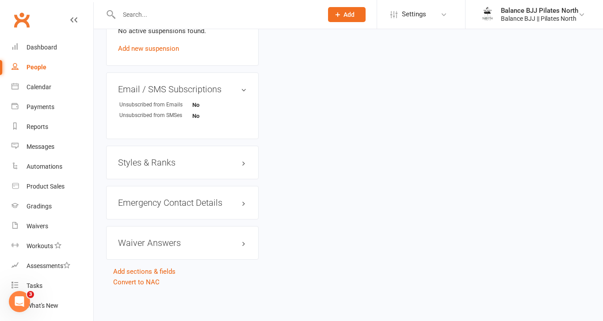
click at [163, 158] on h3 "Styles & Ranks" at bounding box center [182, 163] width 129 height 10
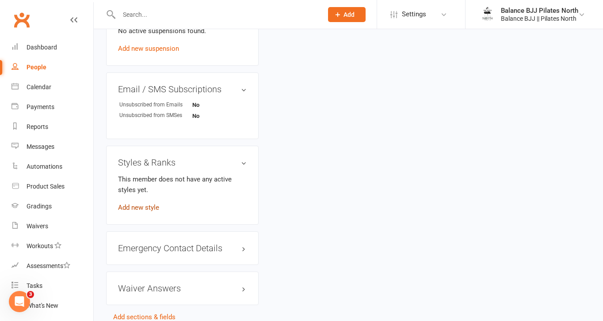
click at [135, 209] on link "Add new style" at bounding box center [138, 208] width 41 height 8
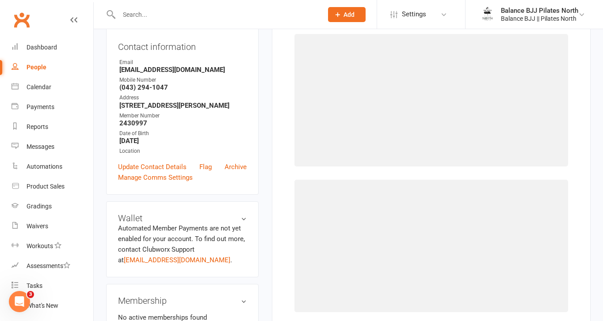
scroll to position [68, 0]
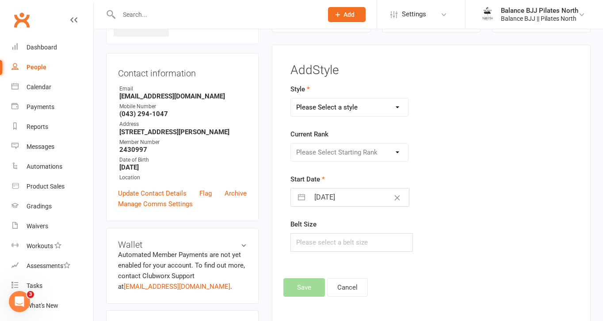
click at [338, 107] on select "Please Select a style Adults BJJ Kids BJJ" at bounding box center [349, 108] width 117 height 18
select select "3743"
click at [291, 99] on select "Please Select a style Adults BJJ Kids BJJ" at bounding box center [349, 108] width 117 height 18
click at [357, 151] on select "Please Select Starting Rank White Belt White Belt - 1 Stripe White Belt - 2 Str…" at bounding box center [349, 153] width 117 height 18
select select "44759"
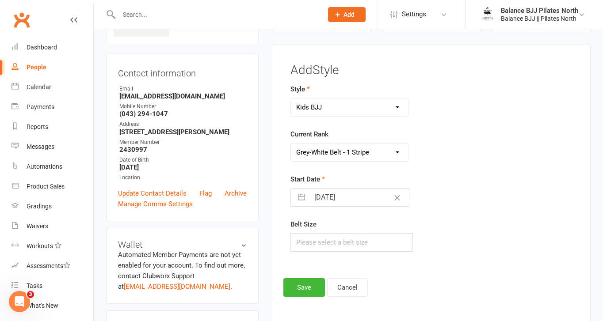
click at [291, 144] on select "Please Select Starting Rank White Belt White Belt - 1 Stripe White Belt - 2 Str…" at bounding box center [349, 153] width 117 height 18
click at [308, 286] on button "Save" at bounding box center [304, 287] width 42 height 19
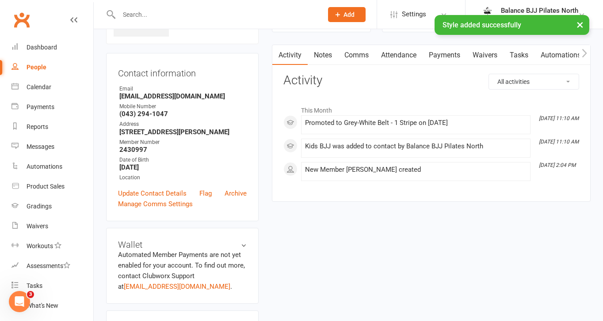
click at [227, 15] on div "× Style added successfully" at bounding box center [295, 15] width 591 height 0
click at [221, 14] on input "text" at bounding box center [216, 14] width 200 height 12
type input "angus"
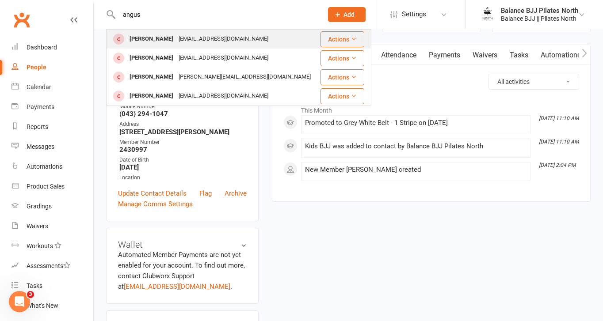
click at [216, 44] on div "[EMAIL_ADDRESS][DOMAIN_NAME]" at bounding box center [223, 39] width 95 height 13
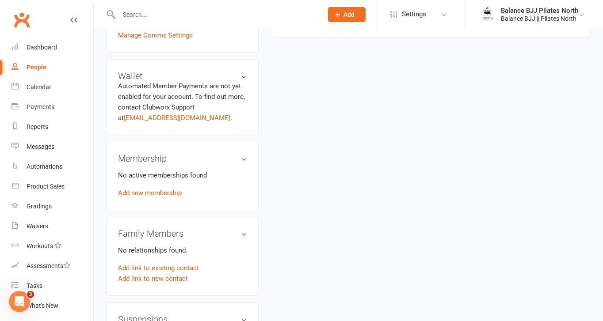
scroll to position [542, 0]
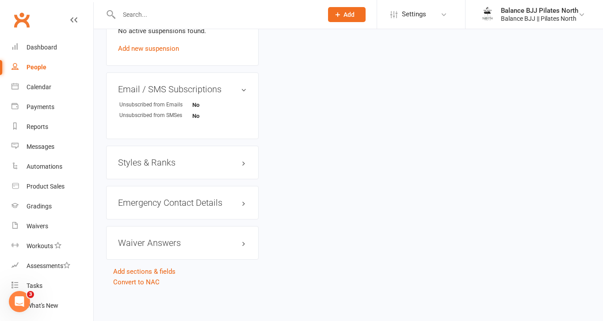
click at [170, 160] on h3 "Styles & Ranks" at bounding box center [182, 163] width 129 height 10
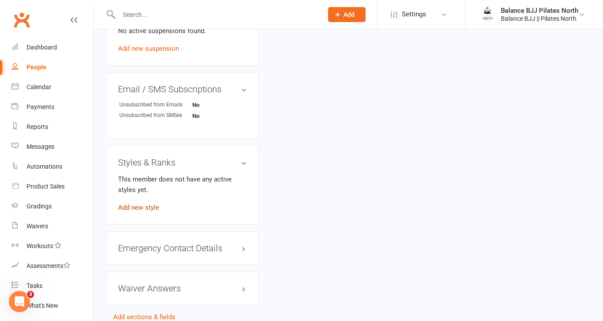
click at [143, 205] on link "Add new style" at bounding box center [138, 208] width 41 height 8
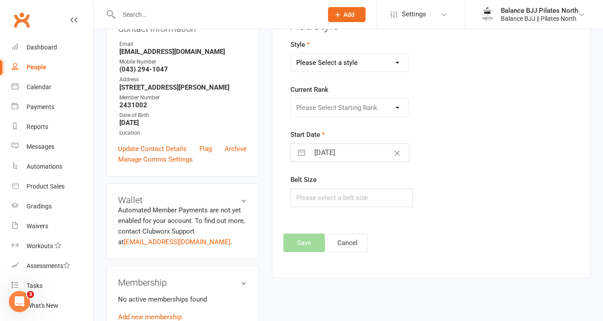
scroll to position [68, 0]
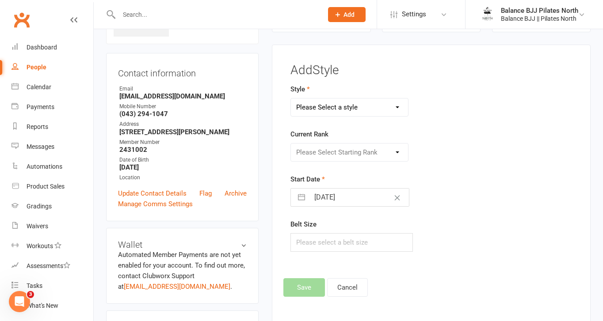
click at [373, 116] on select "Please Select a style Adults BJJ Kids BJJ" at bounding box center [349, 108] width 117 height 18
select select "3743"
click at [291, 99] on select "Please Select a style Adults BJJ Kids BJJ" at bounding box center [349, 108] width 117 height 18
click at [350, 155] on select "Please Select Starting Rank White Belt White Belt - 1 Stripe White Belt - 2 Str…" at bounding box center [349, 153] width 117 height 18
select select "44758"
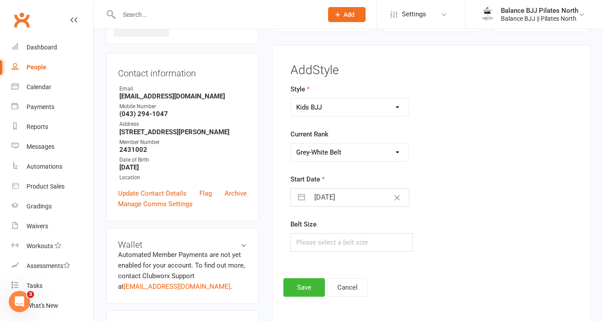
click at [291, 144] on select "Please Select Starting Rank White Belt White Belt - 1 Stripe White Belt - 2 Str…" at bounding box center [349, 153] width 117 height 18
click at [310, 285] on button "Save" at bounding box center [304, 287] width 42 height 19
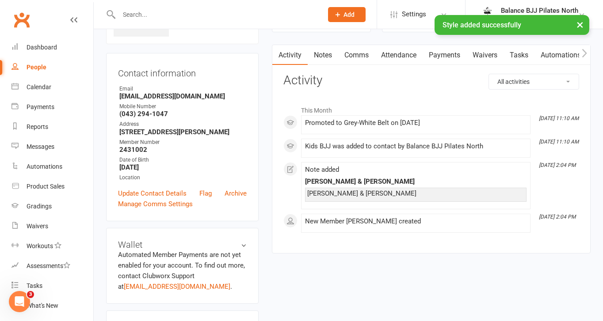
click at [200, 14] on input "text" at bounding box center [216, 14] width 200 height 12
type input "[PERSON_NAME]"
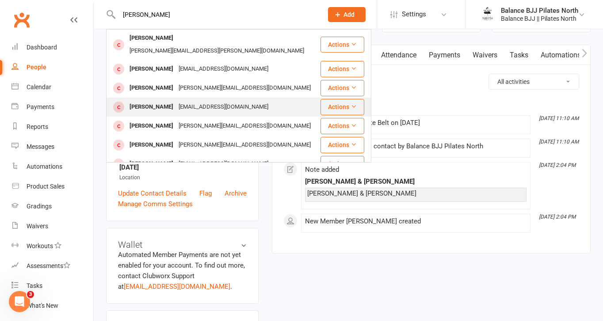
click at [155, 101] on div "[PERSON_NAME]" at bounding box center [151, 107] width 49 height 13
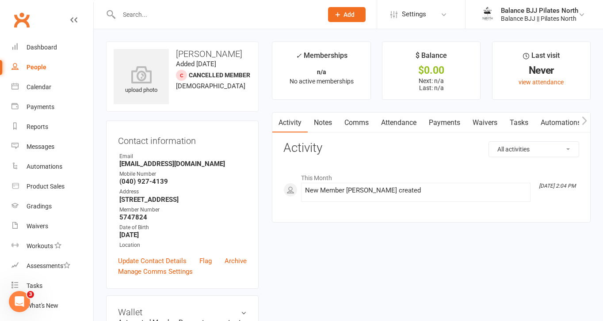
scroll to position [542, 0]
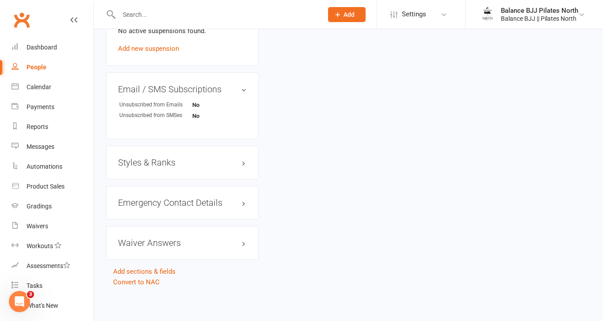
click at [190, 156] on div "Styles & Ranks" at bounding box center [182, 163] width 152 height 34
click at [163, 159] on h3 "Styles & Ranks" at bounding box center [182, 163] width 129 height 10
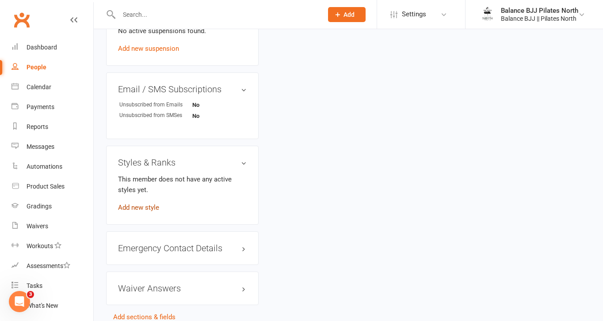
click at [134, 207] on link "Add new style" at bounding box center [138, 208] width 41 height 8
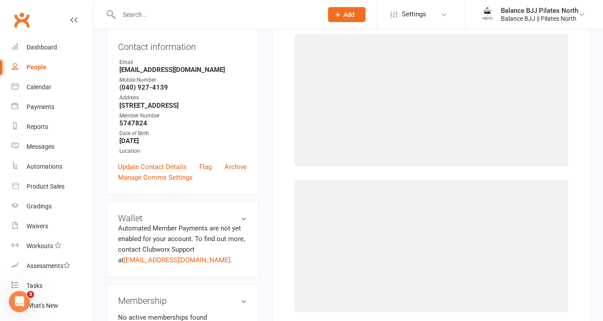
scroll to position [68, 0]
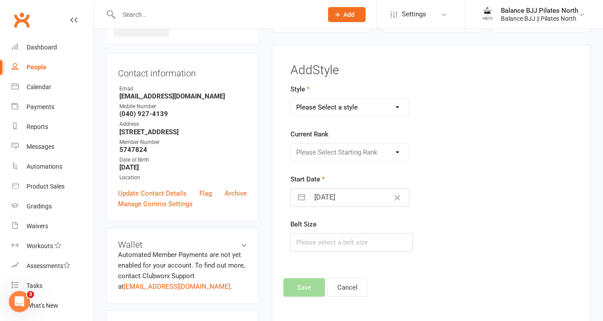
click at [350, 111] on select "Please Select a style Adults BJJ Kids BJJ" at bounding box center [349, 108] width 117 height 18
select select "3742"
click at [291, 99] on select "Please Select a style Adults BJJ Kids BJJ" at bounding box center [349, 108] width 117 height 18
click at [343, 157] on select "Please Select Starting Rank White Belt White Belt - 1 Stripe White Belt - 2 Str…" at bounding box center [349, 153] width 117 height 18
select select "44730"
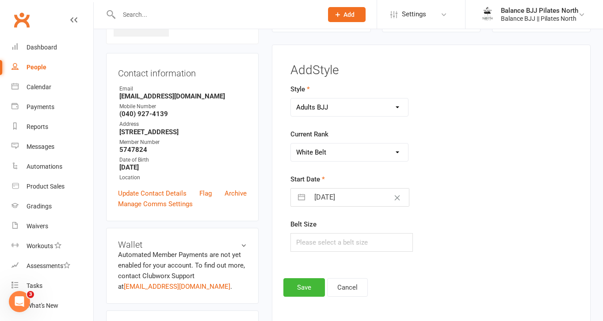
click at [291, 144] on select "Please Select Starting Rank White Belt White Belt - 1 Stripe White Belt - 2 Str…" at bounding box center [349, 153] width 117 height 18
click at [311, 288] on button "Save" at bounding box center [304, 287] width 42 height 19
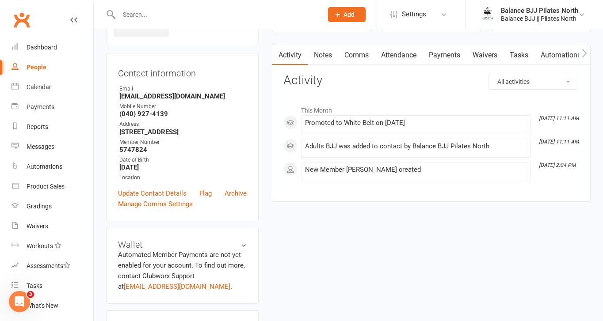
click at [201, 16] on input "text" at bounding box center [216, 14] width 200 height 12
click at [202, 13] on input "text" at bounding box center [216, 14] width 200 height 12
drag, startPoint x: 159, startPoint y: 19, endPoint x: 85, endPoint y: 10, distance: 75.1
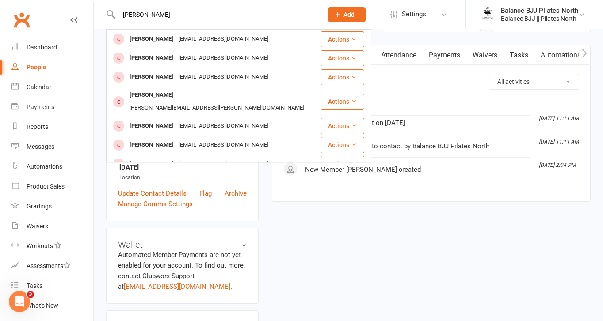
type input "[PERSON_NAME]"
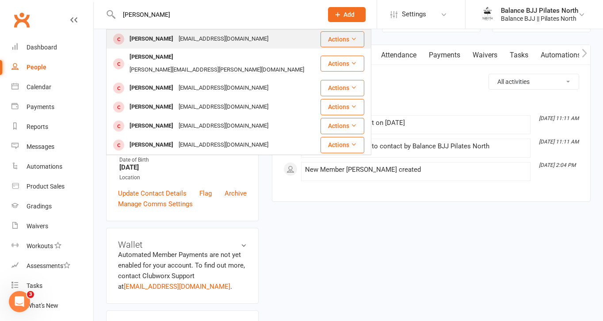
click at [150, 34] on div "[PERSON_NAME]" at bounding box center [151, 39] width 49 height 13
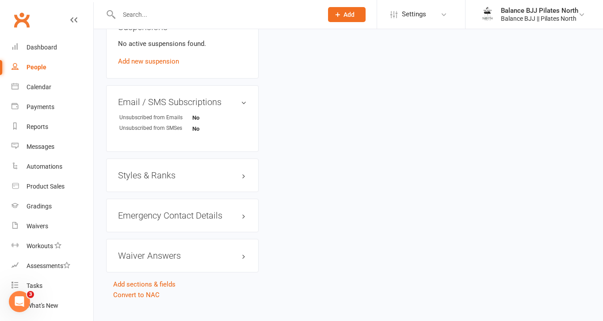
scroll to position [529, 0]
click at [203, 15] on input "text" at bounding box center [216, 14] width 200 height 12
type input "kai"
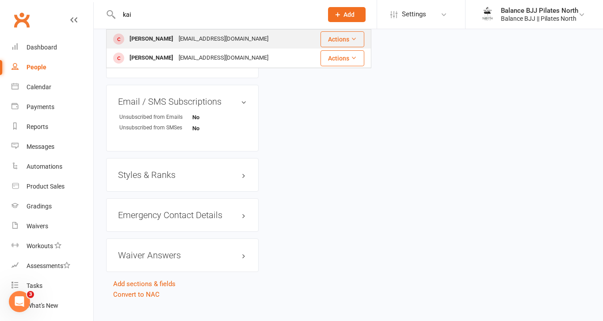
click at [186, 37] on div "[EMAIL_ADDRESS][DOMAIN_NAME]" at bounding box center [223, 39] width 95 height 13
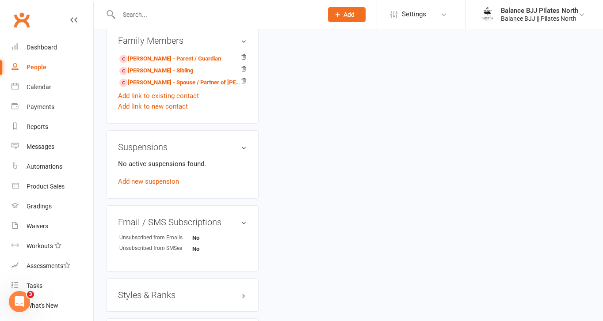
scroll to position [563, 0]
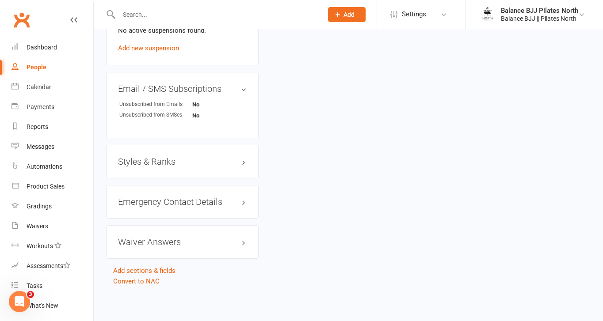
click at [159, 164] on h3 "Styles & Ranks" at bounding box center [182, 162] width 129 height 10
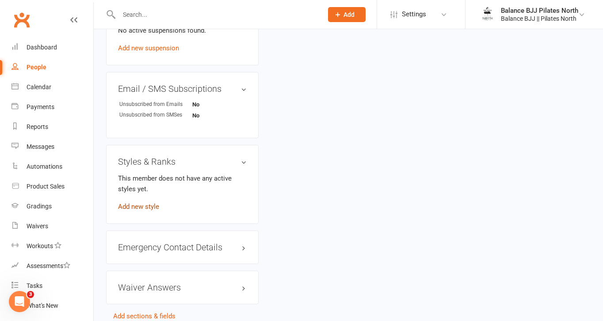
click at [140, 205] on link "Add new style" at bounding box center [138, 207] width 41 height 8
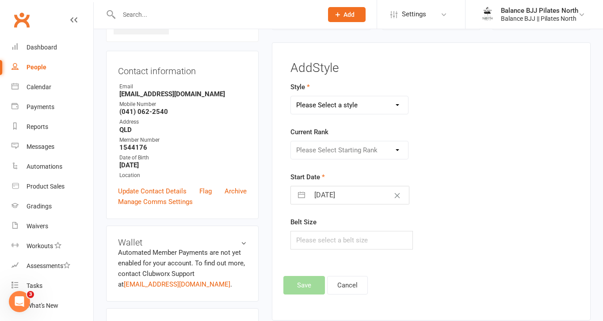
scroll to position [68, 0]
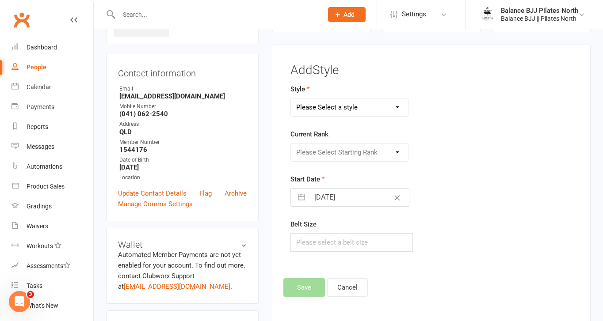
click at [370, 106] on select "Please Select a style Adults BJJ Kids BJJ" at bounding box center [349, 108] width 117 height 18
select select "3743"
click at [291, 99] on select "Please Select a style Adults BJJ Kids BJJ" at bounding box center [349, 108] width 117 height 18
click at [359, 149] on select "Please Select Starting Rank White Belt White Belt - 1 Stripe White Belt - 2 Str…" at bounding box center [349, 153] width 117 height 18
select select "44762"
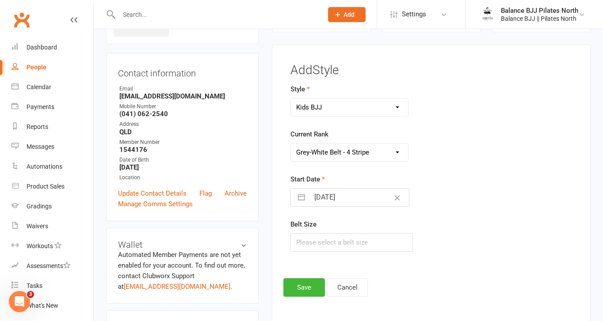
click at [291, 144] on select "Please Select Starting Rank White Belt White Belt - 1 Stripe White Belt - 2 Str…" at bounding box center [349, 153] width 117 height 18
click at [299, 288] on button "Save" at bounding box center [304, 287] width 42 height 19
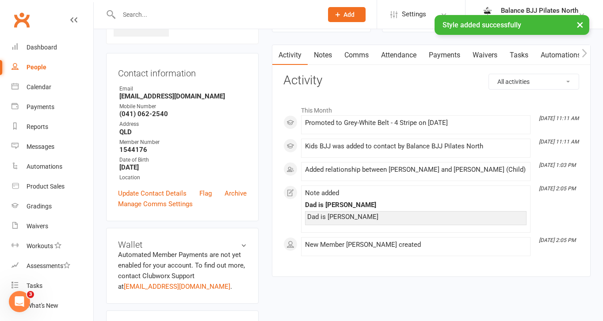
click at [165, 11] on input "text" at bounding box center [216, 14] width 200 height 12
type input "tah"
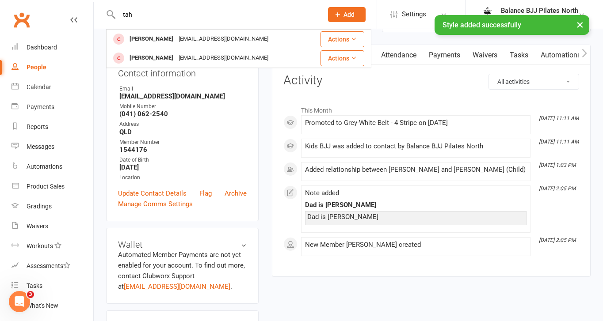
click at [181, 15] on div "× Style added successfully" at bounding box center [295, 15] width 591 height 0
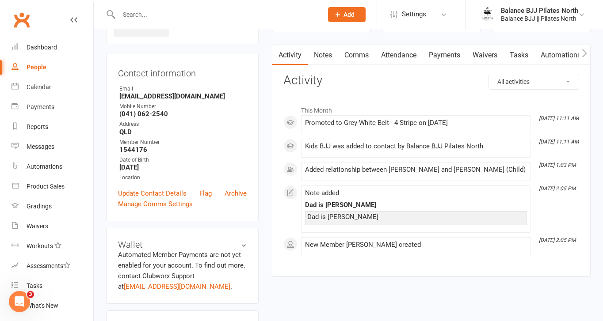
click at [142, 19] on input "text" at bounding box center [216, 14] width 200 height 12
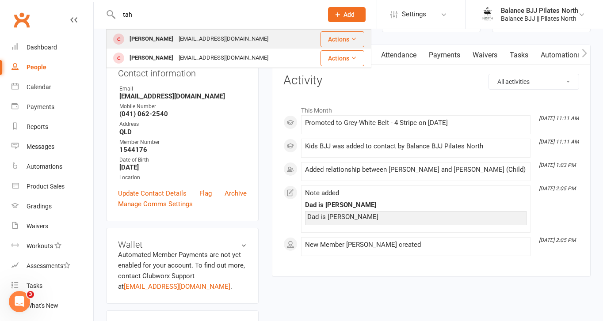
type input "tah"
click at [138, 42] on div "[PERSON_NAME]" at bounding box center [151, 39] width 49 height 13
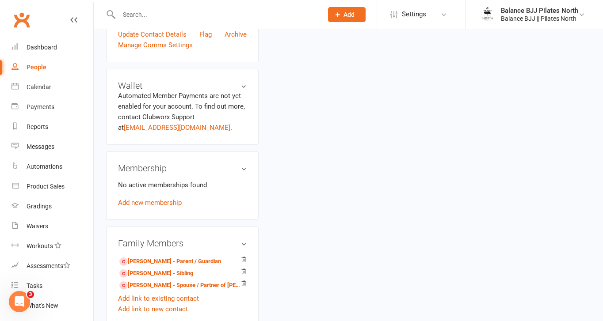
scroll to position [563, 0]
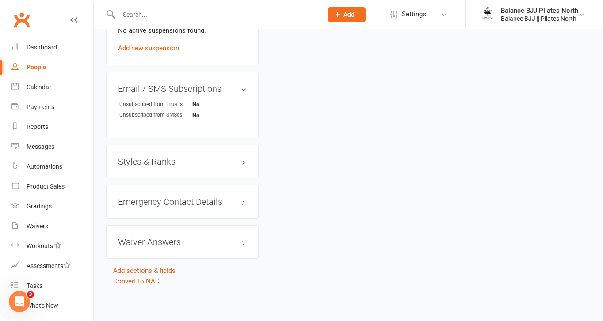
click at [152, 161] on h3 "Styles & Ranks" at bounding box center [182, 162] width 129 height 10
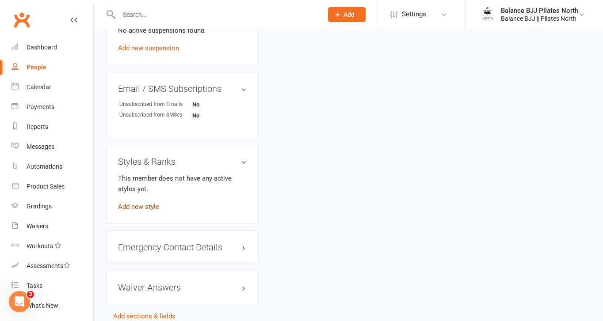
click at [143, 207] on link "Add new style" at bounding box center [138, 207] width 41 height 8
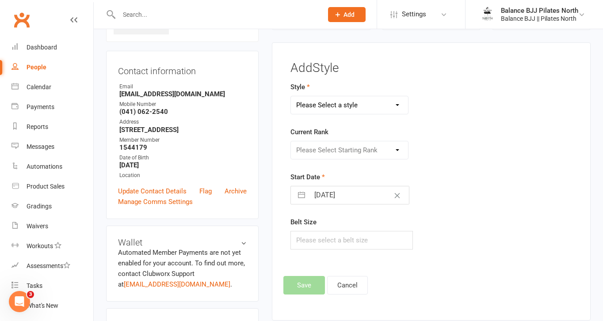
scroll to position [68, 0]
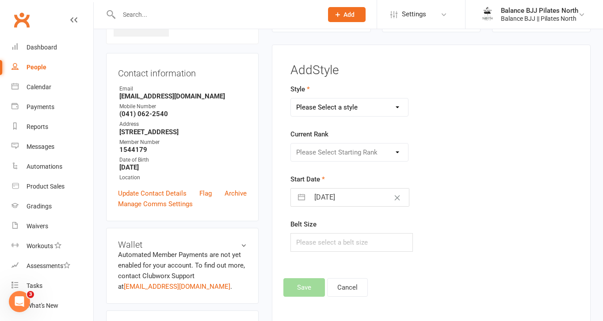
click at [379, 113] on select "Please Select a style Adults BJJ Kids BJJ" at bounding box center [349, 108] width 117 height 18
select select "3743"
click at [291, 99] on select "Please Select a style Adults BJJ Kids BJJ" at bounding box center [349, 108] width 117 height 18
click at [334, 148] on select "Please Select Starting Rank White Belt White Belt - 1 Stripe White Belt - 2 Str…" at bounding box center [349, 153] width 117 height 18
select select "44762"
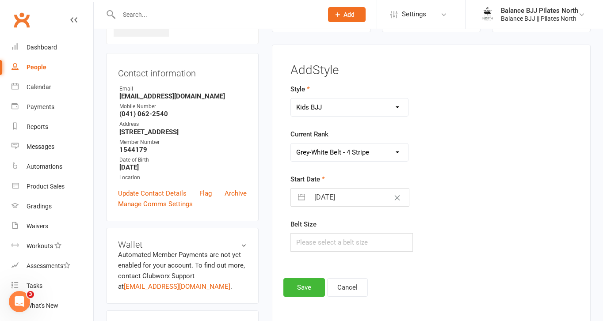
click at [291, 144] on select "Please Select Starting Rank White Belt White Belt - 1 Stripe White Belt - 2 Str…" at bounding box center [349, 153] width 117 height 18
click at [298, 284] on button "Save" at bounding box center [304, 287] width 42 height 19
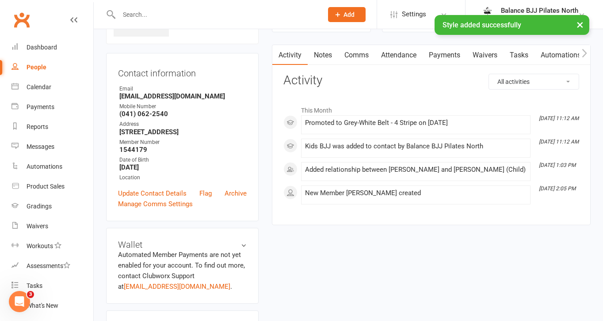
click at [169, 15] on div "× Style added successfully" at bounding box center [295, 15] width 591 height 0
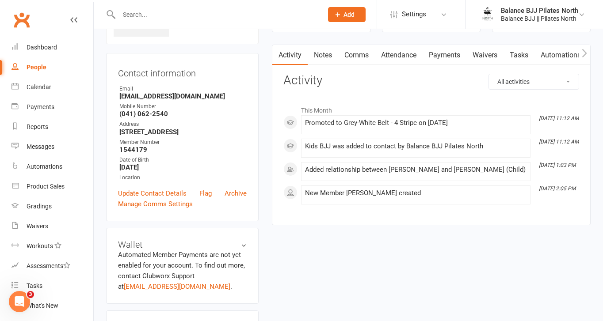
click at [152, 6] on div at bounding box center [211, 14] width 210 height 29
click at [153, 15] on input "text" at bounding box center [216, 14] width 200 height 12
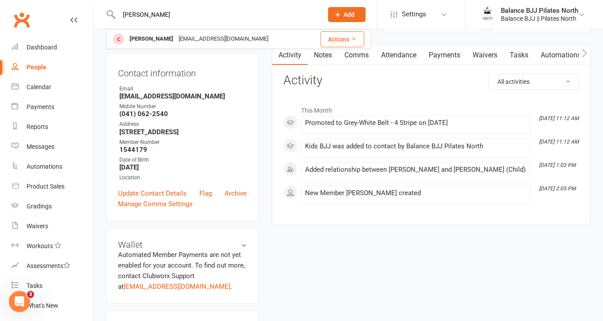
type input "[PERSON_NAME]"
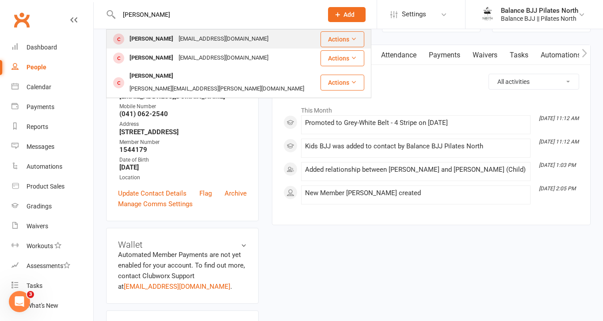
click at [155, 45] on div "[PERSON_NAME]" at bounding box center [151, 39] width 49 height 13
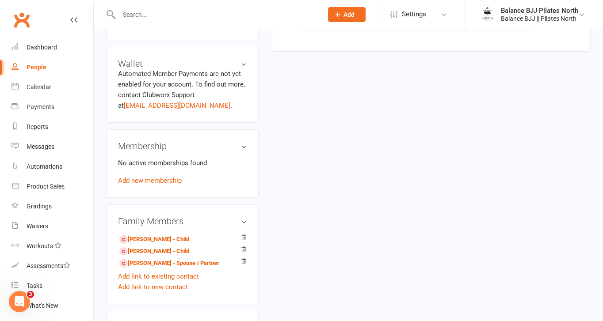
scroll to position [563, 0]
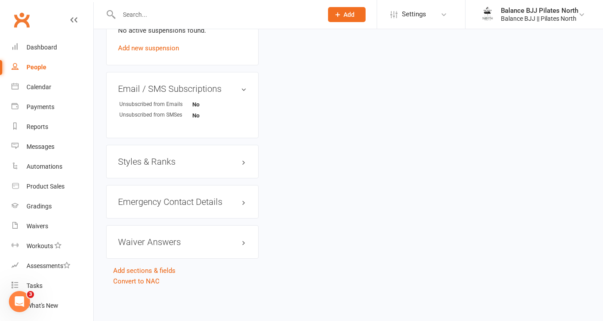
click at [183, 163] on h3 "Styles & Ranks" at bounding box center [182, 162] width 129 height 10
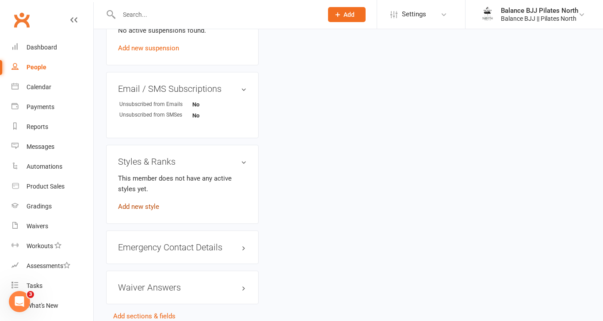
click at [141, 208] on link "Add new style" at bounding box center [138, 207] width 41 height 8
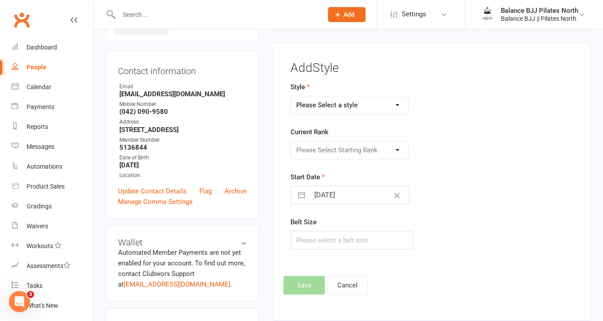
scroll to position [68, 0]
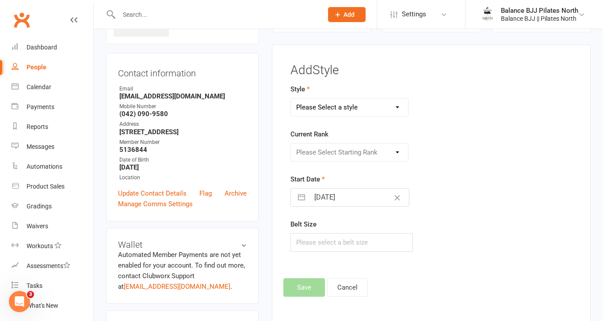
click at [383, 109] on select "Please Select a style Adults BJJ Kids BJJ" at bounding box center [349, 108] width 117 height 18
select select "3742"
click at [291, 99] on select "Please Select a style Adults BJJ Kids BJJ" at bounding box center [349, 108] width 117 height 18
click at [322, 152] on select "Please Select Starting Rank White Belt White Belt - 1 Stripe White Belt - 2 Str…" at bounding box center [349, 153] width 117 height 18
select select "44731"
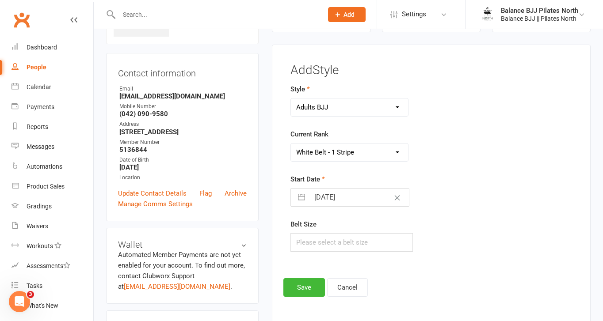
click at [291, 144] on select "Please Select Starting Rank White Belt White Belt - 1 Stripe White Belt - 2 Str…" at bounding box center [349, 153] width 117 height 18
click at [312, 285] on button "Save" at bounding box center [304, 287] width 42 height 19
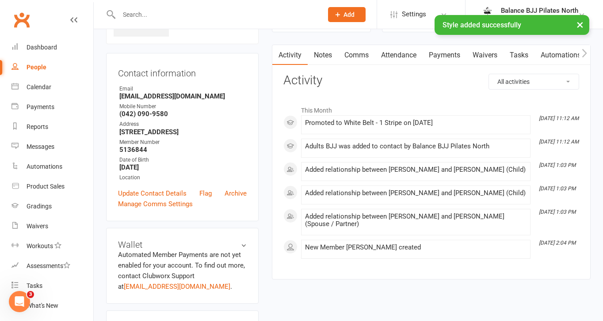
click at [197, 15] on div "× Style added successfully" at bounding box center [295, 15] width 591 height 0
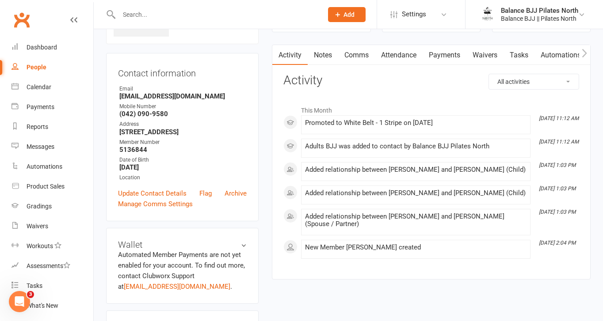
click at [183, 15] on input "text" at bounding box center [216, 14] width 200 height 12
type input "[PERSON_NAME]"
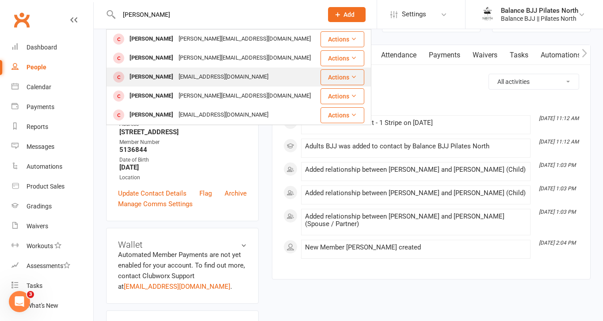
click at [164, 79] on div "[PERSON_NAME]" at bounding box center [151, 77] width 49 height 13
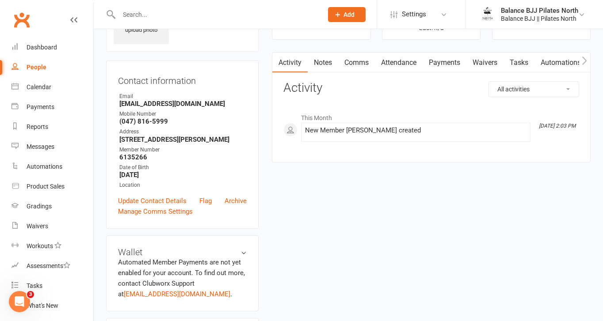
scroll to position [542, 0]
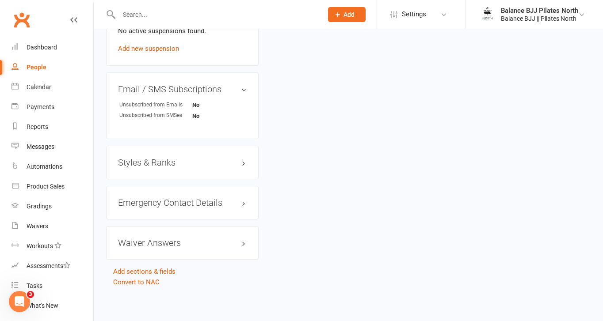
click at [162, 163] on h3 "Styles & Ranks" at bounding box center [182, 163] width 129 height 10
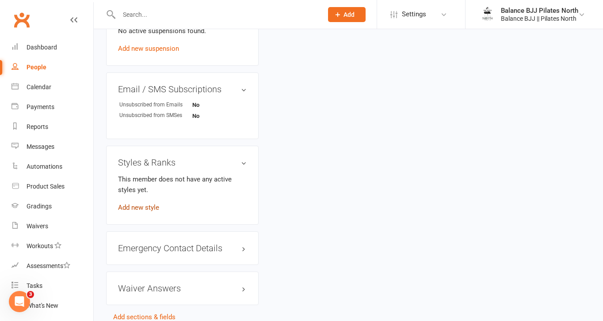
click at [133, 204] on link "Add new style" at bounding box center [138, 208] width 41 height 8
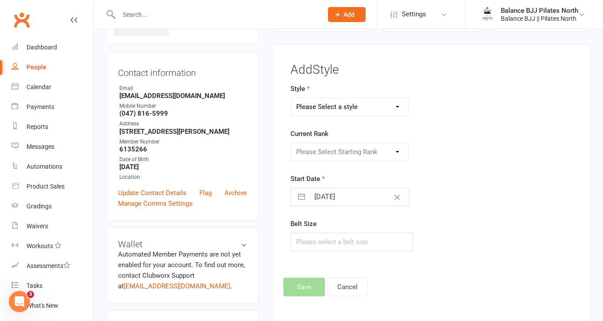
scroll to position [68, 0]
click at [355, 110] on select "Please Select a style Adults BJJ Kids BJJ" at bounding box center [349, 108] width 117 height 18
select select "3743"
click at [291, 99] on select "Please Select a style Adults BJJ Kids BJJ" at bounding box center [349, 108] width 117 height 18
click at [349, 150] on select "Please Select Starting Rank White Belt White Belt - 1 Stripe White Belt - 2 Str…" at bounding box center [349, 153] width 117 height 18
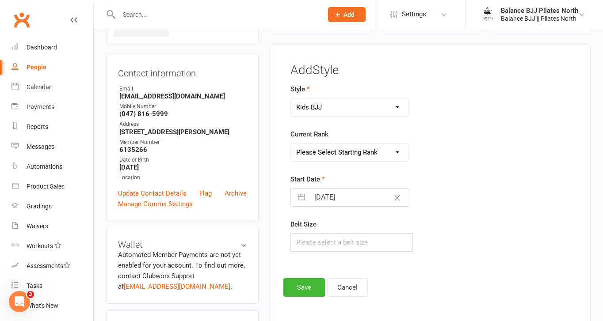
select select "44754"
click at [291, 144] on select "Please Select Starting Rank White Belt White Belt - 1 Stripe White Belt - 2 Str…" at bounding box center [349, 153] width 117 height 18
click at [315, 291] on button "Save" at bounding box center [304, 287] width 42 height 19
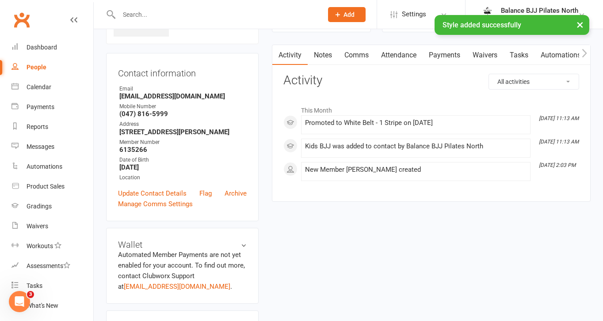
click at [191, 15] on div "× Style added successfully" at bounding box center [295, 15] width 591 height 0
click at [184, 10] on input "text" at bounding box center [216, 14] width 200 height 12
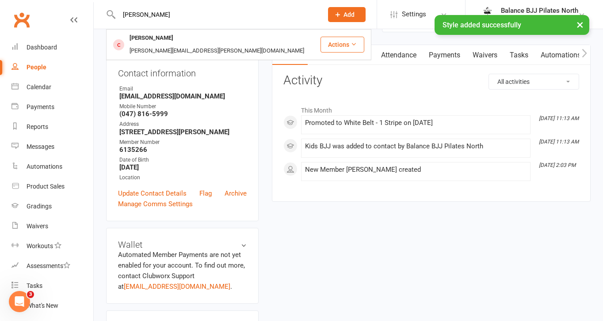
type input "[PERSON_NAME]"
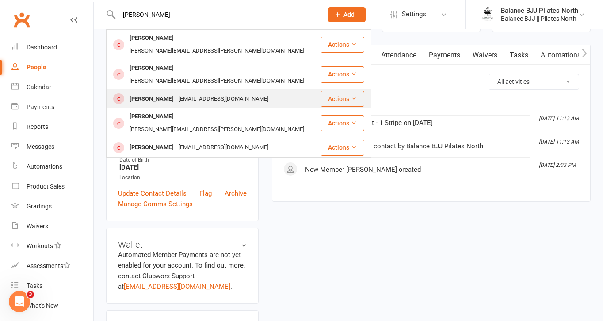
click at [181, 93] on div "[EMAIL_ADDRESS][DOMAIN_NAME]" at bounding box center [223, 99] width 95 height 13
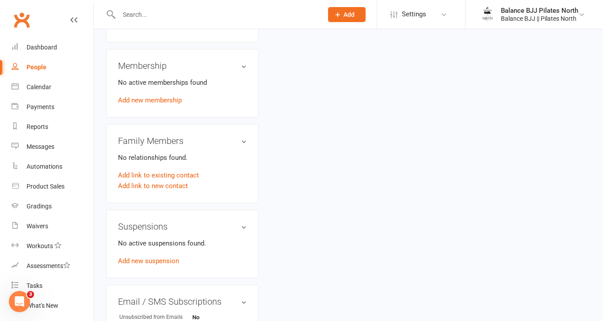
scroll to position [549, 0]
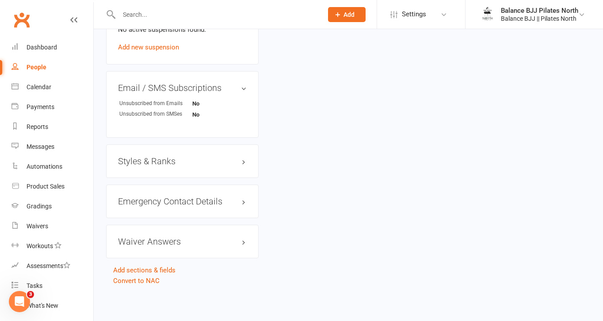
click at [169, 163] on h3 "Styles & Ranks" at bounding box center [182, 161] width 129 height 10
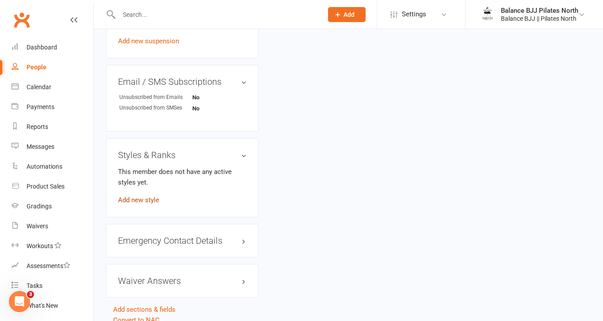
click at [146, 204] on link "Add new style" at bounding box center [138, 200] width 41 height 8
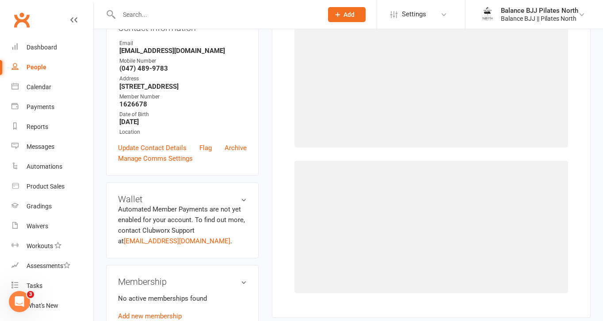
scroll to position [68, 0]
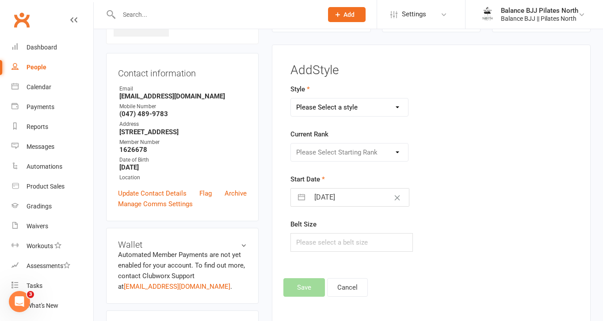
click at [364, 102] on select "Please Select a style Adults BJJ Kids BJJ" at bounding box center [349, 108] width 117 height 18
select select "3742"
click at [291, 99] on select "Please Select a style Adults BJJ Kids BJJ" at bounding box center [349, 108] width 117 height 18
click at [336, 156] on select "Please Select Starting Rank White Belt White Belt - 1 Stripe White Belt - 2 Str…" at bounding box center [349, 153] width 117 height 18
select select "44735"
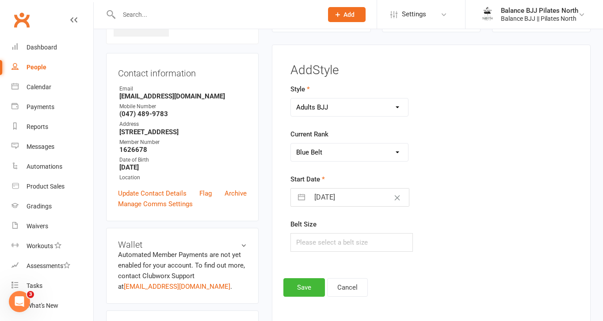
click at [291, 144] on select "Please Select Starting Rank White Belt White Belt - 1 Stripe White Belt - 2 Str…" at bounding box center [349, 153] width 117 height 18
click at [309, 292] on button "Save" at bounding box center [304, 287] width 42 height 19
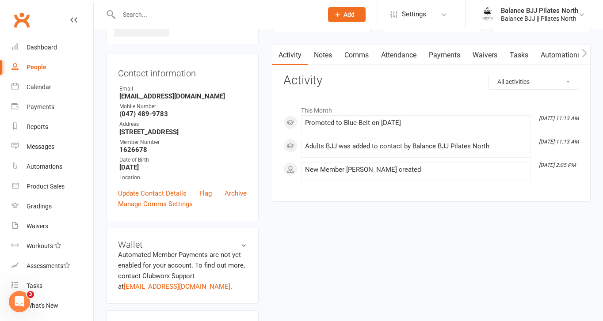
click at [214, 9] on input "text" at bounding box center [216, 14] width 200 height 12
type input "ben"
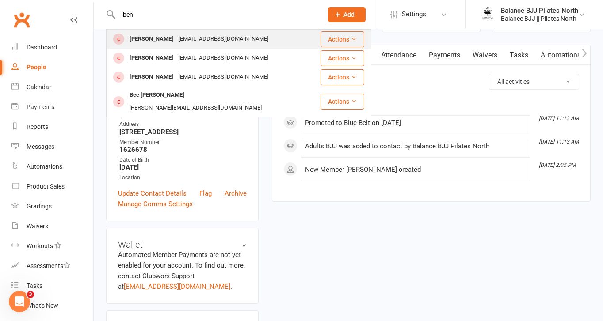
click at [206, 43] on div "[EMAIL_ADDRESS][DOMAIN_NAME]" at bounding box center [223, 39] width 95 height 13
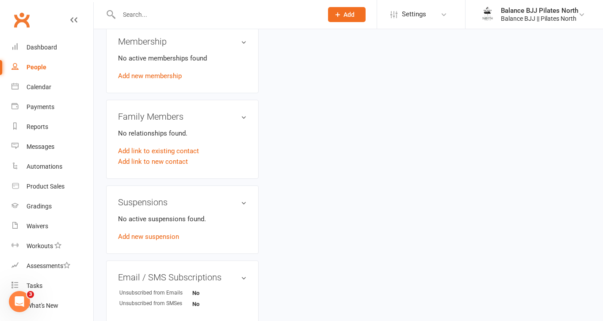
scroll to position [542, 0]
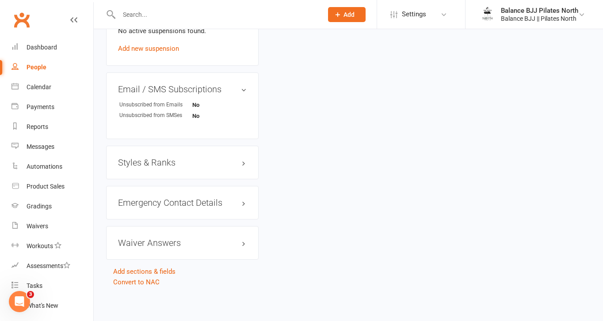
click at [167, 160] on h3 "Styles & Ranks" at bounding box center [182, 163] width 129 height 10
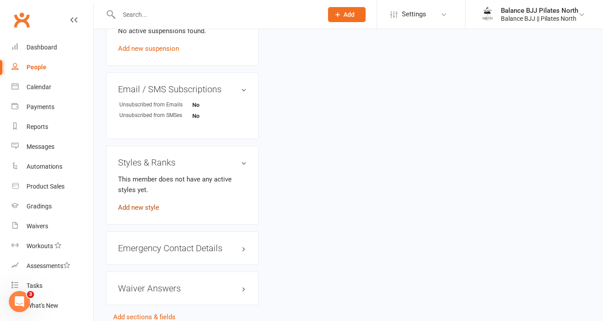
click at [144, 204] on link "Add new style" at bounding box center [138, 208] width 41 height 8
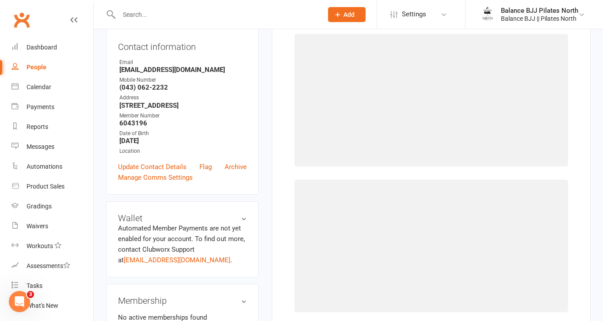
scroll to position [68, 0]
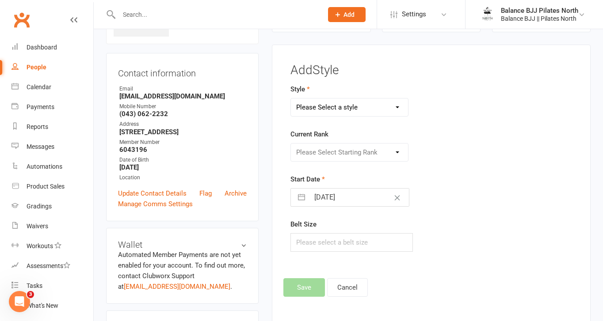
click at [354, 103] on select "Please Select a style Adults BJJ Kids BJJ" at bounding box center [349, 108] width 117 height 18
select select "3742"
click at [291, 99] on select "Please Select a style Adults BJJ Kids BJJ" at bounding box center [349, 108] width 117 height 18
click at [343, 146] on select "Please Select Starting Rank White Belt White Belt - 1 Stripe White Belt - 2 Str…" at bounding box center [349, 153] width 117 height 18
select select "44736"
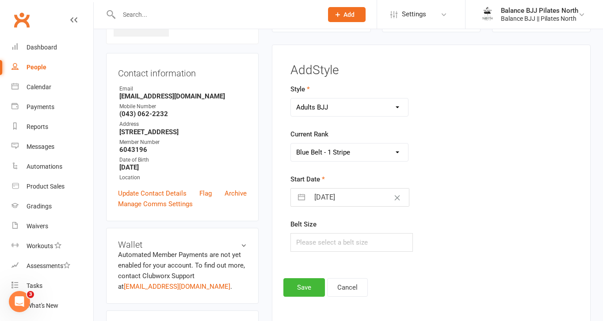
click at [291, 144] on select "Please Select Starting Rank White Belt White Belt - 1 Stripe White Belt - 2 Str…" at bounding box center [349, 153] width 117 height 18
click at [298, 285] on button "Save" at bounding box center [304, 287] width 42 height 19
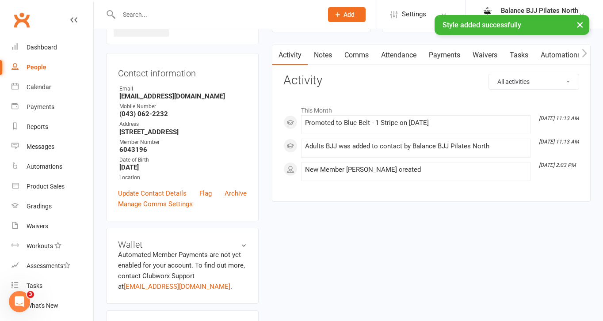
click at [161, 11] on input "text" at bounding box center [216, 14] width 200 height 12
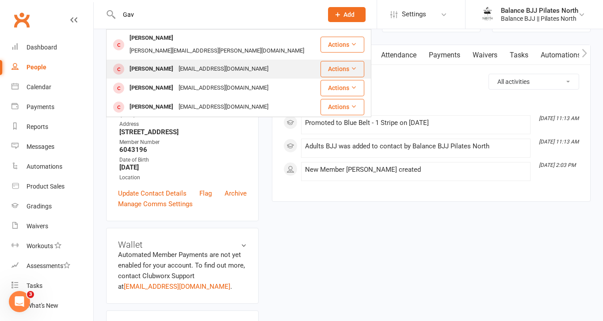
type input "Gav"
click at [151, 63] on div "[PERSON_NAME]" at bounding box center [151, 69] width 49 height 13
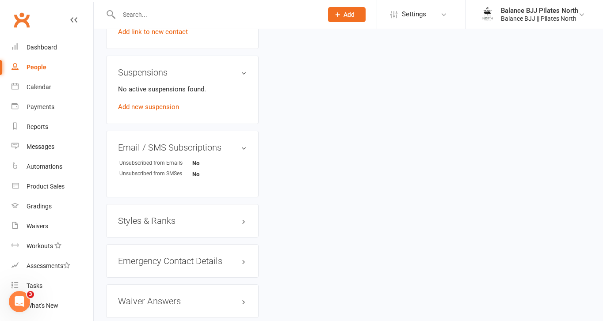
scroll to position [549, 0]
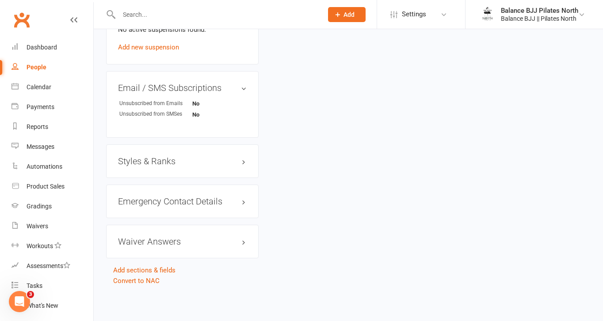
click at [143, 164] on h3 "Styles & Ranks" at bounding box center [182, 161] width 129 height 10
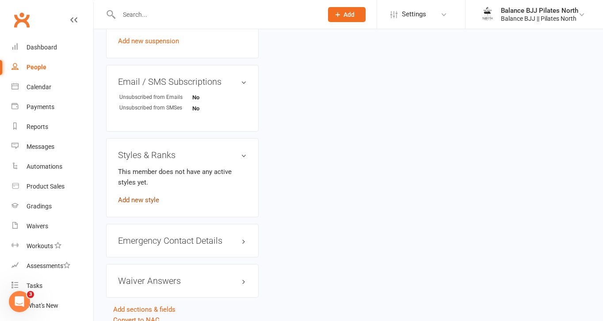
click at [147, 204] on link "Add new style" at bounding box center [138, 200] width 41 height 8
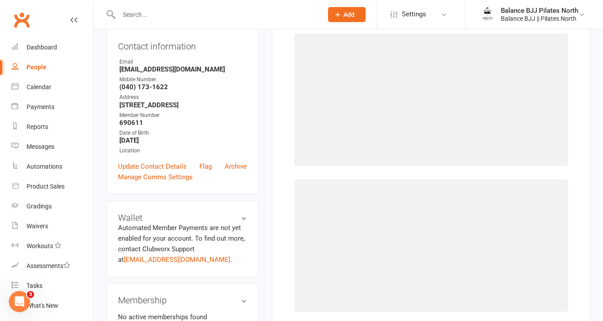
scroll to position [68, 0]
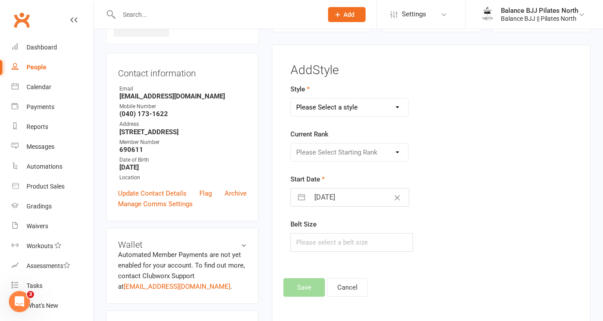
click at [356, 111] on select "Please Select a style Adults BJJ Kids BJJ" at bounding box center [349, 108] width 117 height 18
select select "3742"
click at [291, 99] on select "Please Select a style Adults BJJ Kids BJJ" at bounding box center [349, 108] width 117 height 18
click at [349, 150] on select "Please Select Starting Rank White Belt White Belt - 1 Stripe White Belt - 2 Str…" at bounding box center [349, 153] width 117 height 18
select select "44737"
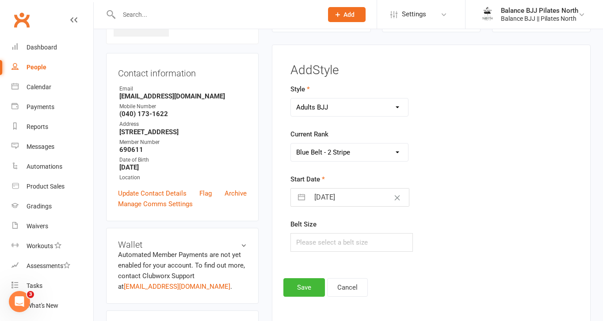
click at [291, 144] on select "Please Select Starting Rank White Belt White Belt - 1 Stripe White Belt - 2 Str…" at bounding box center [349, 153] width 117 height 18
click at [304, 285] on button "Save" at bounding box center [304, 287] width 42 height 19
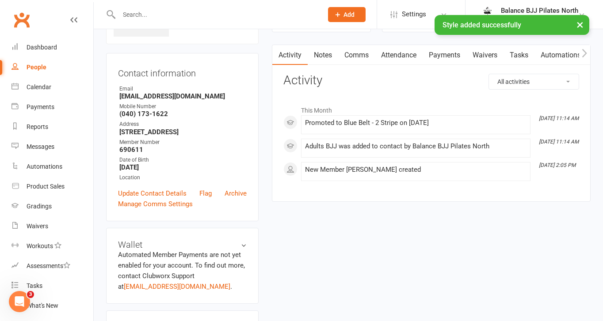
click at [146, 15] on div "× Style added successfully" at bounding box center [295, 15] width 591 height 0
click at [133, 11] on input "text" at bounding box center [216, 14] width 200 height 12
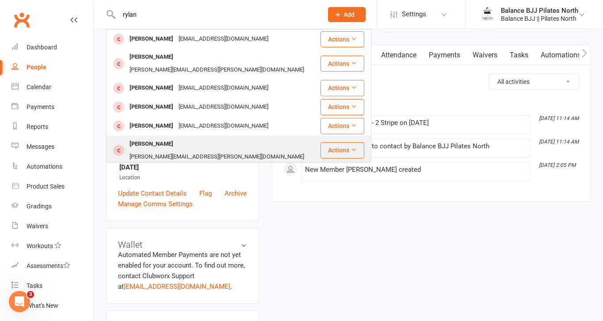
type input "rylan"
click at [153, 138] on div "[PERSON_NAME]" at bounding box center [151, 144] width 49 height 13
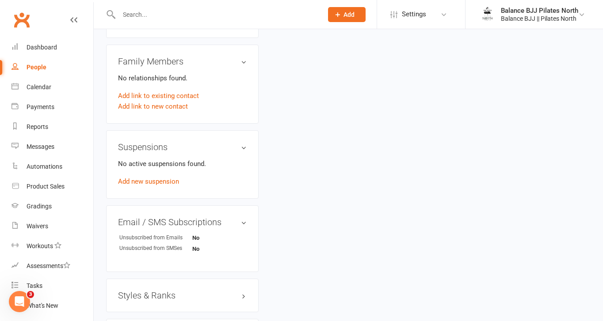
scroll to position [549, 0]
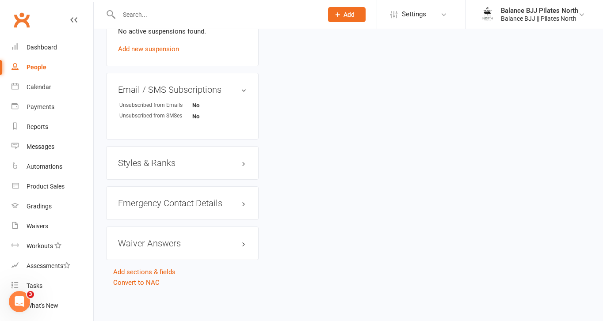
click at [180, 159] on h3 "Styles & Ranks" at bounding box center [182, 163] width 129 height 10
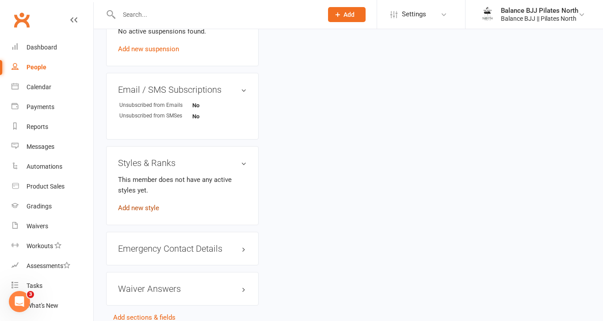
click at [143, 208] on link "Add new style" at bounding box center [138, 208] width 41 height 8
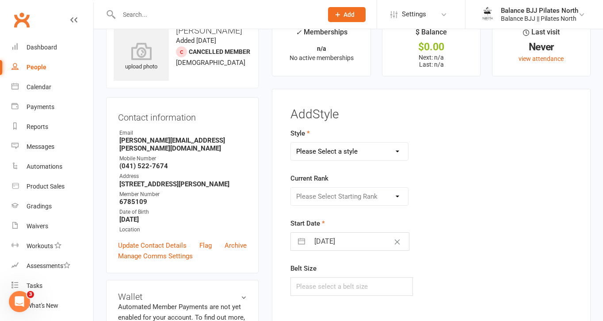
scroll to position [0, 0]
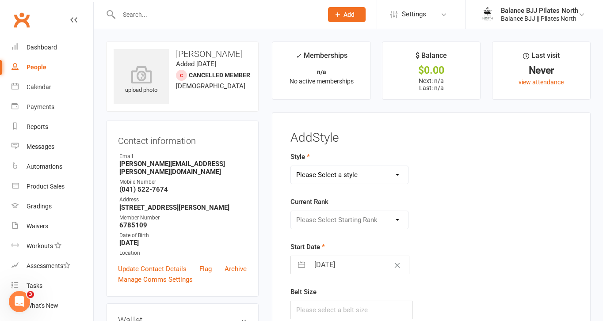
click at [358, 181] on select "Please Select a style Adults BJJ Kids BJJ" at bounding box center [349, 175] width 117 height 18
select select "3743"
click at [291, 166] on select "Please Select a style Adults BJJ Kids BJJ" at bounding box center [349, 175] width 117 height 18
click at [334, 223] on select "Please Select Starting Rank White Belt White Belt - 1 Stripe White Belt - 2 Str…" at bounding box center [349, 220] width 117 height 18
select select "44753"
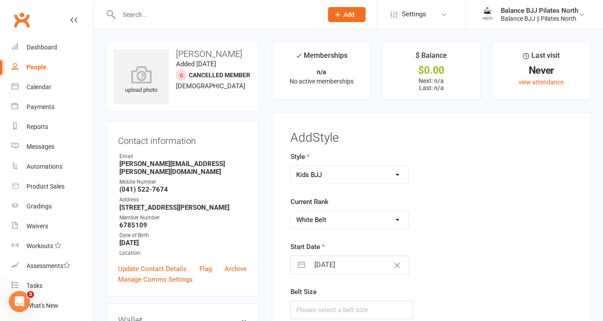
click at [291, 211] on select "Please Select Starting Rank White Belt White Belt - 1 Stripe White Belt - 2 Str…" at bounding box center [349, 220] width 117 height 18
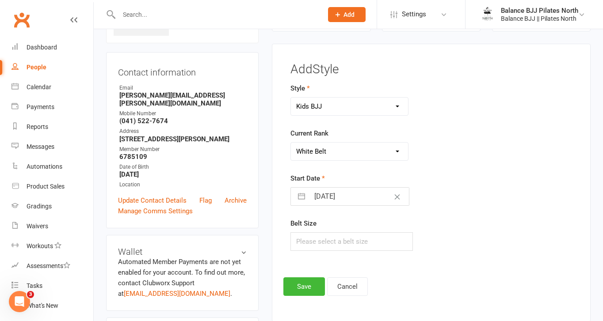
scroll to position [69, 0]
click at [303, 288] on button "Save" at bounding box center [304, 286] width 42 height 19
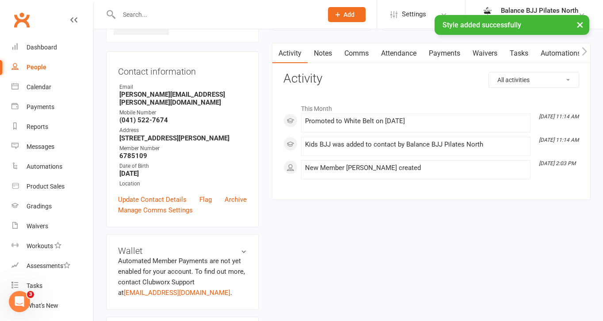
click at [183, 15] on div "× Style added successfully" at bounding box center [295, 15] width 591 height 0
click at [171, 4] on div at bounding box center [211, 14] width 210 height 29
click at [170, 12] on input "text" at bounding box center [216, 14] width 200 height 12
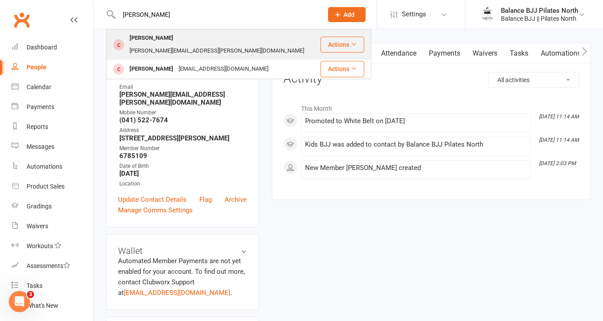
type input "[PERSON_NAME]"
click at [176, 34] on div "[PERSON_NAME]" at bounding box center [151, 38] width 49 height 13
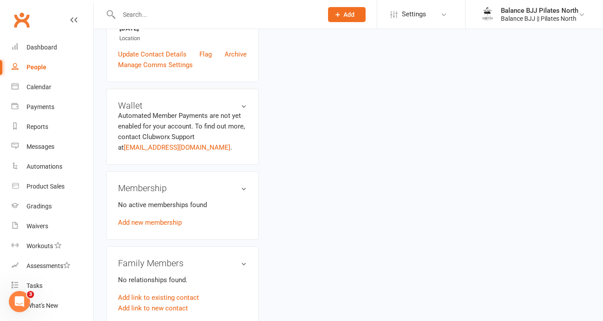
scroll to position [549, 0]
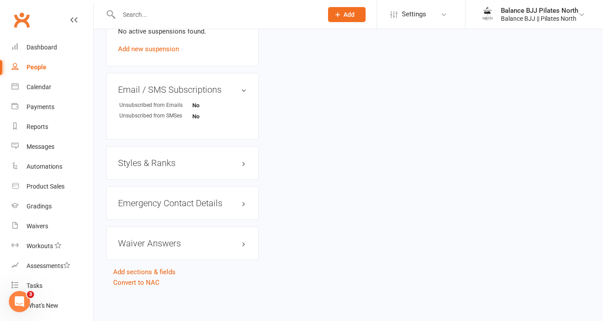
click at [175, 163] on h3 "Styles & Ranks" at bounding box center [182, 163] width 129 height 10
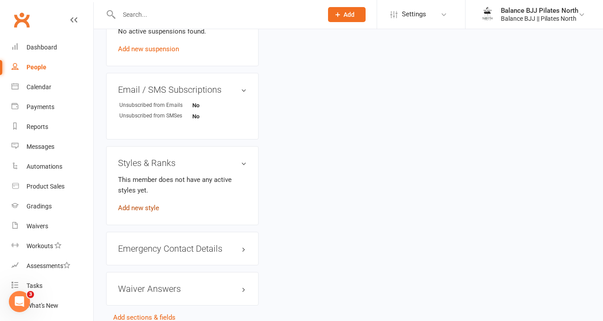
click at [140, 208] on link "Add new style" at bounding box center [138, 208] width 41 height 8
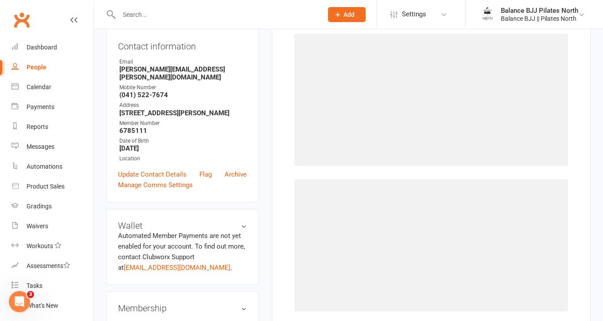
scroll to position [68, 0]
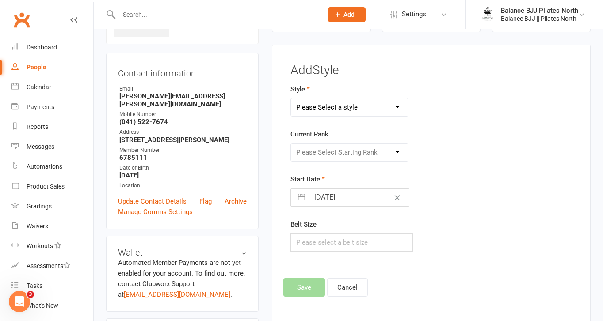
click at [366, 111] on select "Please Select a style Adults BJJ Kids BJJ" at bounding box center [349, 108] width 117 height 18
select select "3743"
click at [291, 99] on select "Please Select a style Adults BJJ Kids BJJ" at bounding box center [349, 108] width 117 height 18
click at [352, 155] on select "Please Select Starting Rank White Belt White Belt - 1 Stripe White Belt - 2 Str…" at bounding box center [349, 153] width 117 height 18
select select "44753"
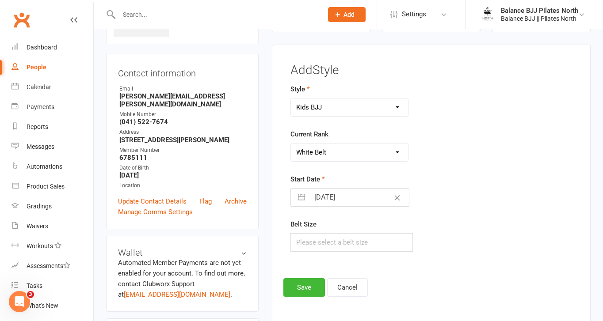
click at [291, 144] on select "Please Select Starting Rank White Belt White Belt - 1 Stripe White Belt - 2 Str…" at bounding box center [349, 153] width 117 height 18
click at [313, 291] on button "Save" at bounding box center [304, 287] width 42 height 19
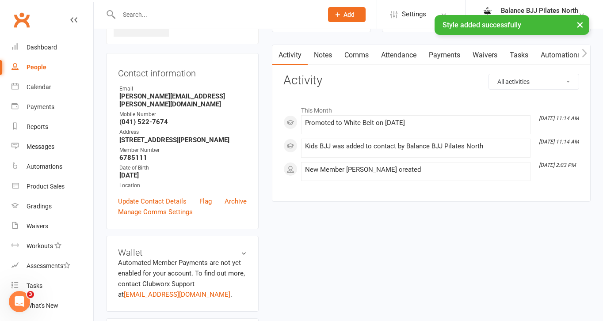
click at [160, 15] on div "× Style added successfully" at bounding box center [295, 15] width 591 height 0
click at [136, 14] on input "text" at bounding box center [216, 14] width 200 height 12
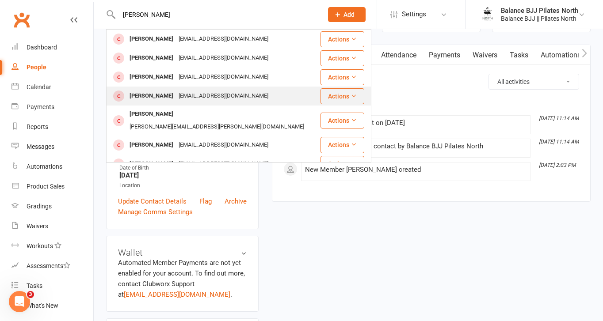
type input "[PERSON_NAME]"
click at [157, 95] on div "[PERSON_NAME]" at bounding box center [151, 96] width 49 height 13
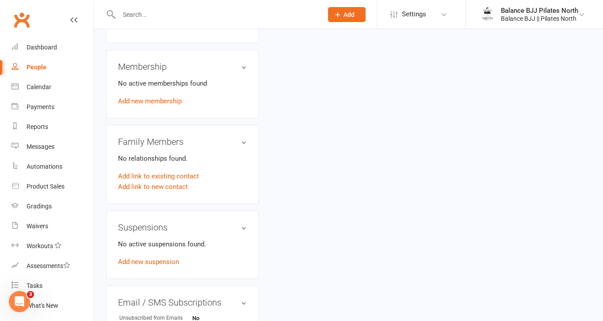
scroll to position [542, 0]
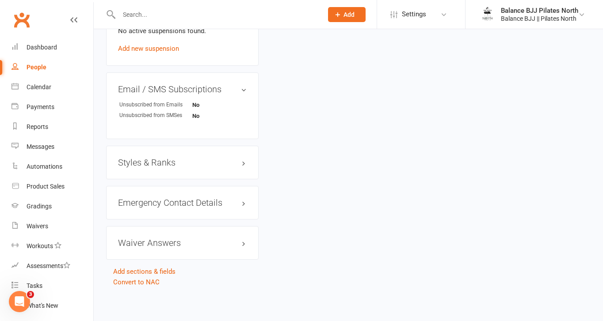
click at [156, 162] on h3 "Styles & Ranks" at bounding box center [182, 163] width 129 height 10
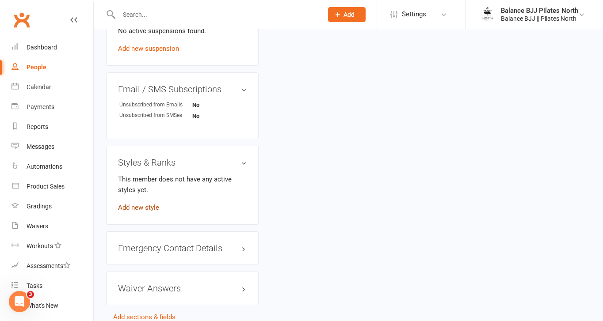
click at [145, 204] on link "Add new style" at bounding box center [138, 208] width 41 height 8
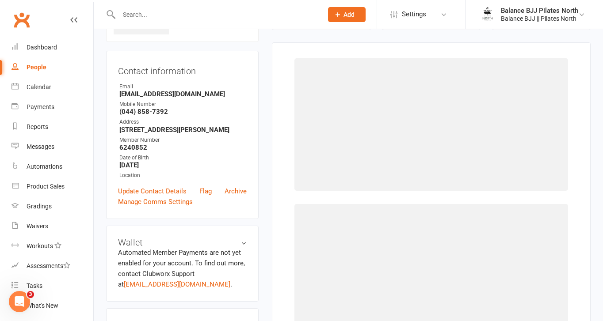
scroll to position [68, 0]
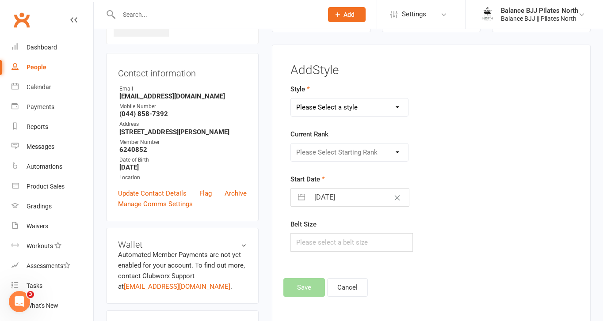
click at [360, 110] on select "Please Select a style Adults BJJ Kids BJJ" at bounding box center [349, 108] width 117 height 18
select select "3743"
click at [291, 99] on select "Please Select a style Adults BJJ Kids BJJ" at bounding box center [349, 108] width 117 height 18
click at [341, 148] on select "Please Select Starting Rank White Belt White Belt - 1 Stripe White Belt - 2 Str…" at bounding box center [349, 153] width 117 height 18
select select "44753"
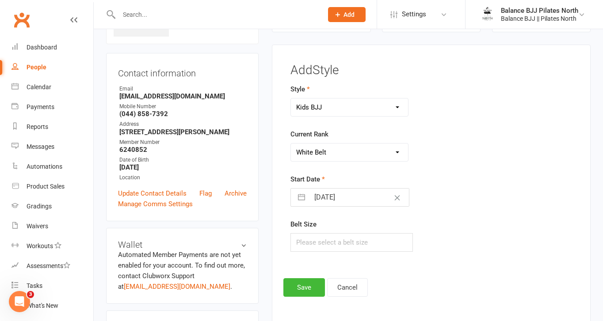
click at [291, 144] on select "Please Select Starting Rank White Belt White Belt - 1 Stripe White Belt - 2 Str…" at bounding box center [349, 153] width 117 height 18
click at [306, 288] on button "Save" at bounding box center [304, 287] width 42 height 19
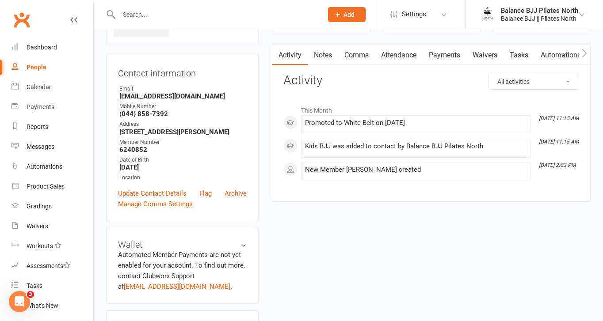
click at [158, 17] on input "text" at bounding box center [216, 14] width 200 height 12
type input "[PERSON_NAME]"
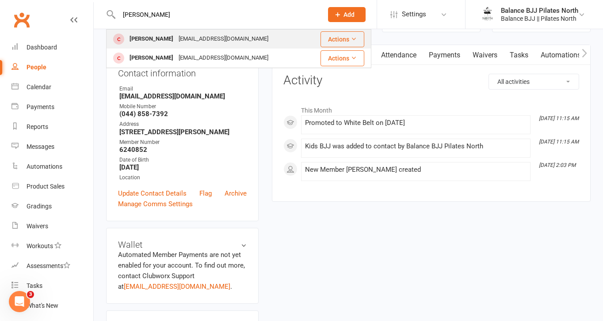
click at [164, 34] on div "[PERSON_NAME]" at bounding box center [151, 39] width 49 height 13
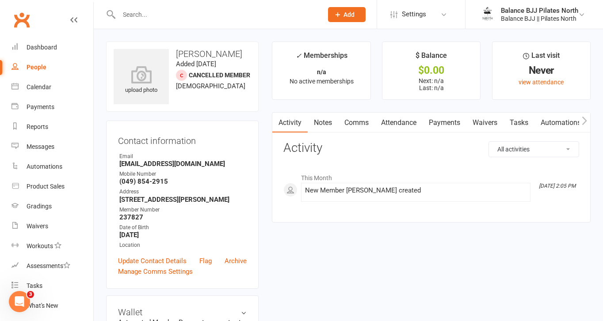
scroll to position [542, 0]
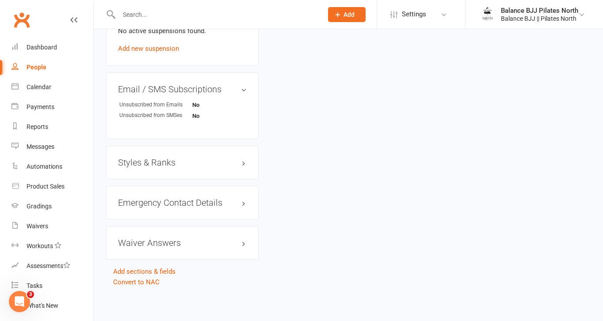
click at [161, 163] on h3 "Styles & Ranks" at bounding box center [182, 163] width 129 height 10
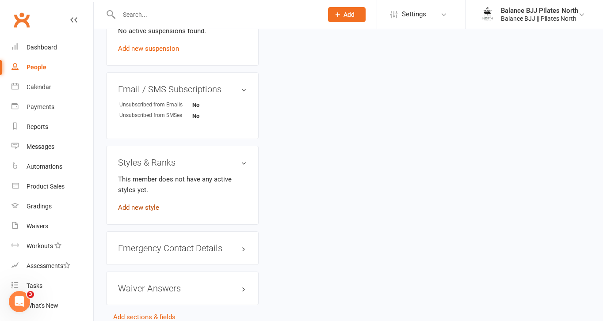
click at [140, 208] on link "Add new style" at bounding box center [138, 208] width 41 height 8
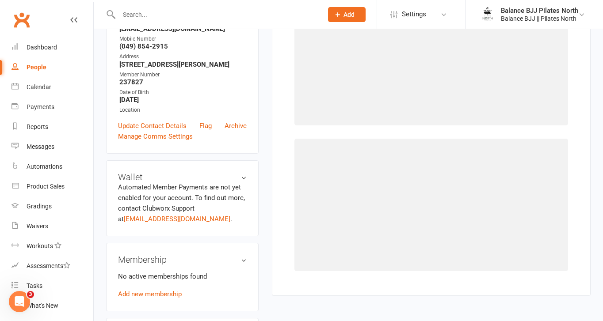
scroll to position [68, 0]
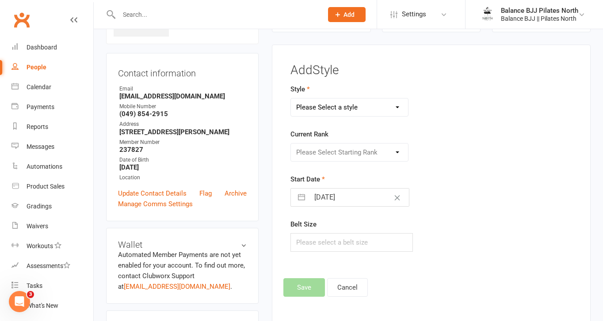
click at [356, 114] on select "Please Select a style Adults BJJ Kids BJJ" at bounding box center [349, 108] width 117 height 18
select select "3742"
click at [291, 99] on select "Please Select a style Adults BJJ Kids BJJ" at bounding box center [349, 108] width 117 height 18
click at [345, 151] on select "Please Select Starting Rank White Belt White Belt - 1 Stripe White Belt - 2 Str…" at bounding box center [349, 153] width 117 height 18
select select "44749"
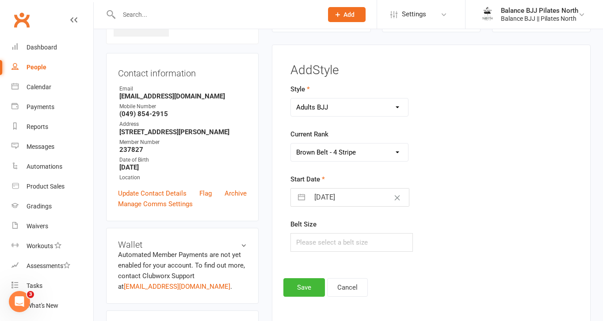
click at [291, 144] on select "Please Select Starting Rank White Belt White Belt - 1 Stripe White Belt - 2 Str…" at bounding box center [349, 153] width 117 height 18
click at [309, 284] on button "Save" at bounding box center [304, 287] width 42 height 19
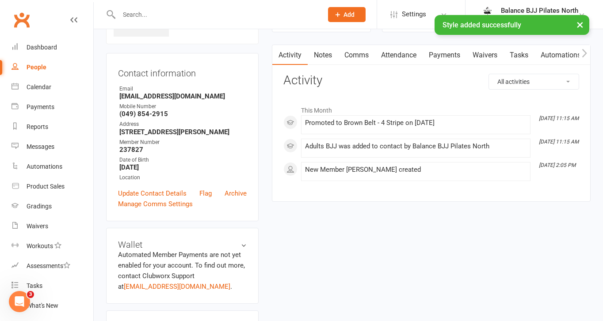
click at [183, 14] on input "text" at bounding box center [216, 14] width 200 height 12
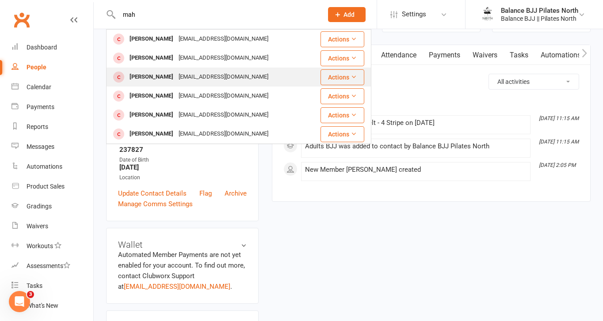
type input "mah"
click at [170, 80] on div "[PERSON_NAME]" at bounding box center [151, 77] width 49 height 13
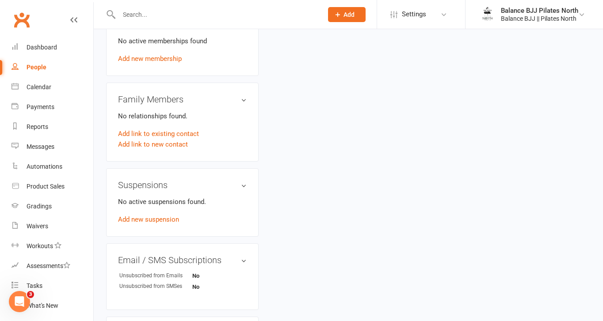
scroll to position [542, 0]
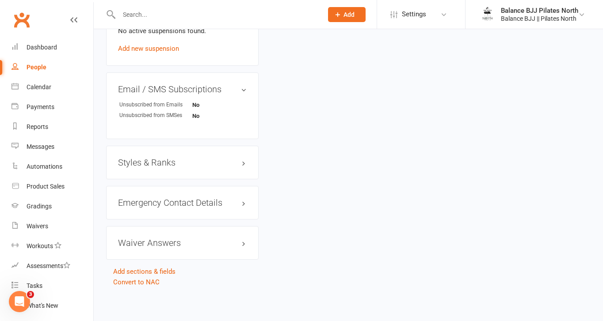
click at [159, 164] on h3 "Styles & Ranks" at bounding box center [182, 163] width 129 height 10
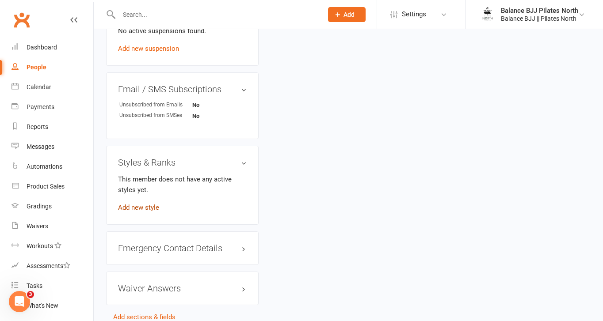
click at [142, 208] on link "Add new style" at bounding box center [138, 208] width 41 height 8
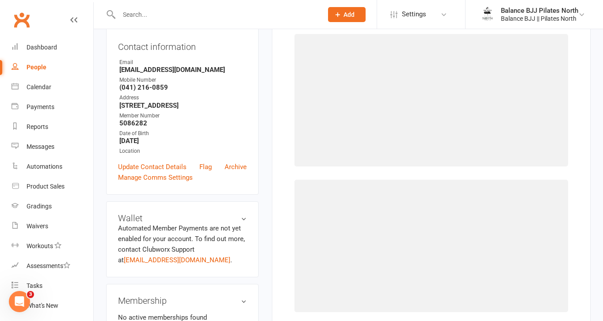
scroll to position [68, 0]
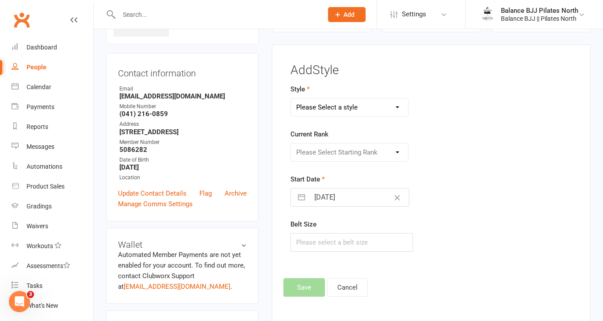
click at [340, 108] on select "Please Select a style Adults BJJ Kids BJJ" at bounding box center [349, 108] width 117 height 18
select select "3743"
click at [291, 99] on select "Please Select a style Adults BJJ Kids BJJ" at bounding box center [349, 108] width 117 height 18
click at [329, 156] on select "Please Select Starting Rank White Belt White Belt - 1 Stripe White Belt - 2 Str…" at bounding box center [349, 153] width 117 height 18
select select "44754"
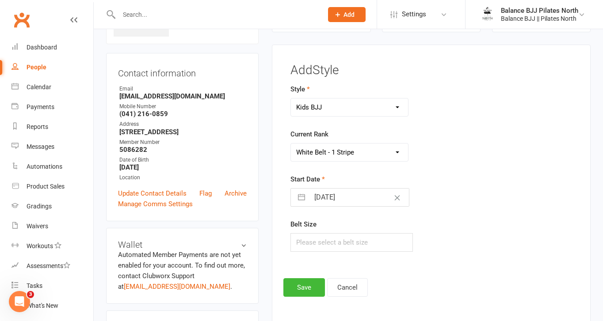
click at [291, 144] on select "Please Select Starting Rank White Belt White Belt - 1 Stripe White Belt - 2 Str…" at bounding box center [349, 153] width 117 height 18
click at [311, 290] on button "Save" at bounding box center [304, 287] width 42 height 19
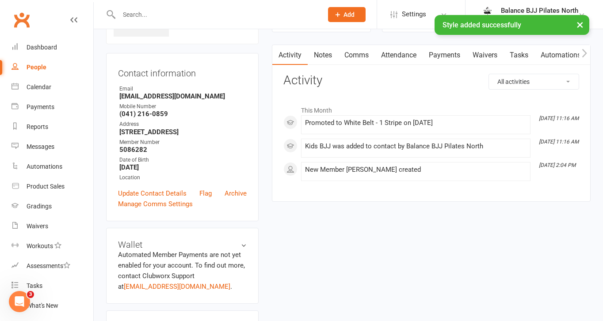
click at [206, 15] on div "× Style added successfully" at bounding box center [295, 15] width 591 height 0
click at [148, 11] on input "text" at bounding box center [216, 14] width 200 height 12
type input "ali"
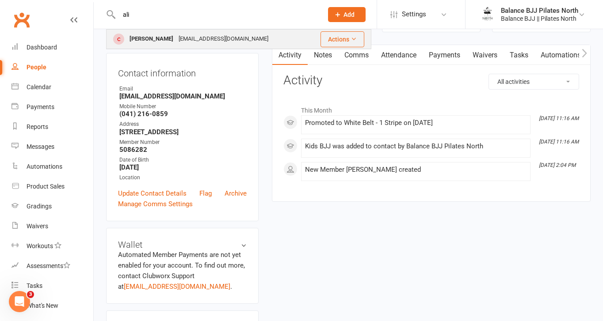
click at [147, 39] on div "[PERSON_NAME]" at bounding box center [151, 39] width 49 height 13
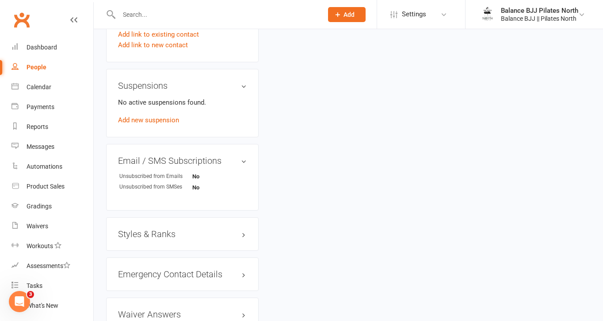
scroll to position [542, 0]
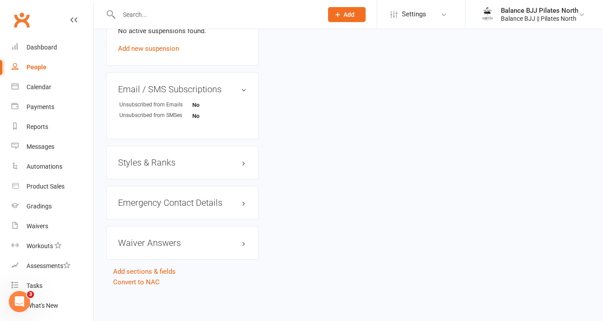
click at [168, 162] on h3 "Styles & Ranks" at bounding box center [182, 163] width 129 height 10
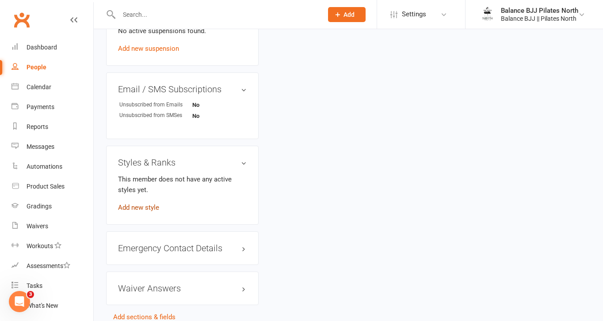
click at [145, 207] on link "Add new style" at bounding box center [138, 208] width 41 height 8
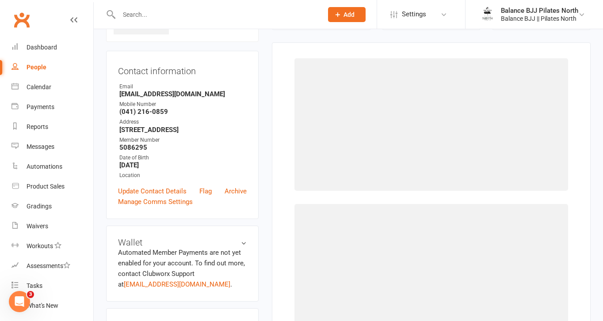
scroll to position [68, 0]
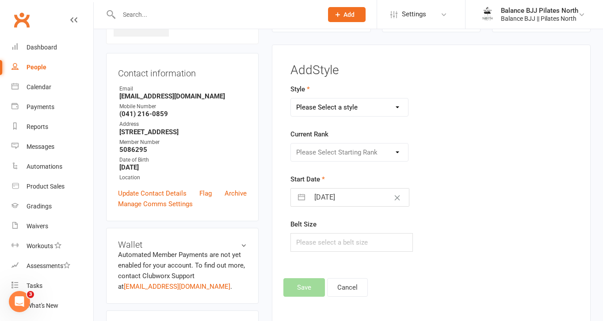
click at [389, 107] on select "Please Select a style Adults BJJ Kids BJJ" at bounding box center [349, 108] width 117 height 18
click at [291, 99] on select "Please Select a style Adults BJJ Kids BJJ" at bounding box center [349, 108] width 117 height 18
click at [363, 153] on select "Please Select Starting Rank White Belt White Belt - 1 Stripe White Belt - 2 Str…" at bounding box center [349, 153] width 117 height 18
click at [291, 144] on select "Please Select Starting Rank White Belt White Belt - 1 Stripe White Belt - 2 Str…" at bounding box center [349, 153] width 117 height 18
click at [308, 288] on button "Save" at bounding box center [304, 287] width 42 height 19
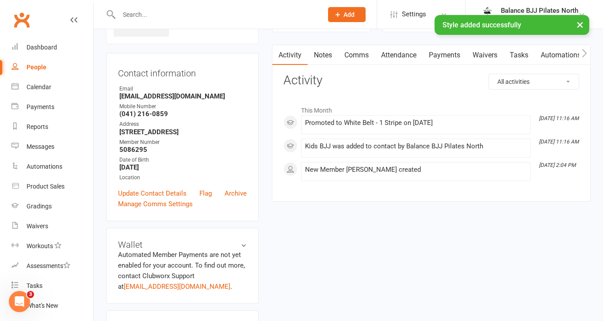
click at [137, 15] on div "× Style added successfully" at bounding box center [295, 15] width 591 height 0
click at [168, 12] on input "text" at bounding box center [216, 14] width 200 height 12
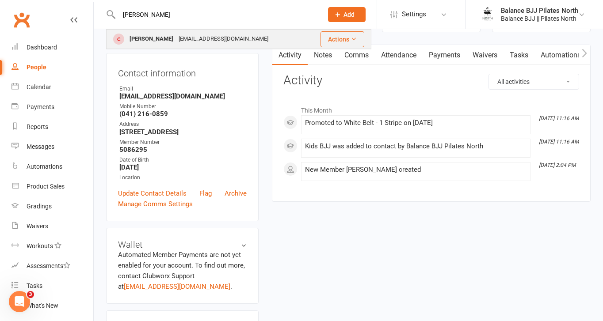
click at [159, 39] on div "[PERSON_NAME]" at bounding box center [151, 39] width 49 height 13
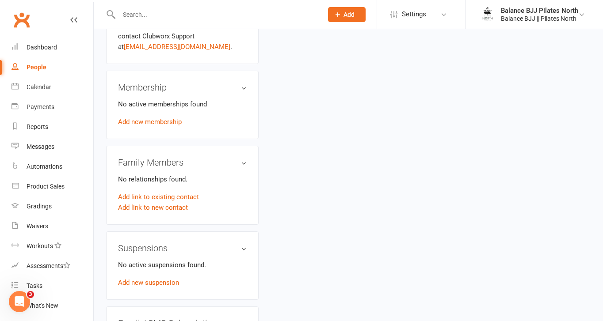
scroll to position [549, 0]
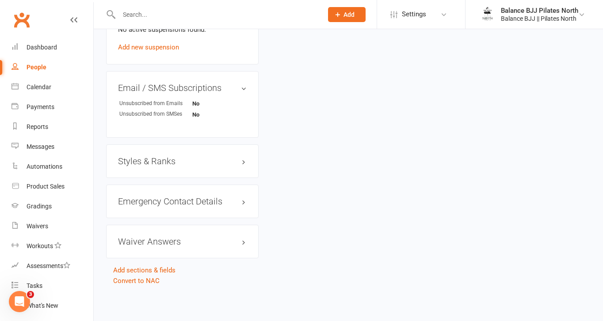
click at [163, 164] on h3 "Styles & Ranks" at bounding box center [182, 161] width 129 height 10
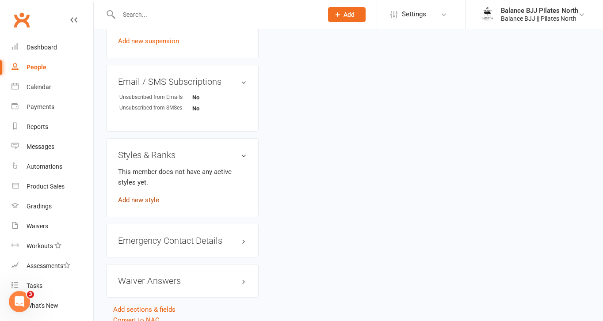
click at [135, 204] on link "Add new style" at bounding box center [138, 200] width 41 height 8
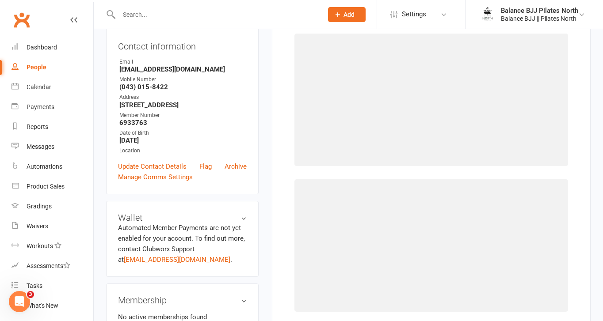
scroll to position [68, 0]
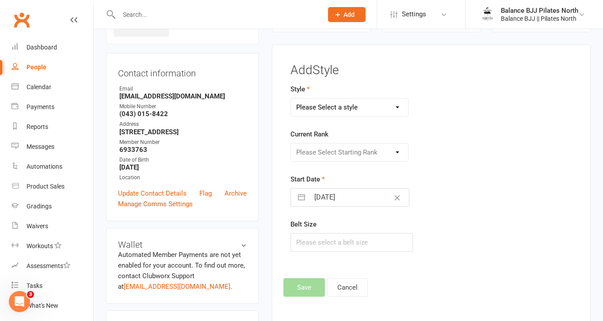
click at [342, 108] on select "Please Select a style Adults BJJ Kids BJJ" at bounding box center [349, 108] width 117 height 18
click at [291, 99] on select "Please Select a style Adults BJJ Kids BJJ" at bounding box center [349, 108] width 117 height 18
click at [331, 150] on select "Please Select Starting Rank White Belt White Belt - 1 Stripe White Belt - 2 Str…" at bounding box center [349, 153] width 117 height 18
click at [291, 144] on select "Please Select Starting Rank White Belt White Belt - 1 Stripe White Belt - 2 Str…" at bounding box center [349, 153] width 117 height 18
click at [317, 289] on button "Save" at bounding box center [304, 287] width 42 height 19
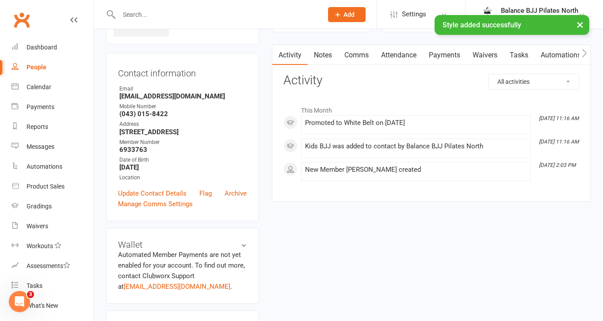
click at [189, 15] on div "× Style added successfully" at bounding box center [295, 15] width 591 height 0
click at [163, 15] on div "× Style added successfully" at bounding box center [295, 15] width 591 height 0
click at [137, 12] on input "text" at bounding box center [216, 14] width 200 height 12
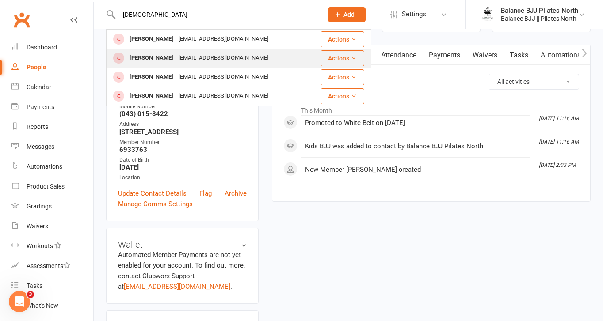
click at [171, 60] on div "[PERSON_NAME]" at bounding box center [151, 58] width 49 height 13
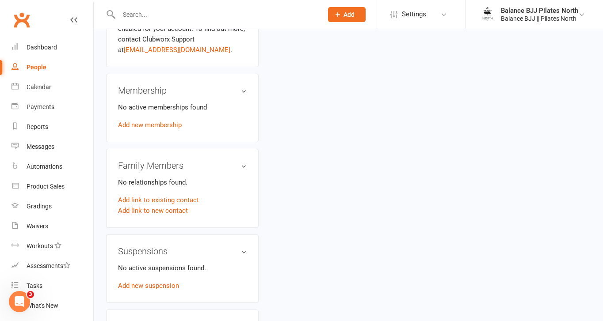
scroll to position [542, 0]
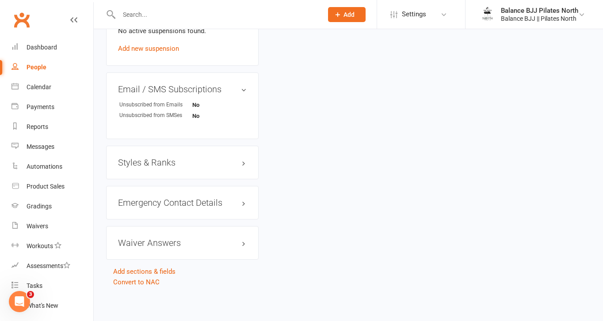
click at [174, 160] on h3 "Styles & Ranks" at bounding box center [182, 163] width 129 height 10
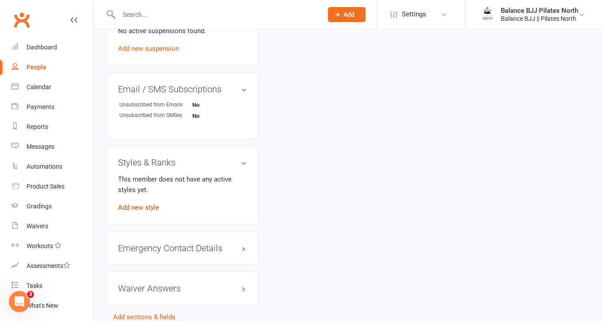
click at [150, 207] on link "Add new style" at bounding box center [138, 208] width 41 height 8
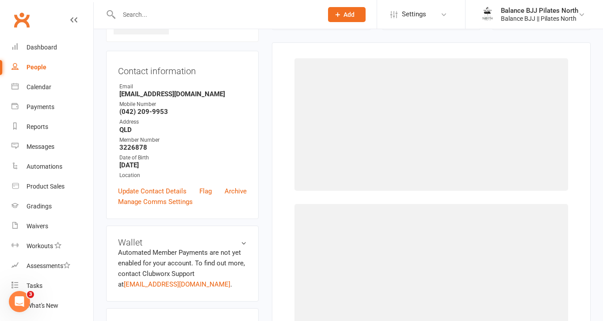
scroll to position [68, 0]
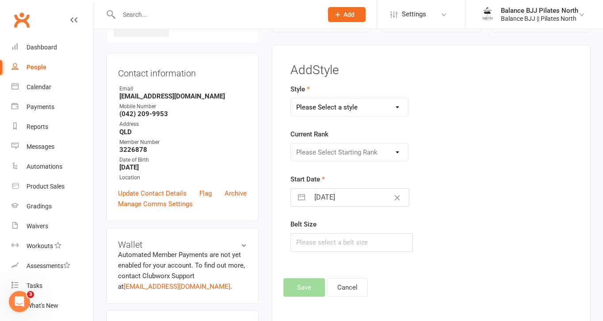
click at [368, 110] on select "Please Select a style Adults BJJ Kids BJJ" at bounding box center [349, 108] width 117 height 18
click at [291, 99] on select "Please Select a style Adults BJJ Kids BJJ" at bounding box center [349, 108] width 117 height 18
click at [330, 153] on select "Please Select Starting Rank White Belt White Belt - 1 Stripe White Belt - 2 Str…" at bounding box center [349, 153] width 117 height 18
click at [291, 144] on select "Please Select Starting Rank White Belt White Belt - 1 Stripe White Belt - 2 Str…" at bounding box center [349, 153] width 117 height 18
click at [316, 288] on button "Save" at bounding box center [304, 287] width 42 height 19
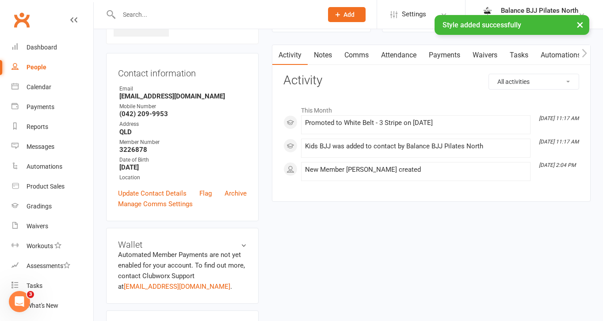
click at [146, 15] on div "× Style added successfully" at bounding box center [295, 15] width 591 height 0
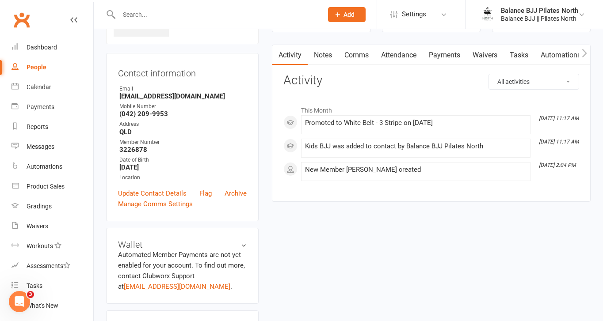
click at [157, 18] on input "text" at bounding box center [216, 14] width 200 height 12
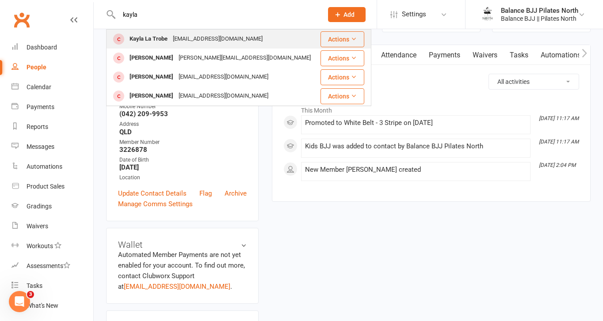
click at [163, 44] on div "Kayla La Trobe" at bounding box center [148, 39] width 43 height 13
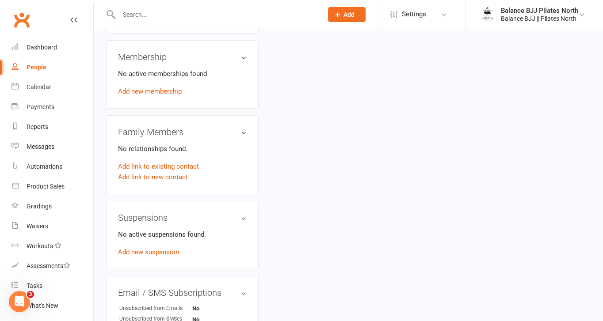
scroll to position [542, 0]
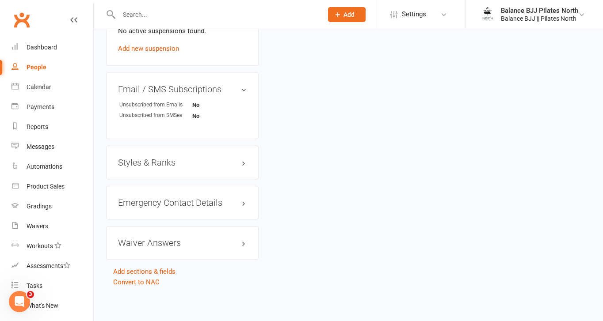
click at [147, 165] on h3 "Styles & Ranks" at bounding box center [182, 163] width 129 height 10
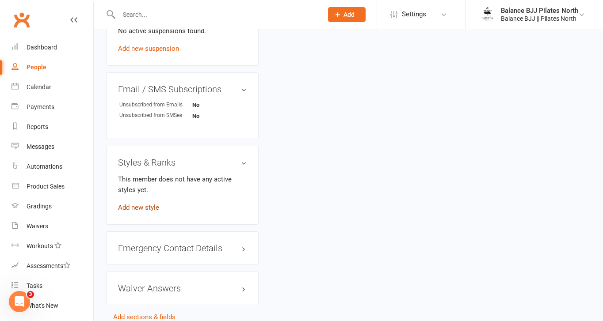
click at [140, 208] on link "Add new style" at bounding box center [138, 208] width 41 height 8
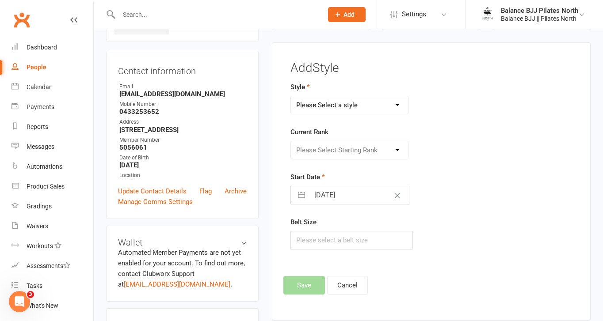
scroll to position [68, 0]
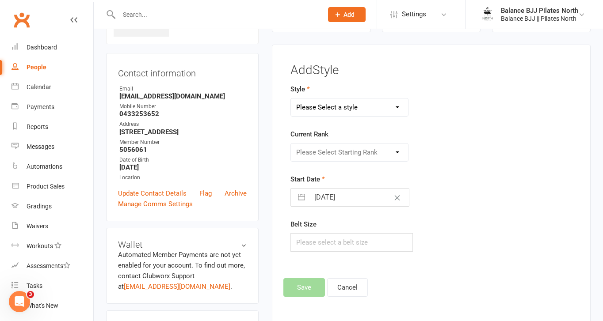
click at [359, 117] on form "Style Please Select a style Adults BJJ Kids BJJ Current Rank Please Select Star…" at bounding box center [381, 168] width 183 height 168
click at [357, 107] on select "Please Select a style Adults BJJ Kids BJJ" at bounding box center [349, 108] width 117 height 18
click at [291, 99] on select "Please Select a style Adults BJJ Kids BJJ" at bounding box center [349, 108] width 117 height 18
click at [338, 149] on select "Please Select Starting Rank White Belt White Belt - 1 Stripe White Belt - 2 Str…" at bounding box center [349, 153] width 117 height 18
click at [291, 144] on select "Please Select Starting Rank White Belt White Belt - 1 Stripe White Belt - 2 Str…" at bounding box center [349, 153] width 117 height 18
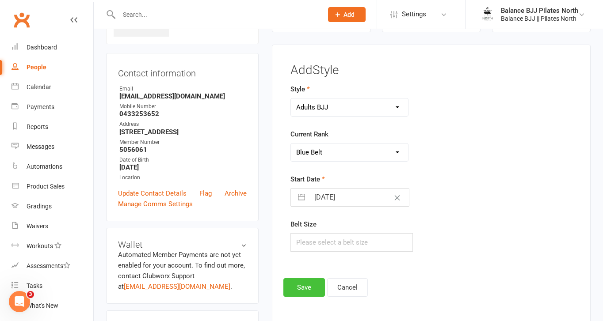
click at [307, 285] on button "Save" at bounding box center [304, 287] width 42 height 19
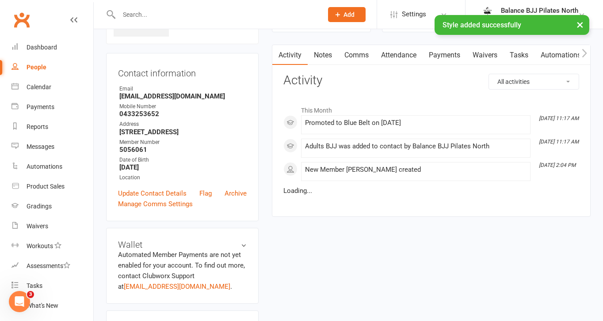
click at [251, 15] on div "× Style added successfully" at bounding box center [295, 15] width 591 height 0
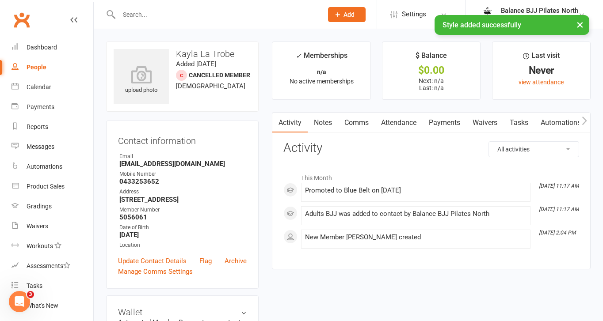
click at [221, 15] on input "text" at bounding box center [216, 14] width 200 height 12
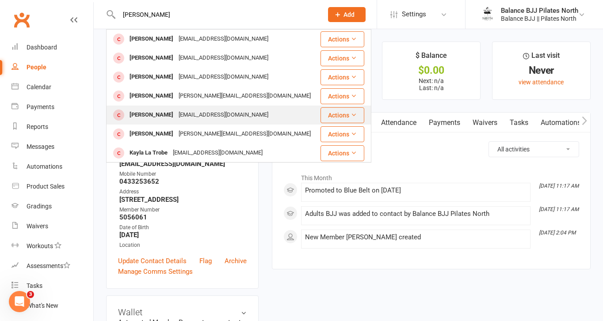
click at [176, 119] on div "[EMAIL_ADDRESS][DOMAIN_NAME]" at bounding box center [223, 115] width 95 height 13
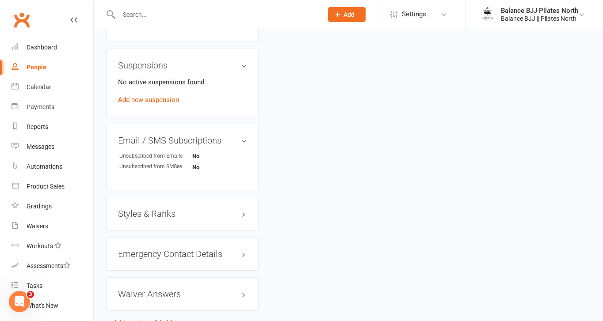
scroll to position [542, 0]
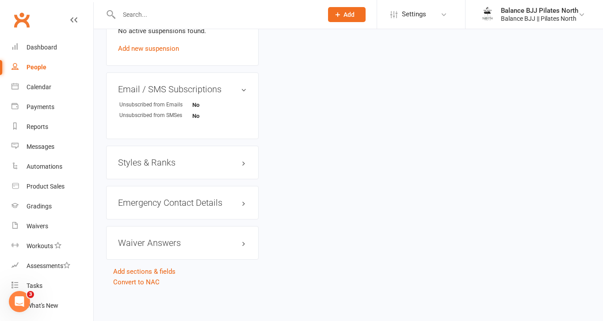
click at [170, 163] on h3 "Styles & Ranks" at bounding box center [182, 163] width 129 height 10
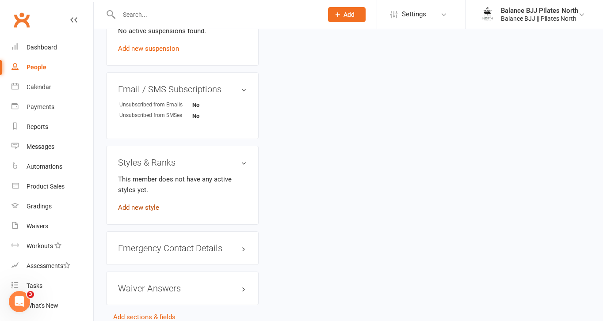
click at [140, 204] on link "Add new style" at bounding box center [138, 208] width 41 height 8
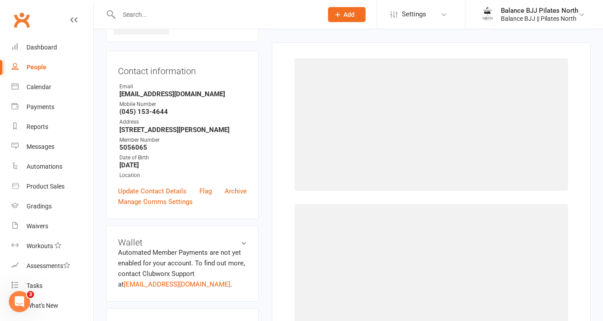
scroll to position [68, 0]
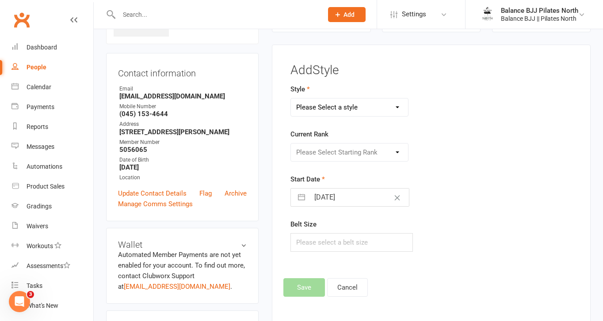
click at [359, 108] on select "Please Select a style Adults BJJ Kids BJJ" at bounding box center [349, 108] width 117 height 18
click at [291, 99] on select "Please Select a style Adults BJJ Kids BJJ" at bounding box center [349, 108] width 117 height 18
click at [359, 154] on select "Please Select Starting Rank White Belt White Belt - 1 Stripe White Belt - 2 Str…" at bounding box center [349, 153] width 117 height 18
click at [291, 144] on select "Please Select Starting Rank White Belt White Belt - 1 Stripe White Belt - 2 Str…" at bounding box center [349, 153] width 117 height 18
click at [307, 292] on button "Save" at bounding box center [304, 287] width 42 height 19
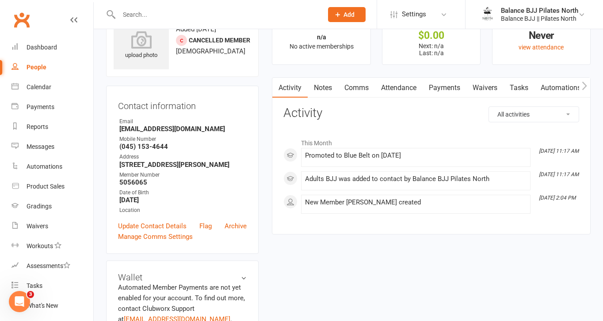
scroll to position [0, 0]
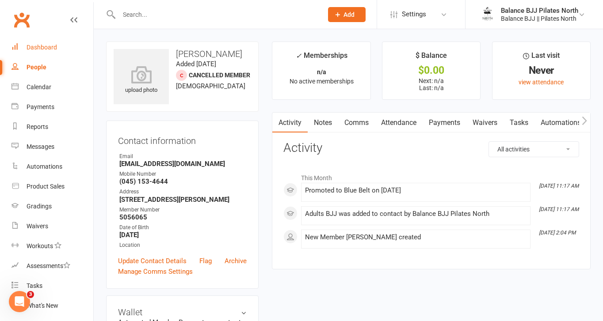
click at [27, 46] on div "Dashboard" at bounding box center [42, 47] width 30 height 7
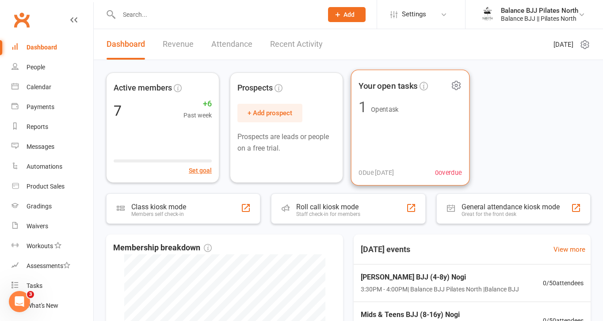
click at [405, 90] on span "Your open tasks" at bounding box center [387, 85] width 59 height 13
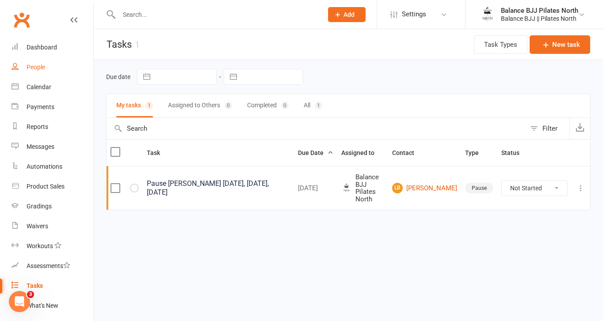
click at [40, 65] on div "People" at bounding box center [36, 67] width 19 height 7
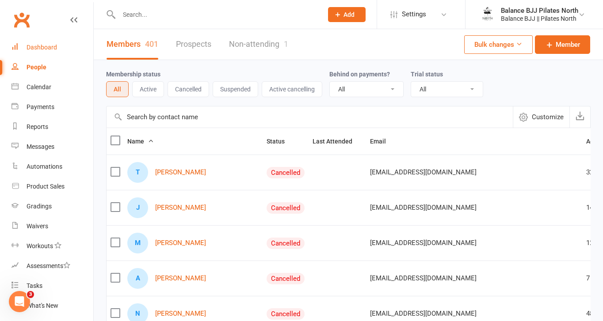
click at [53, 49] on div "Dashboard" at bounding box center [42, 47] width 30 height 7
